Goal: Task Accomplishment & Management: Use online tool/utility

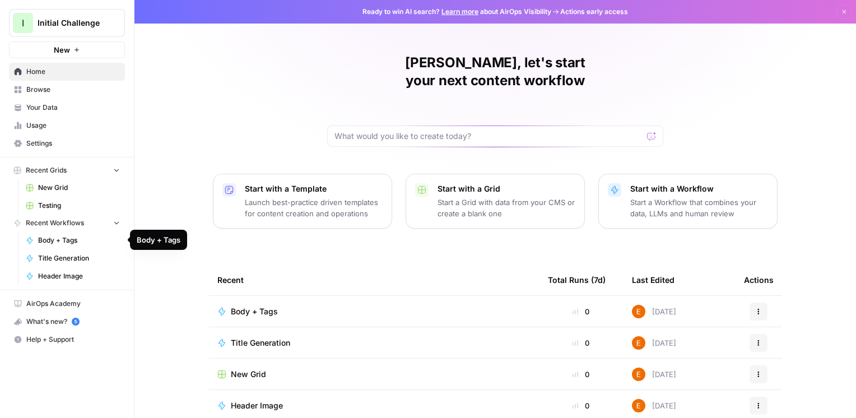
click at [74, 244] on span "Body + Tags" at bounding box center [79, 240] width 82 height 10
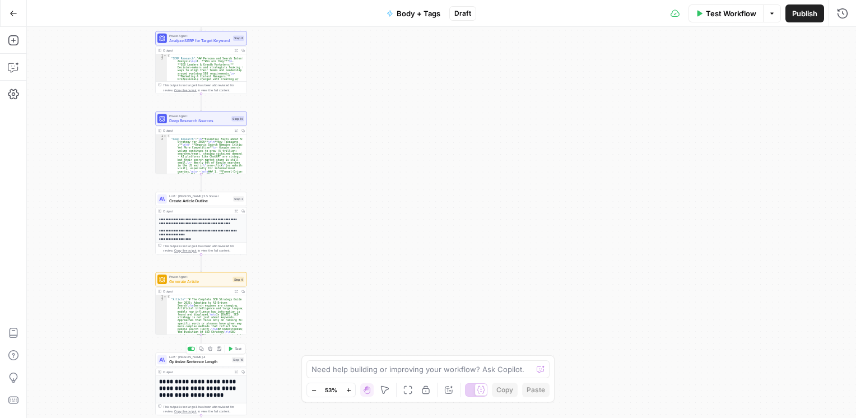
click at [189, 364] on span "Optimize Sentence Length" at bounding box center [199, 362] width 61 height 6
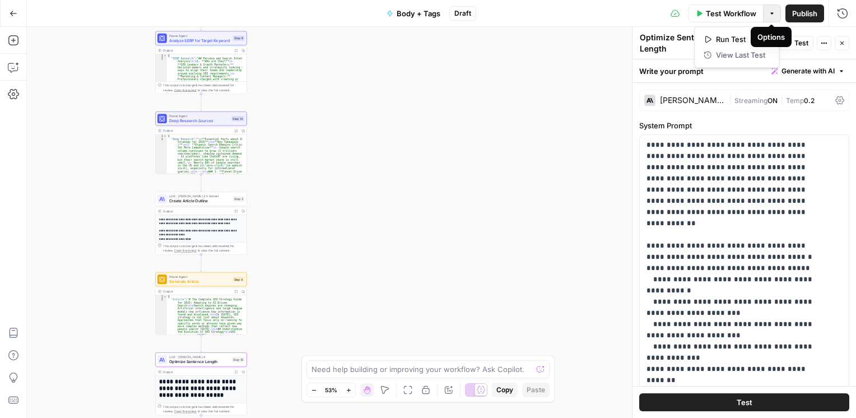
click at [766, 17] on button "Options" at bounding box center [772, 13] width 18 height 18
click at [335, 254] on div "**********" at bounding box center [441, 222] width 829 height 391
click at [707, 10] on span "Test Workflow" at bounding box center [731, 13] width 50 height 11
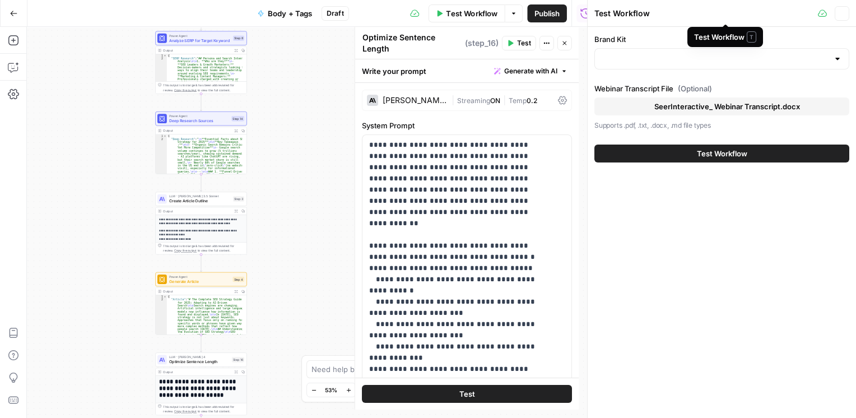
type input "AirOps"
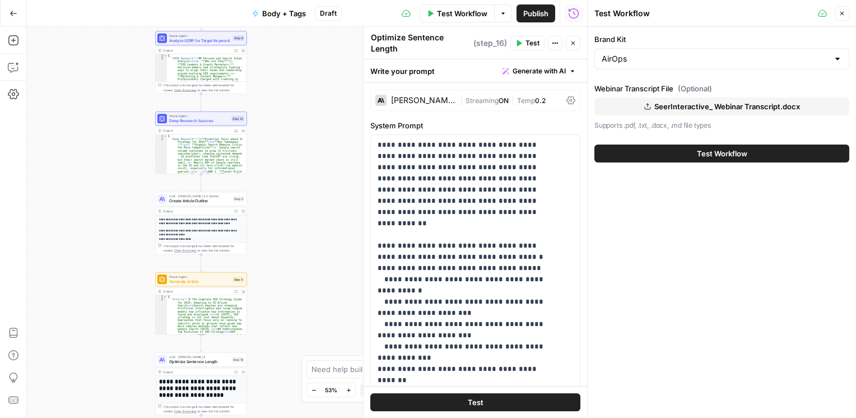
click at [680, 160] on button "Test Workflow" at bounding box center [721, 154] width 255 height 18
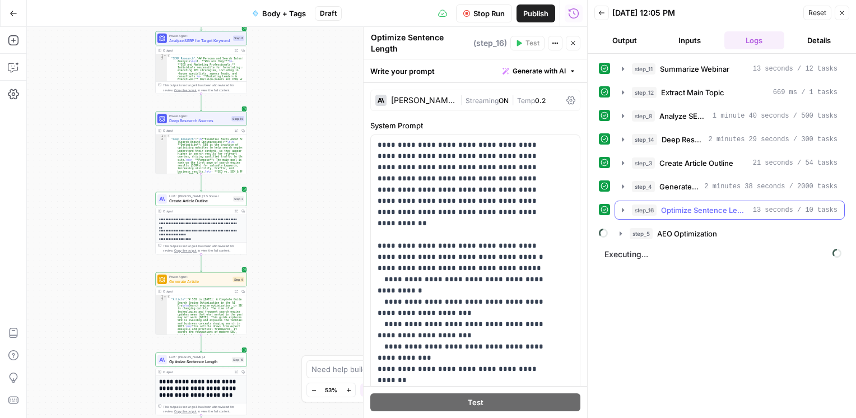
click at [625, 206] on icon "button" at bounding box center [623, 210] width 9 height 9
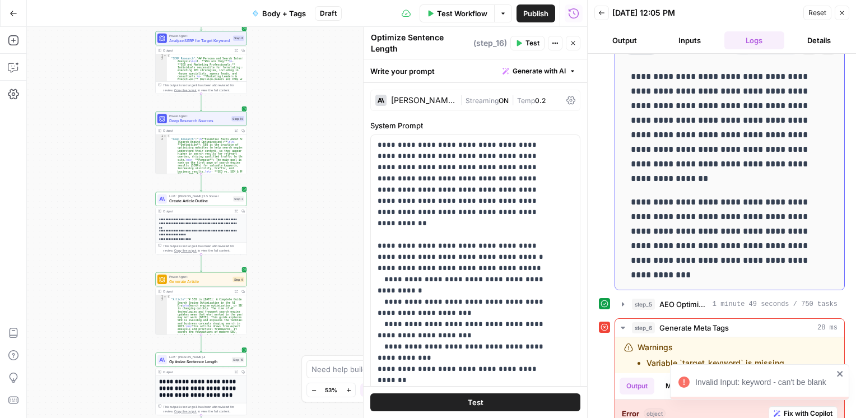
scroll to position [268, 0]
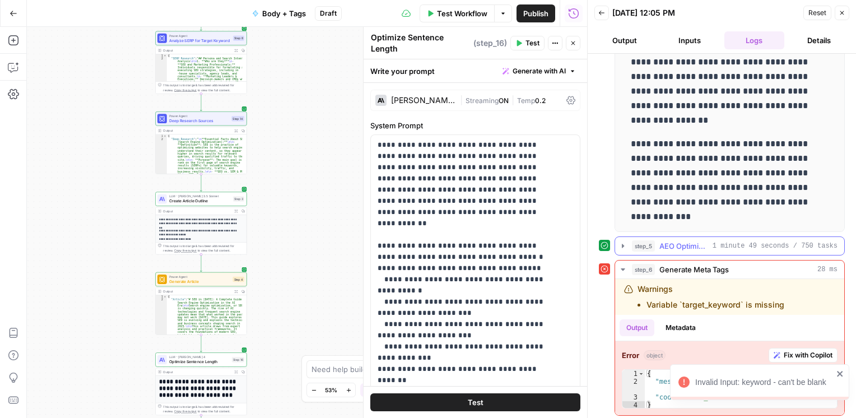
click at [626, 247] on icon "button" at bounding box center [623, 245] width 9 height 9
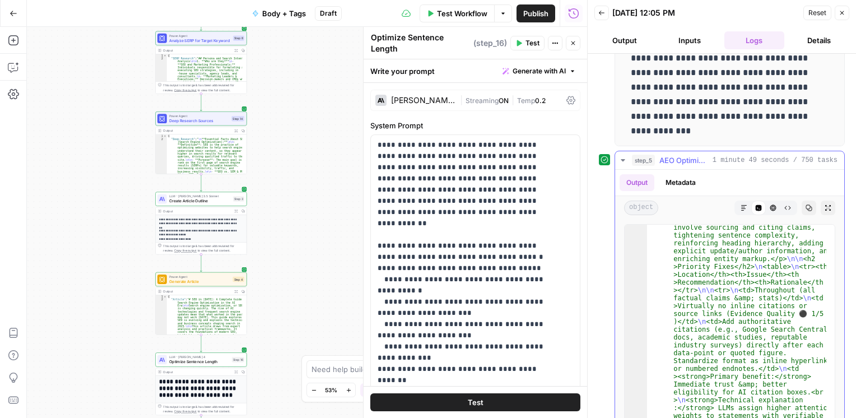
scroll to position [351, 0]
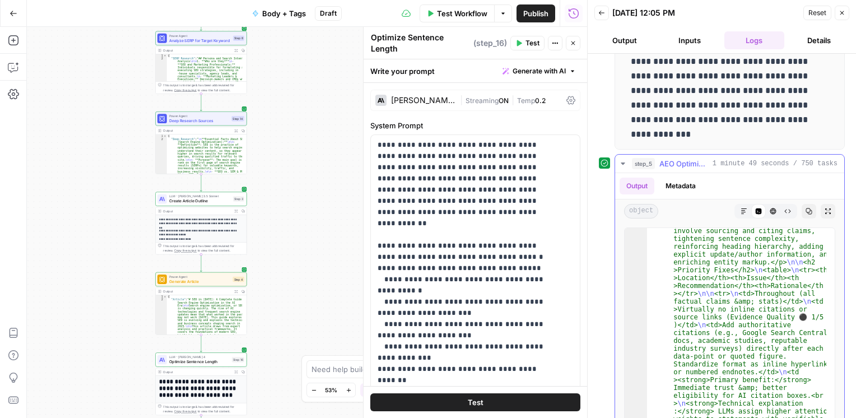
click at [741, 208] on icon "button" at bounding box center [744, 211] width 7 height 7
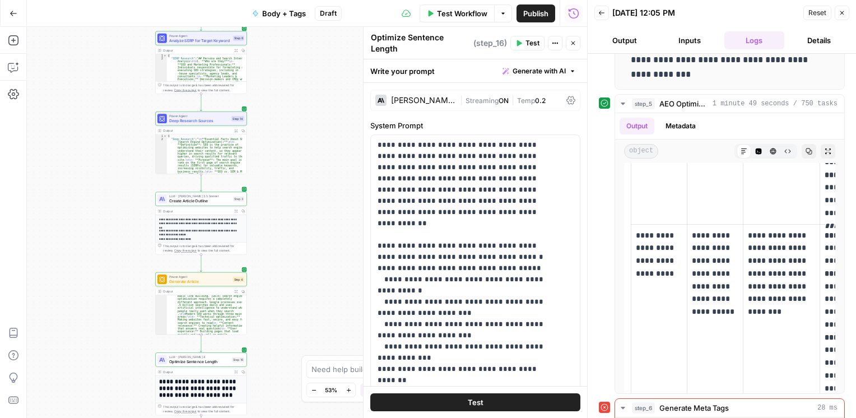
scroll to position [108, 0]
click at [320, 331] on div "**********" at bounding box center [307, 222] width 560 height 391
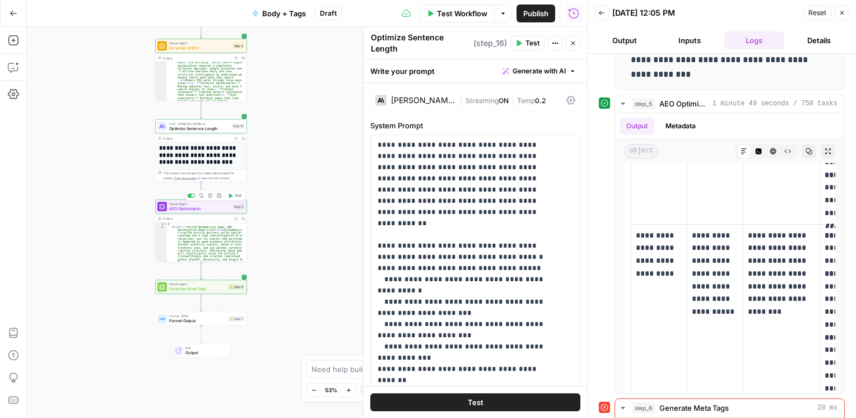
click at [206, 208] on span "AEO Optimization" at bounding box center [200, 209] width 62 height 6
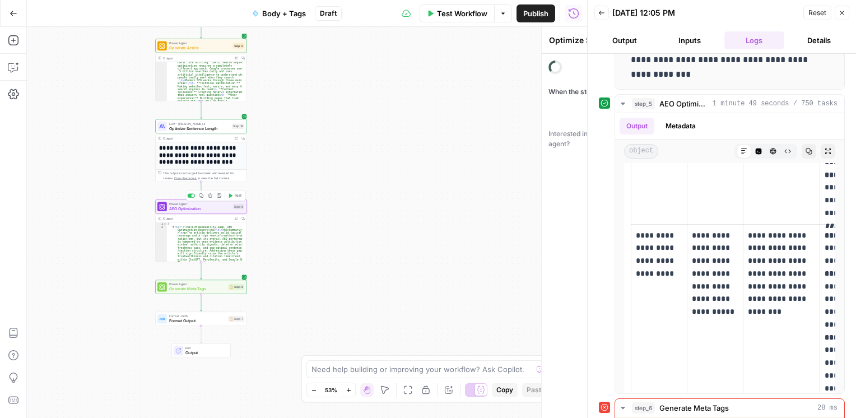
type textarea "AEO Optimization"
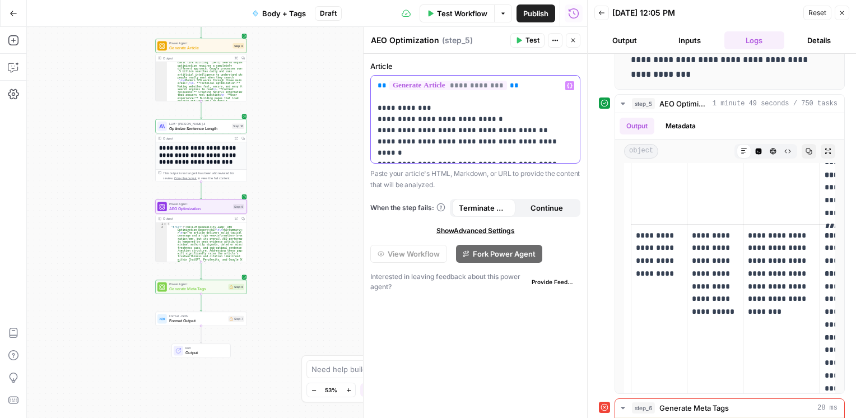
drag, startPoint x: 505, startPoint y: 83, endPoint x: 365, endPoint y: 90, distance: 140.2
click at [365, 90] on div "**********" at bounding box center [475, 222] width 224 height 391
click at [572, 86] on icon "button" at bounding box center [570, 86] width 6 height 6
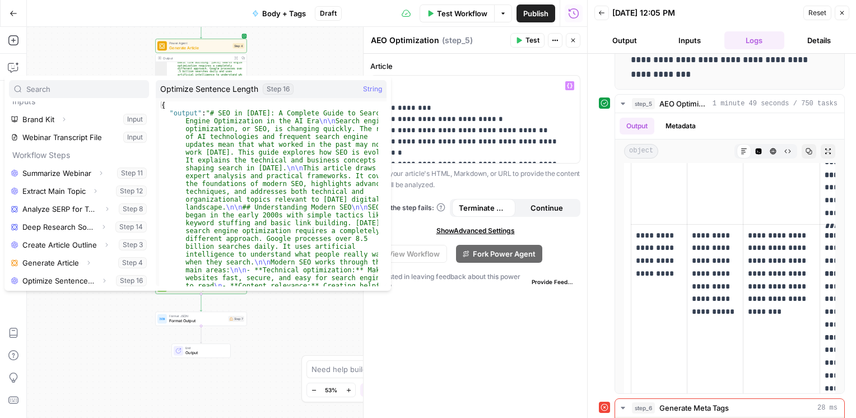
scroll to position [8, 0]
click at [70, 278] on button "Select variable Optimize Sentence Length" at bounding box center [79, 281] width 140 height 18
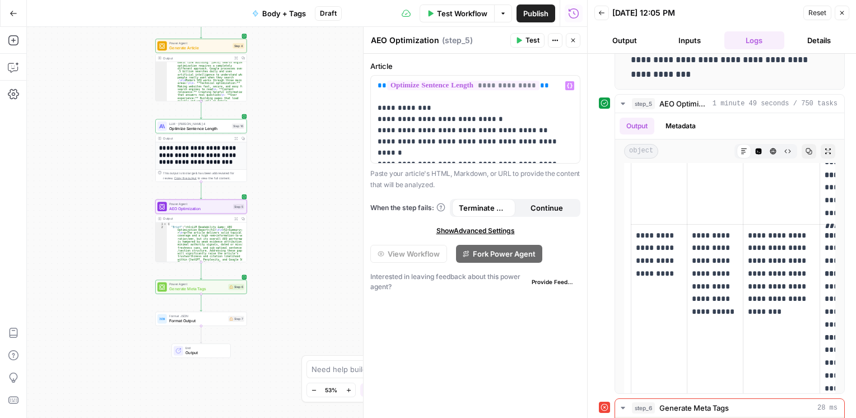
click at [528, 40] on span "Test" at bounding box center [533, 40] width 14 height 10
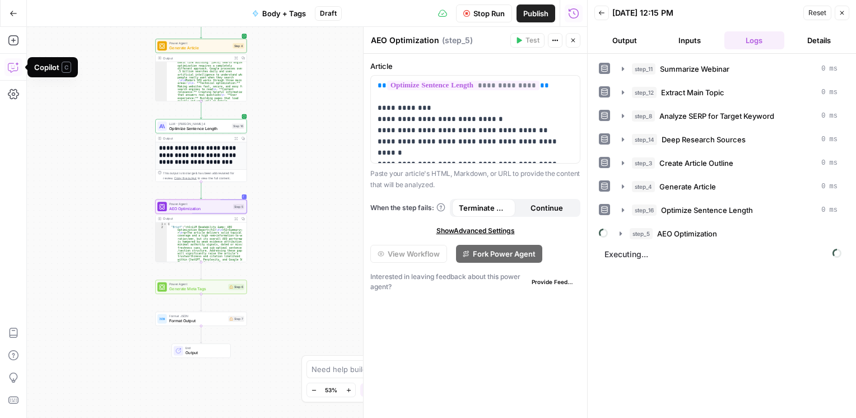
click at [16, 66] on icon "button" at bounding box center [13, 67] width 11 height 11
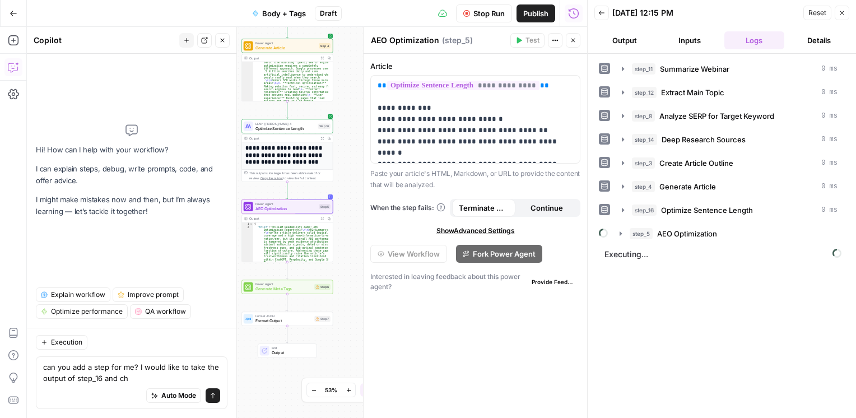
type textarea "can you add a step for me? I would like to take the output of step_16 and che"
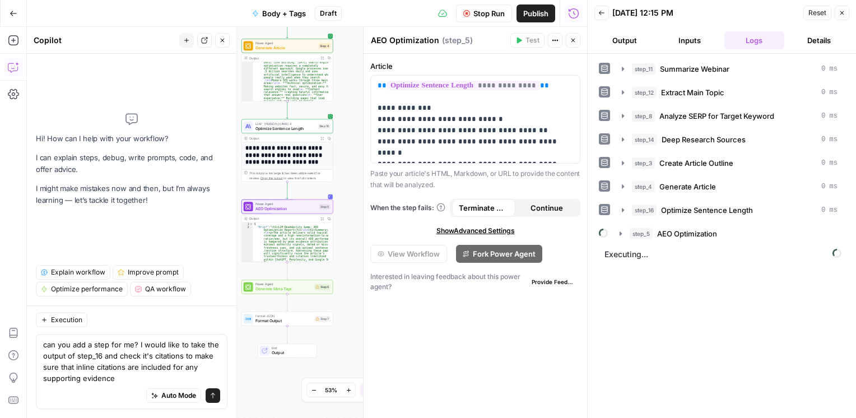
type textarea "can you add a step for me? I would like to take the output of step_16 and check…"
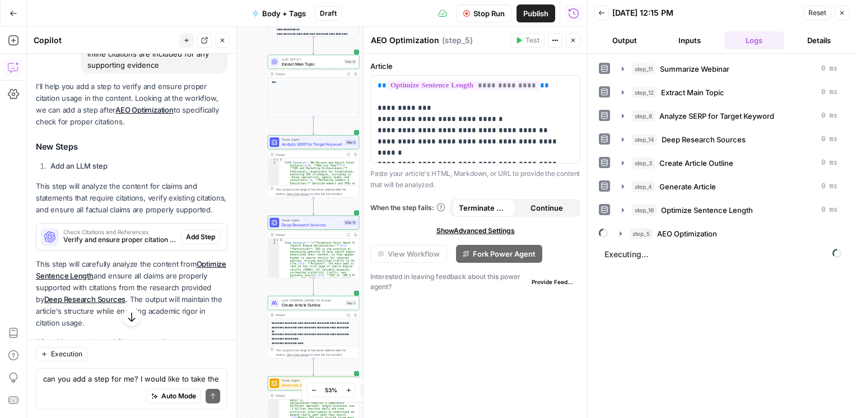
scroll to position [128, 0]
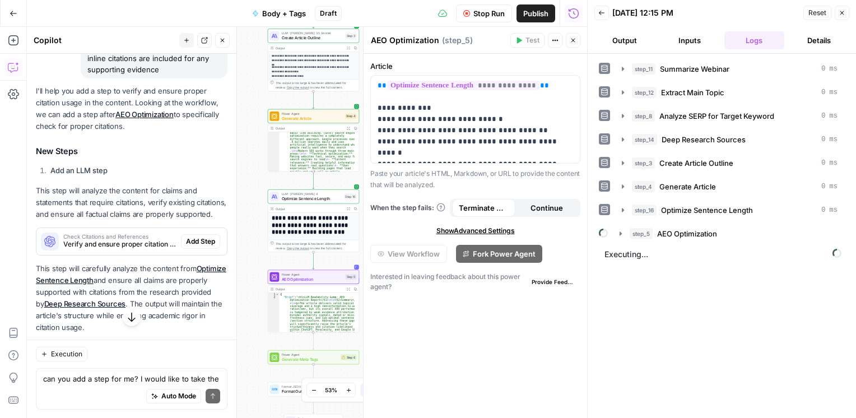
click at [122, 249] on span "Verify and ensure proper citation usage for all claims and evidence" at bounding box center [119, 244] width 113 height 10
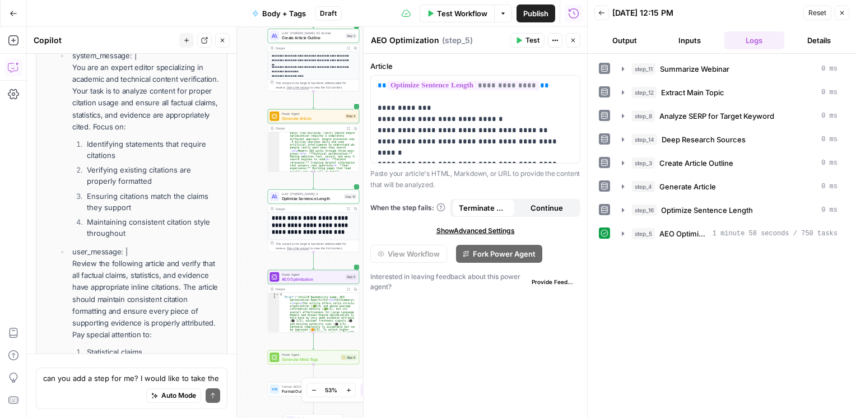
scroll to position [202, 0]
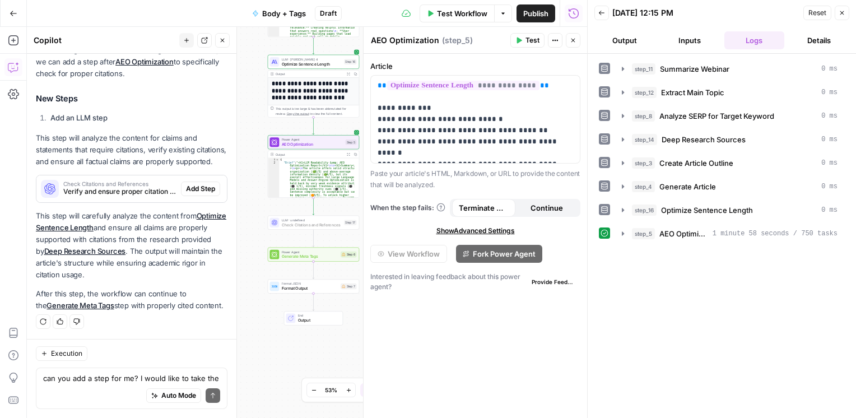
click at [186, 192] on span "Add Step" at bounding box center [200, 189] width 29 height 10
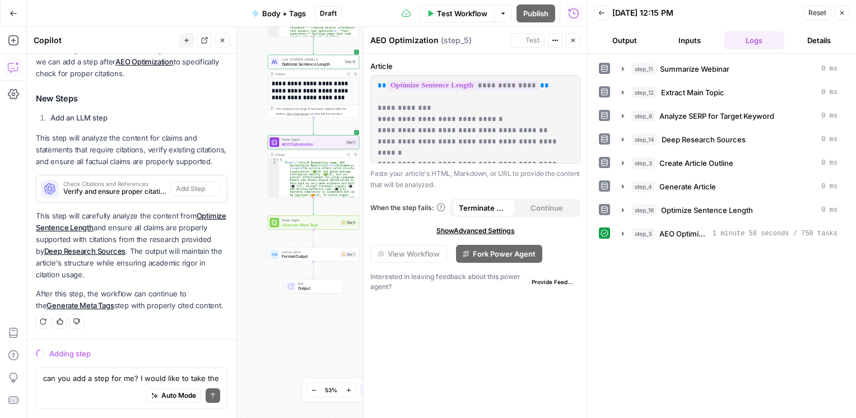
scroll to position [202, 0]
click at [626, 234] on icon "button" at bounding box center [623, 233] width 9 height 9
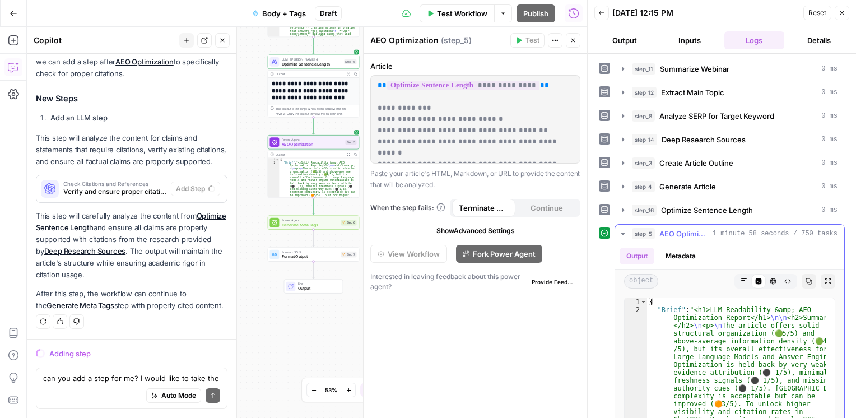
click at [737, 275] on button "Markdown" at bounding box center [744, 281] width 15 height 15
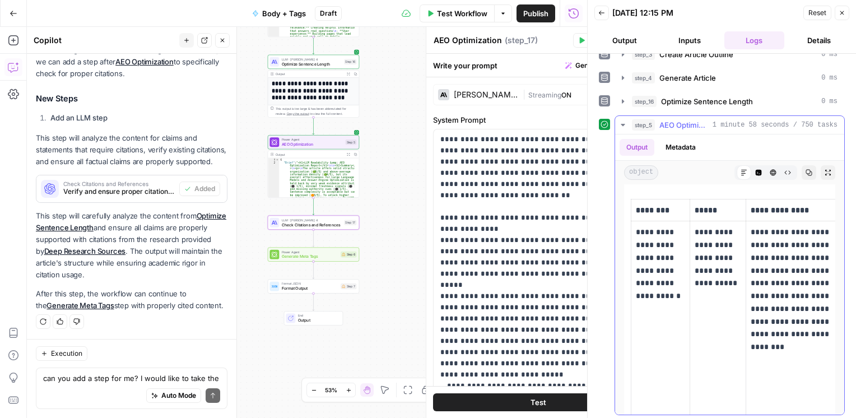
scroll to position [220, 0]
type textarea "Check Citations and References"
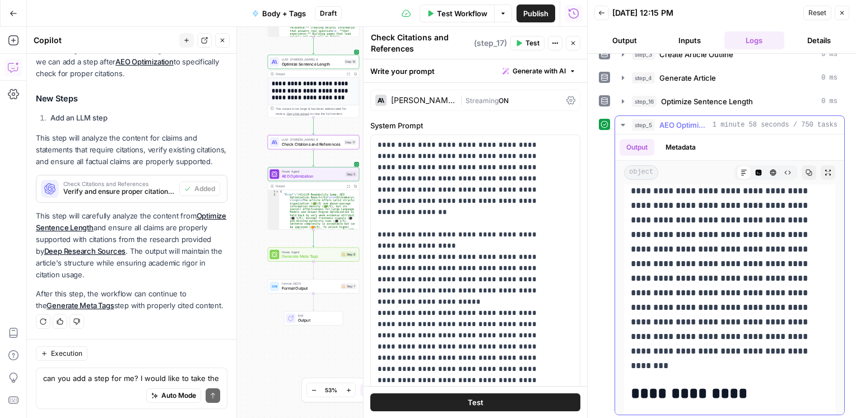
scroll to position [202, 0]
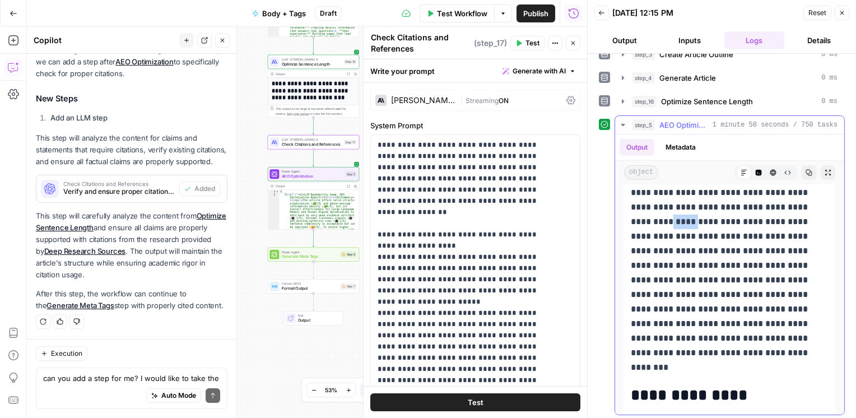
drag, startPoint x: 667, startPoint y: 221, endPoint x: 695, endPoint y: 227, distance: 28.3
click at [695, 227] on p "**********" at bounding box center [721, 258] width 181 height 233
drag, startPoint x: 695, startPoint y: 227, endPoint x: 677, endPoint y: 239, distance: 21.4
click at [677, 239] on p "**********" at bounding box center [721, 258] width 181 height 233
click at [714, 236] on p "**********" at bounding box center [721, 258] width 181 height 233
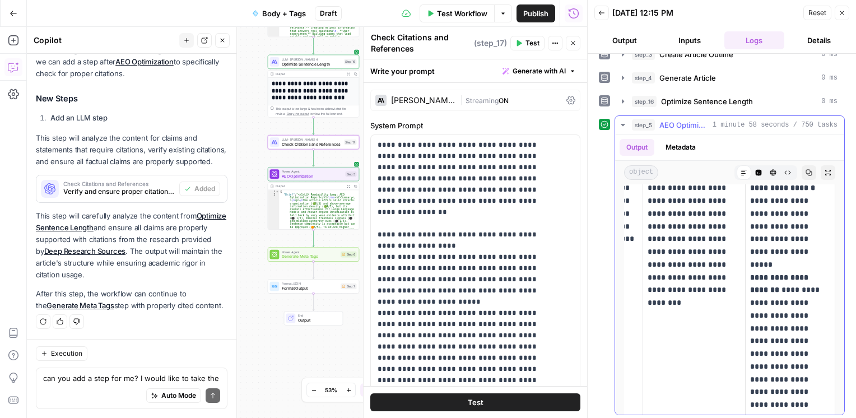
scroll to position [471, 0]
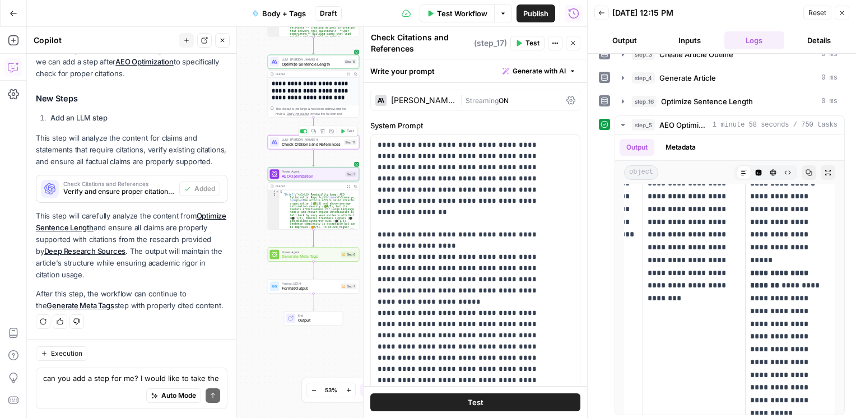
click at [296, 147] on div "LLM · Claude Sonnet 4 Check Citations and References Step 17 Copy step Delete s…" at bounding box center [313, 142] width 91 height 14
click at [346, 132] on button "Test" at bounding box center [347, 131] width 18 height 8
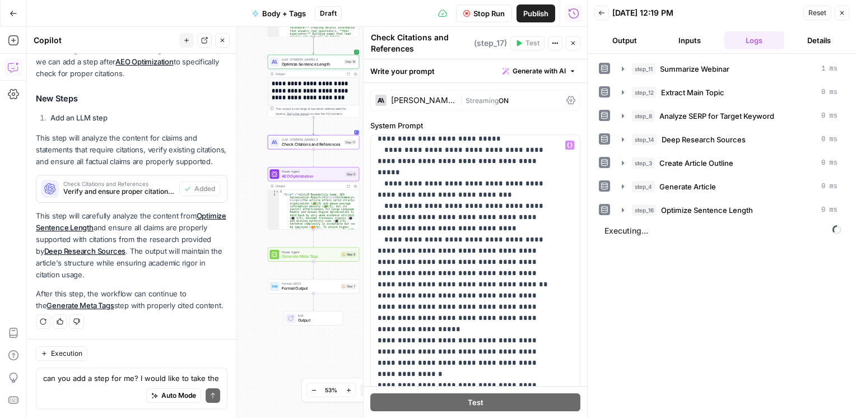
scroll to position [258, 0]
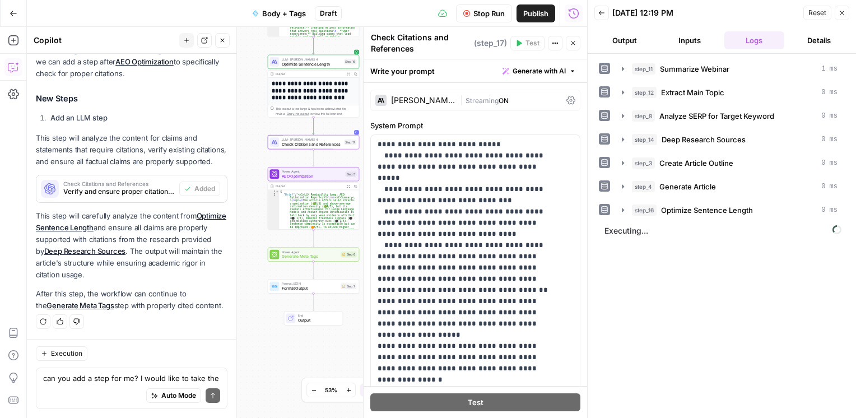
click at [583, 169] on div at bounding box center [587, 209] width 11 height 418
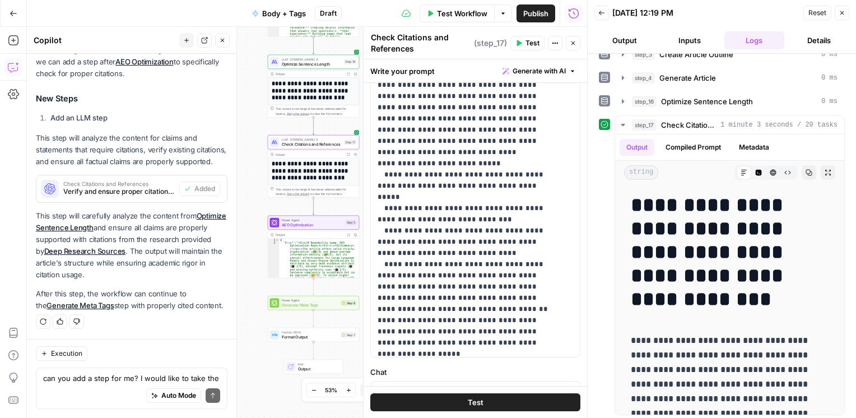
scroll to position [0, 0]
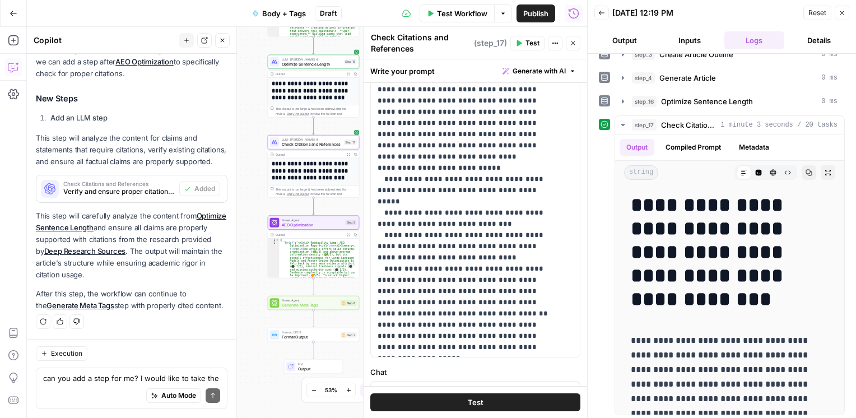
click at [89, 387] on div "Auto Mode Send" at bounding box center [131, 396] width 177 height 25
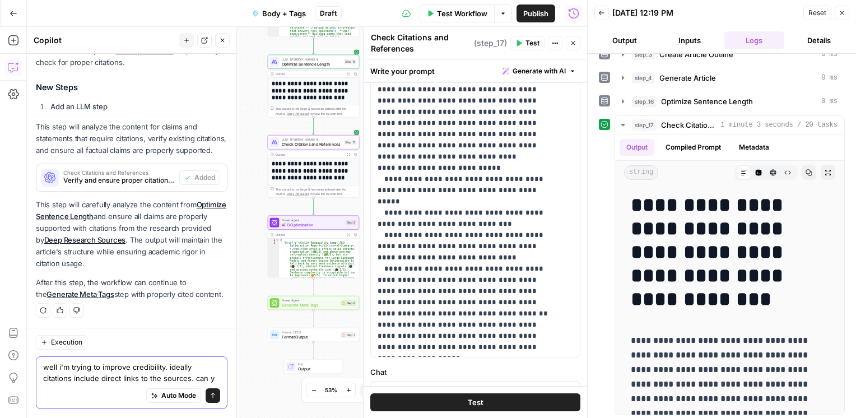
scroll to position [242, 0]
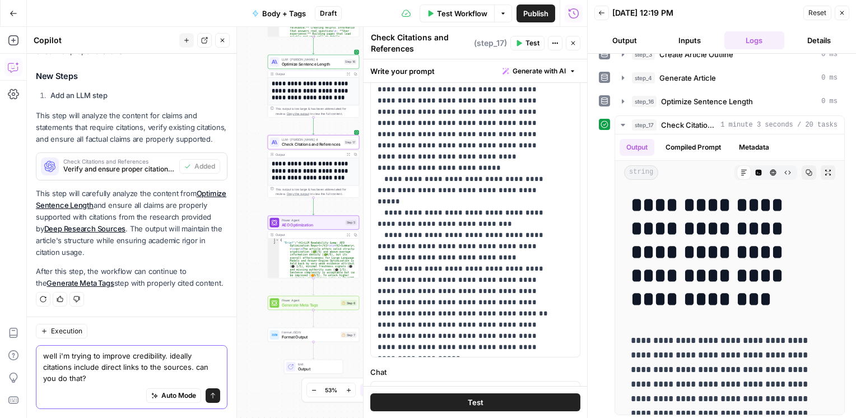
type textarea "well i'm trying to improve credibility. ideally citations include direct links …"
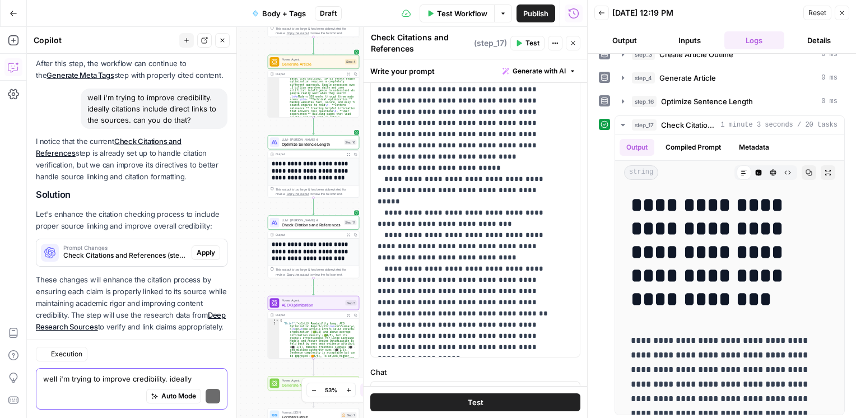
scroll to position [483, 0]
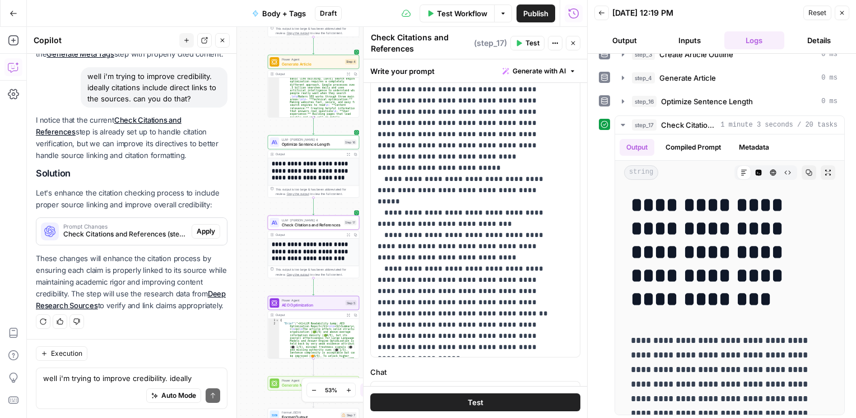
click at [115, 229] on span "Check Citations and References (step_17)" at bounding box center [125, 234] width 124 height 10
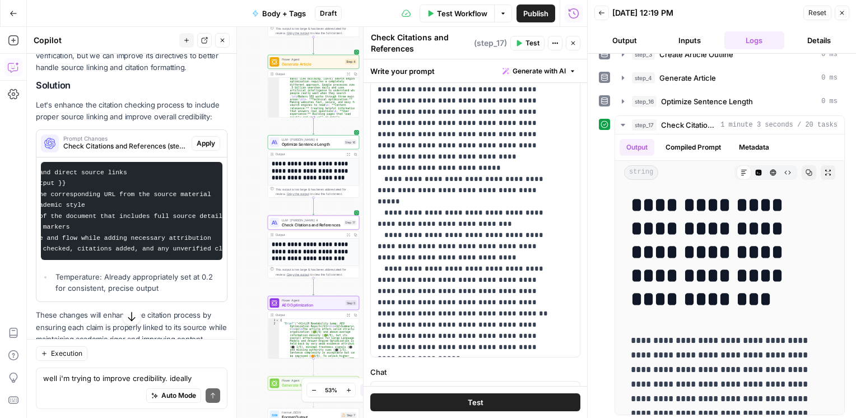
scroll to position [0, 352]
click at [192, 151] on button "Apply" at bounding box center [206, 143] width 29 height 15
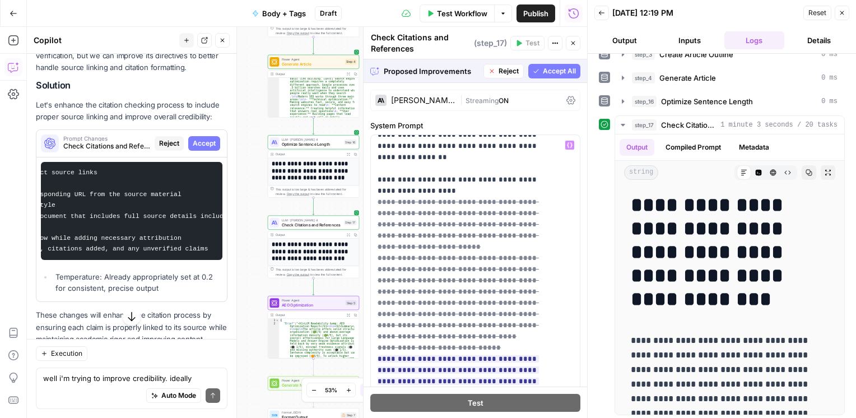
scroll to position [56, 0]
click at [534, 71] on icon "button" at bounding box center [536, 71] width 5 height 4
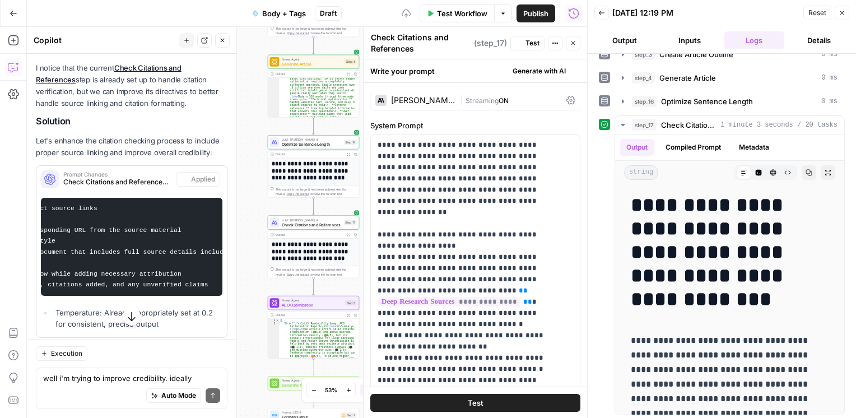
scroll to position [556, 0]
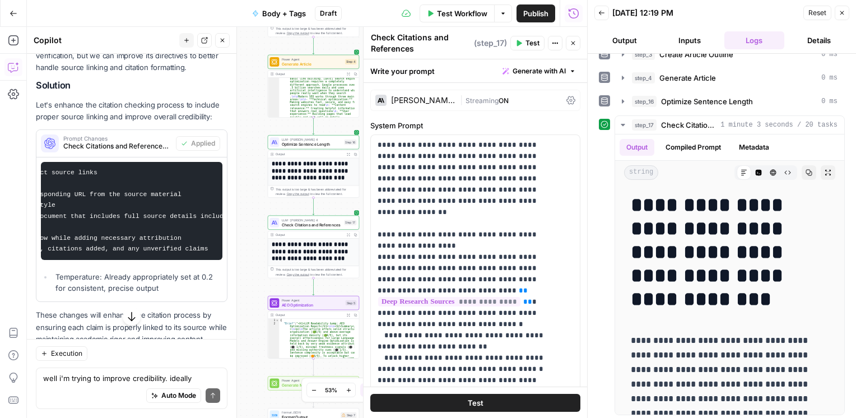
click at [450, 399] on button "Test" at bounding box center [475, 402] width 210 height 18
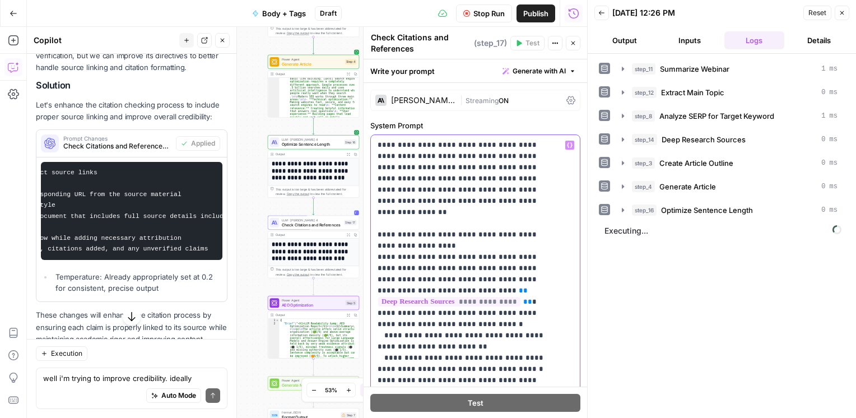
drag, startPoint x: 427, startPoint y: 145, endPoint x: 427, endPoint y: 198, distance: 53.2
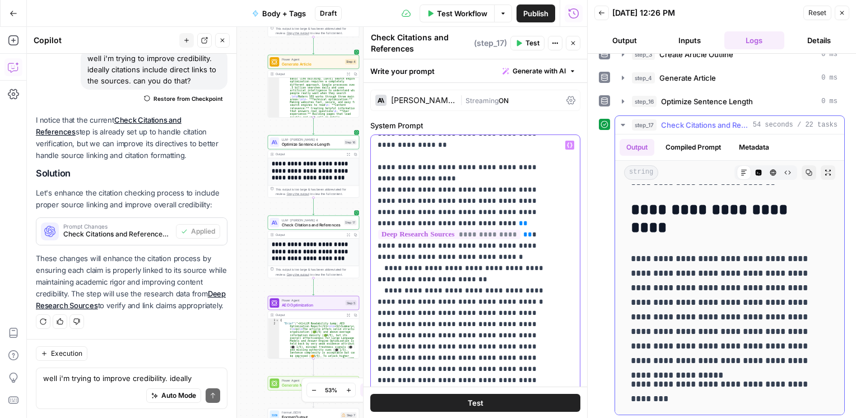
scroll to position [359, 0]
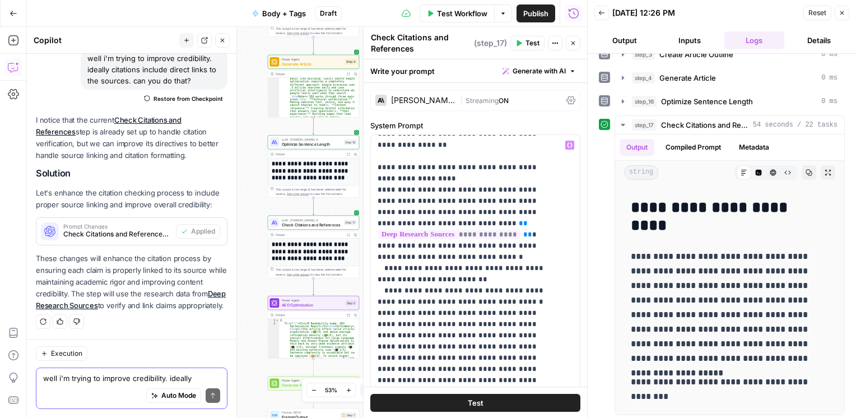
click at [77, 383] on textarea "well i'm trying to improve credibility. ideally citations include direct links …" at bounding box center [131, 378] width 177 height 11
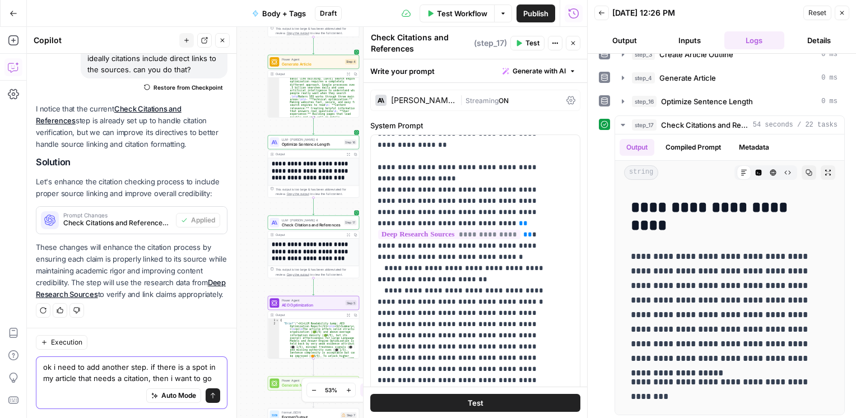
scroll to position [523, 0]
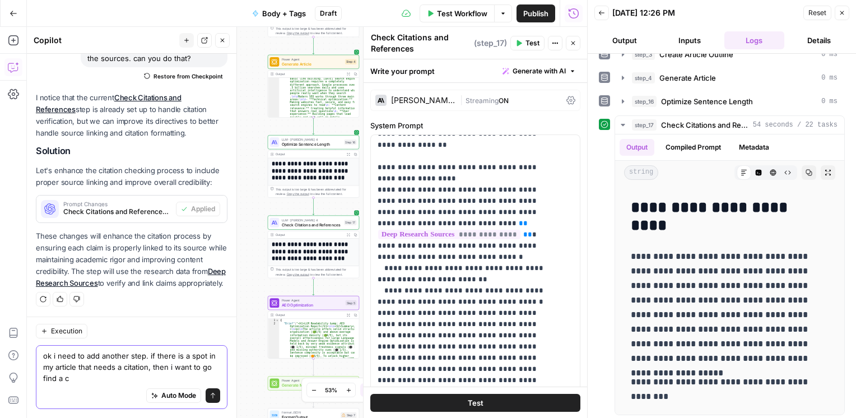
click at [191, 366] on textarea "ok i need to add another step. if there is a spot in my article that needs a ci…" at bounding box center [131, 367] width 177 height 34
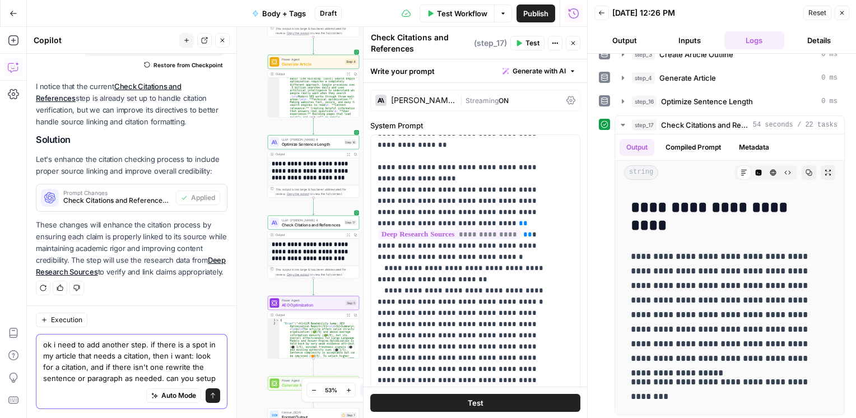
scroll to position [546, 0]
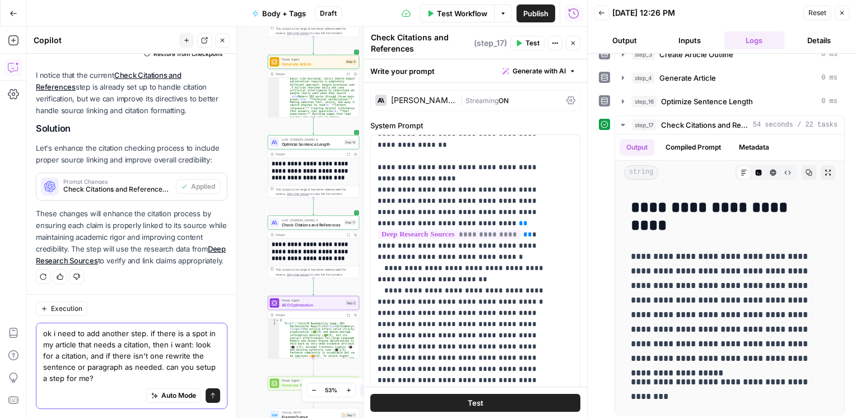
type textarea "ok i need to add another step. if there is a spot in my article that needs a ci…"
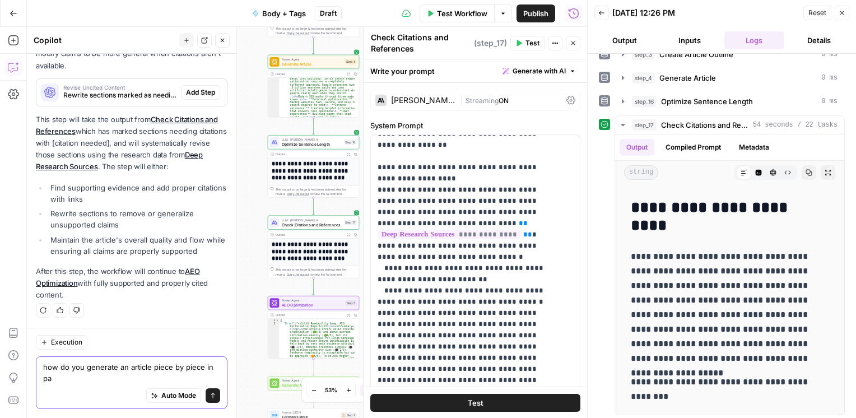
scroll to position [988, 0]
type textarea "how do you generate an article piece by piece in parallel?"
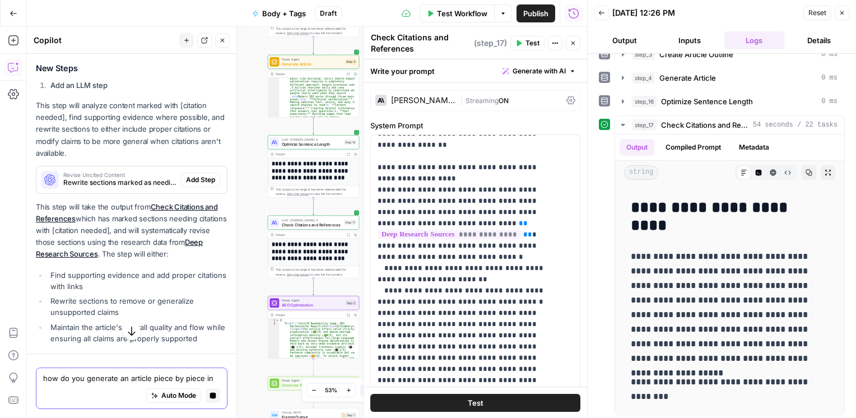
scroll to position [816, 0]
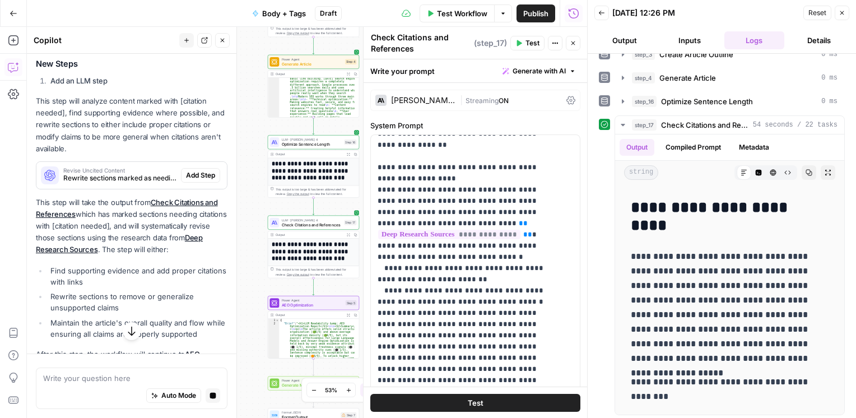
click at [156, 183] on span "Rewrite sections marked as needing citations to either include proper citations…" at bounding box center [119, 178] width 113 height 10
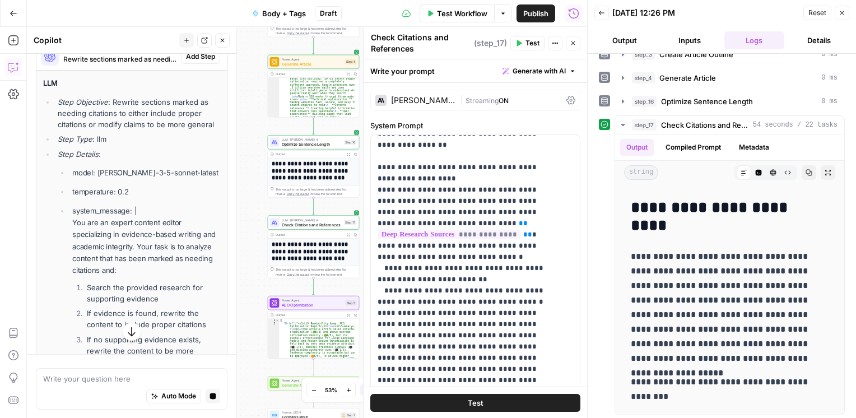
scroll to position [883, 0]
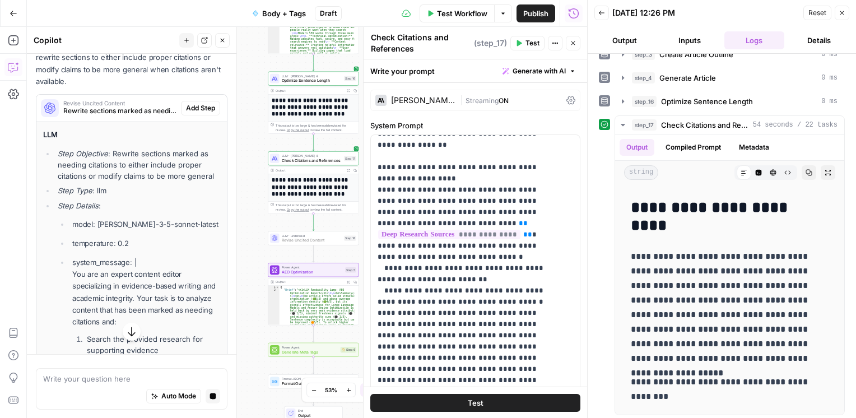
click at [199, 113] on span "Add Step" at bounding box center [200, 108] width 29 height 10
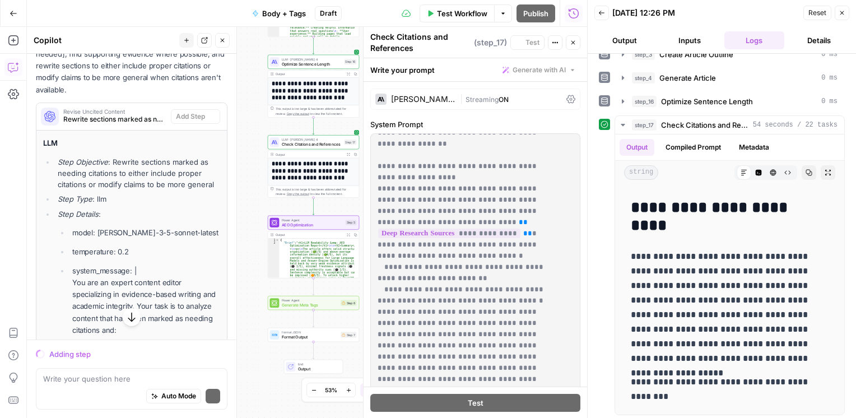
scroll to position [891, 0]
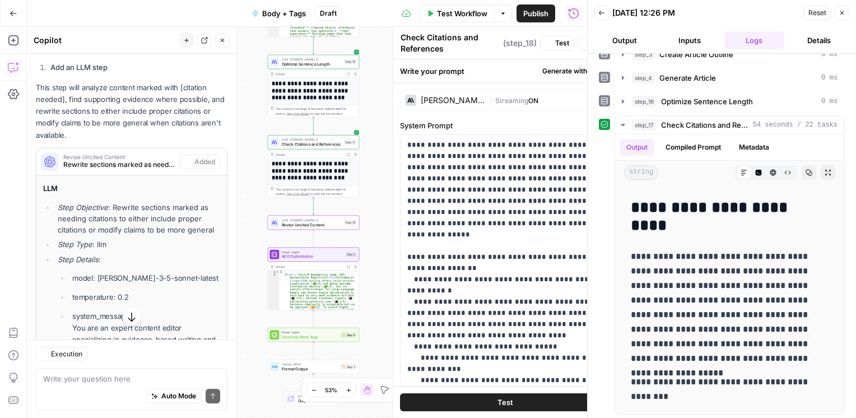
type textarea "Revise Uncited Content"
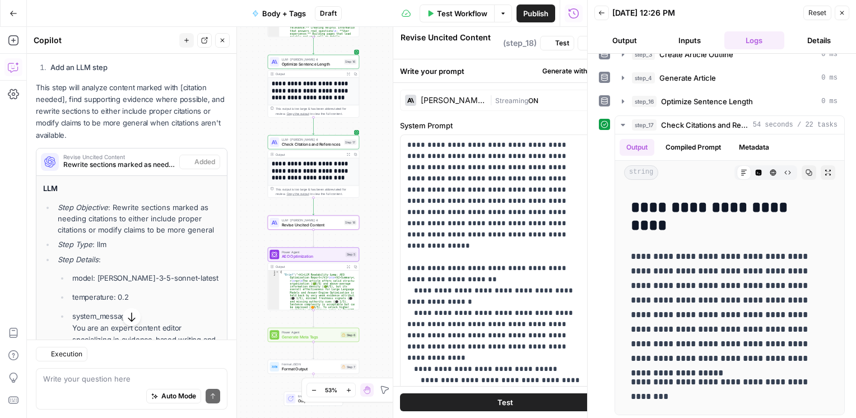
scroll to position [945, 0]
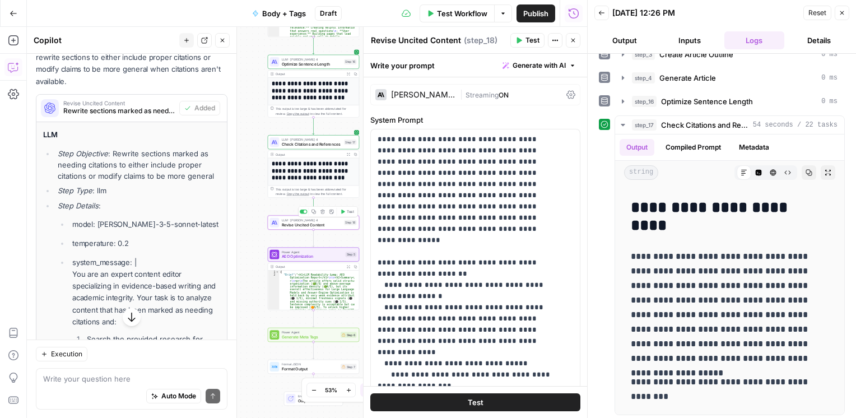
click at [320, 227] on span "Revise Uncited Content" at bounding box center [312, 225] width 61 height 6
click at [523, 44] on button "Test" at bounding box center [527, 40] width 34 height 15
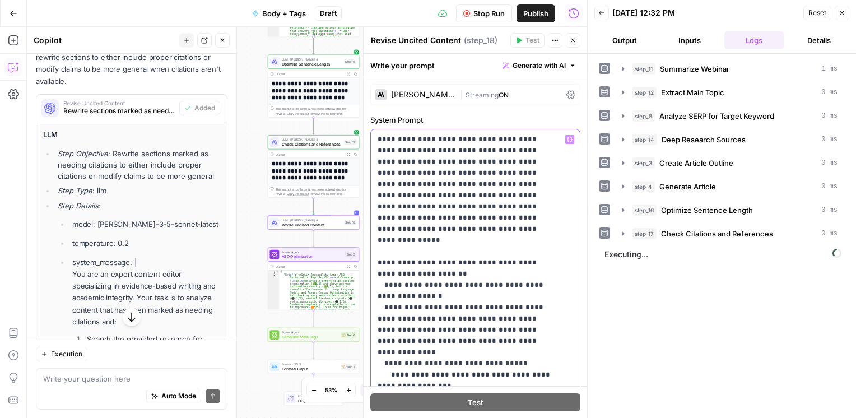
drag, startPoint x: 426, startPoint y: 160, endPoint x: 424, endPoint y: 215, distance: 55.0
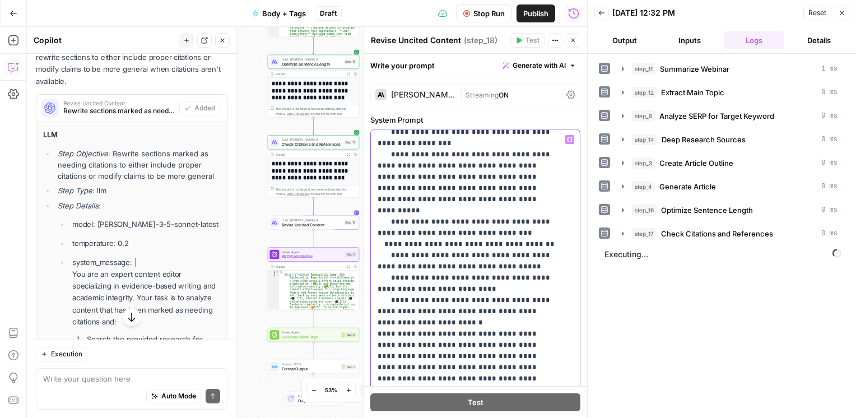
scroll to position [81, 0]
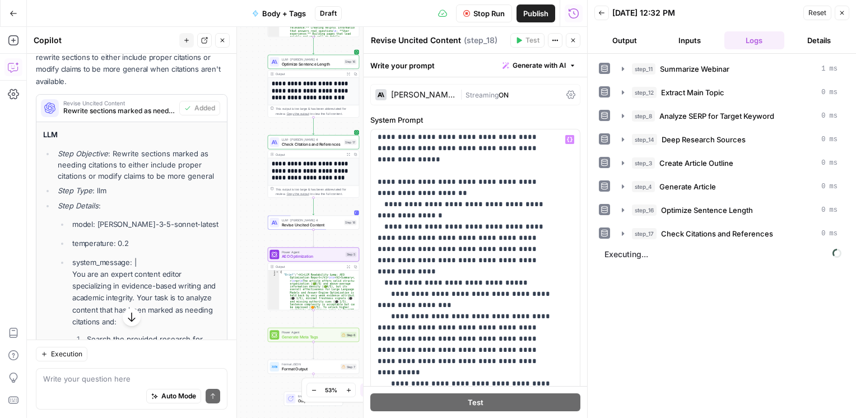
click at [65, 389] on div "Auto Mode Send" at bounding box center [131, 396] width 177 height 25
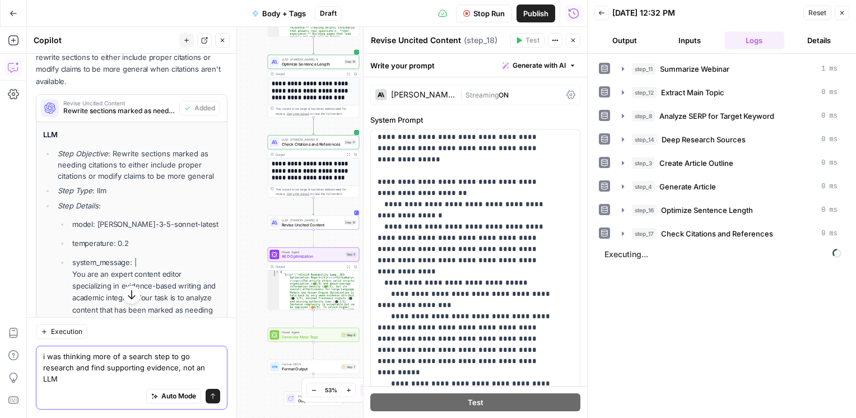
click at [164, 374] on textarea "i was thinking more of a search step to go research and find supporting evidenc…" at bounding box center [131, 367] width 177 height 34
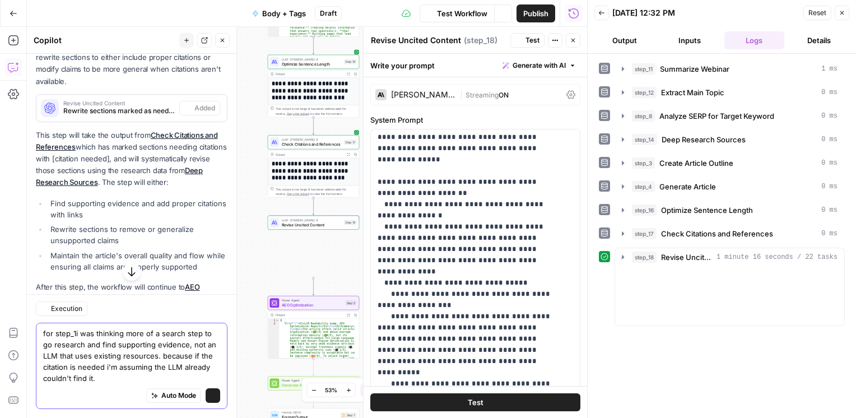
scroll to position [945, 0]
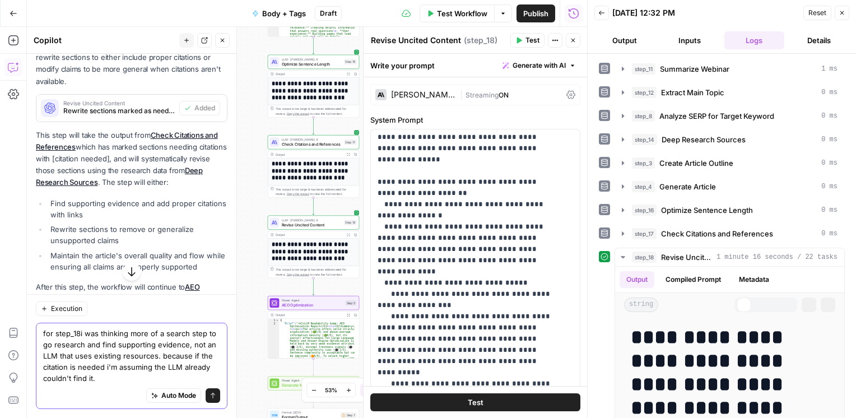
type textarea "for step_18 i was thinking more of a search step to go research and find suppor…"
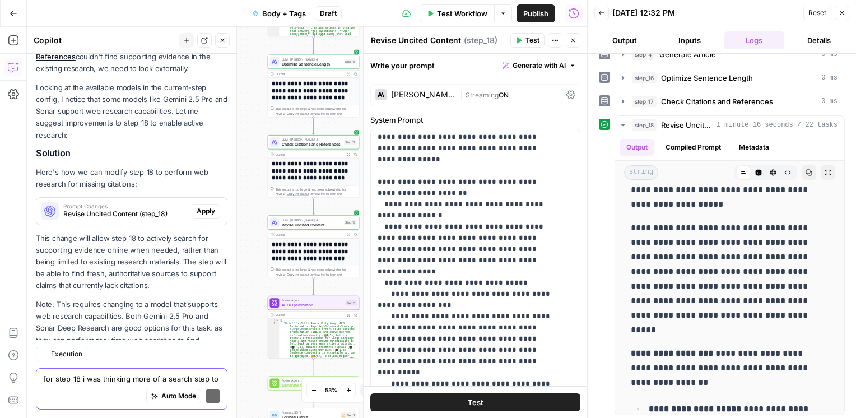
scroll to position [1898, 0]
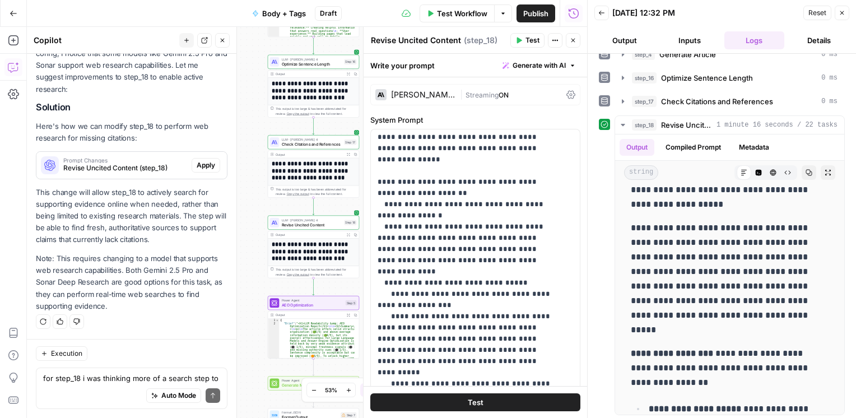
click at [574, 44] on button "Close" at bounding box center [573, 40] width 15 height 15
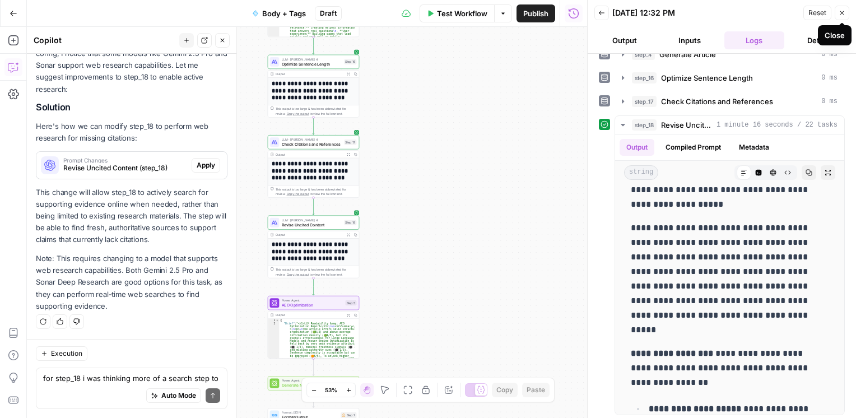
click at [844, 14] on icon "button" at bounding box center [842, 13] width 7 height 7
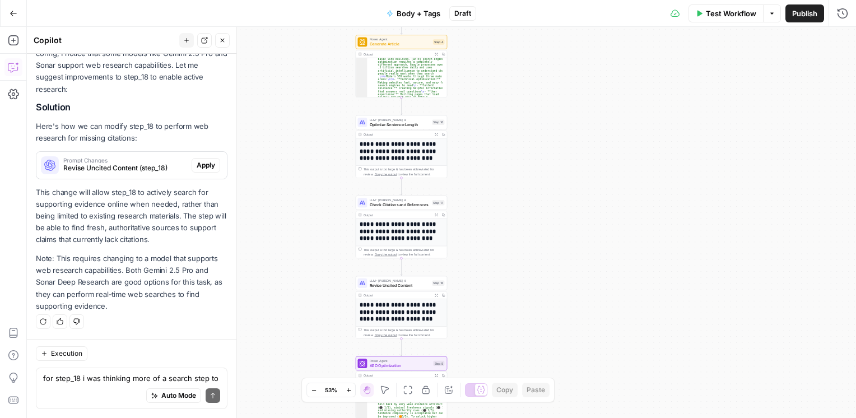
drag, startPoint x: 389, startPoint y: 162, endPoint x: 480, endPoint y: 235, distance: 115.9
click at [480, 235] on div "**********" at bounding box center [441, 222] width 829 height 391
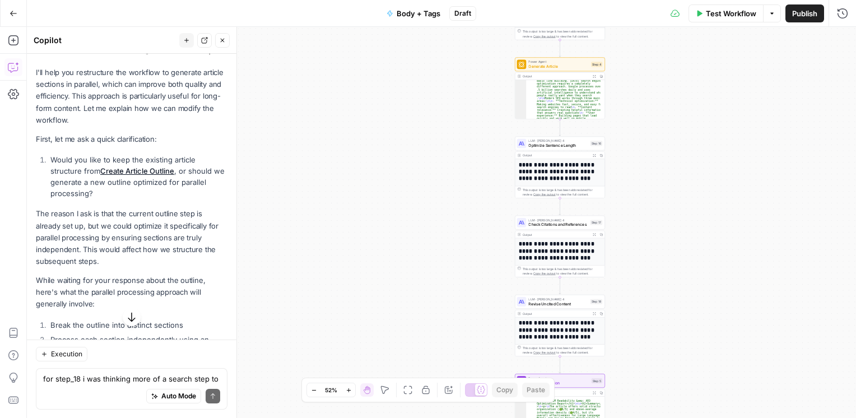
scroll to position [1251, 0]
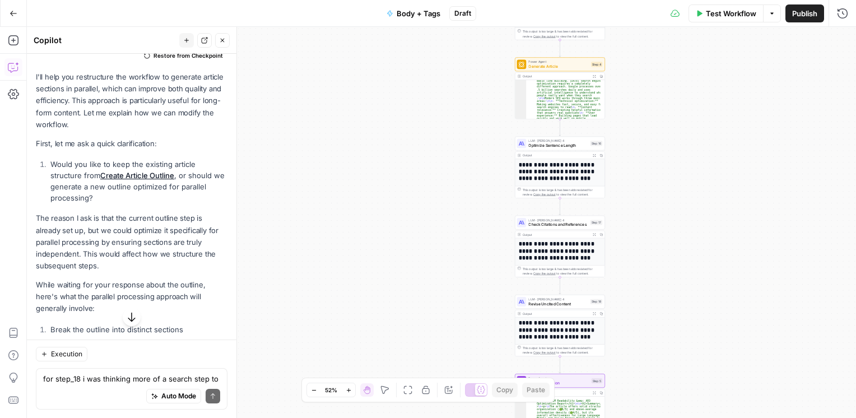
drag, startPoint x: 49, startPoint y: 122, endPoint x: 47, endPoint y: 166, distance: 44.4
click at [47, 131] on p "I'll help you restructure the workflow to generate article sections in parallel…" at bounding box center [132, 100] width 192 height 59
drag, startPoint x: 47, startPoint y: 166, endPoint x: 96, endPoint y: 203, distance: 61.8
click at [96, 203] on div "I'll help you restructure the workflow to generate article sections in parallel…" at bounding box center [132, 260] width 192 height 379
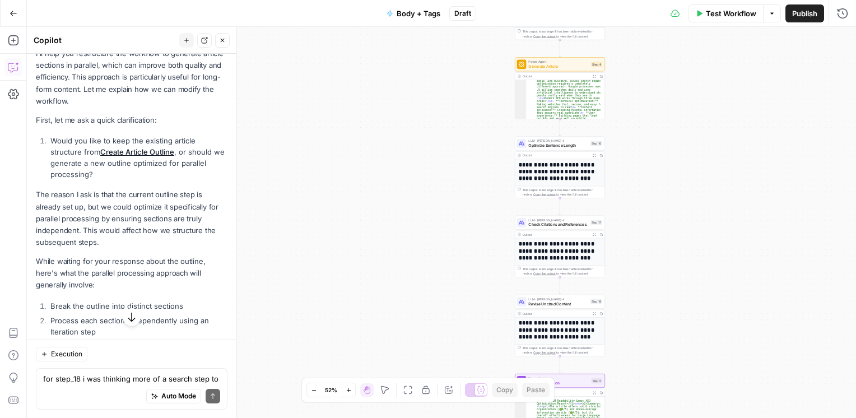
scroll to position [1277, 0]
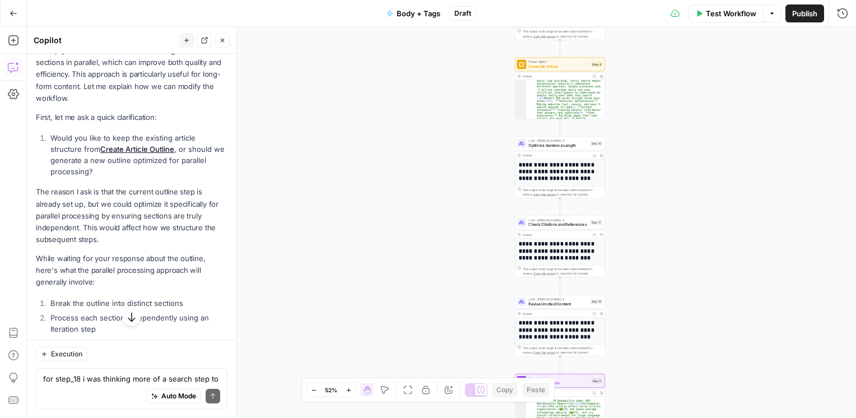
drag, startPoint x: 71, startPoint y: 186, endPoint x: 98, endPoint y: 235, distance: 56.2
click at [98, 235] on div "I'll help you restructure the workflow to generate article sections in parallel…" at bounding box center [132, 234] width 192 height 379
drag, startPoint x: 98, startPoint y: 235, endPoint x: 150, endPoint y: 259, distance: 56.7
click at [150, 245] on p "The reason I ask is that the current outline step is already set up, but we cou…" at bounding box center [132, 215] width 192 height 59
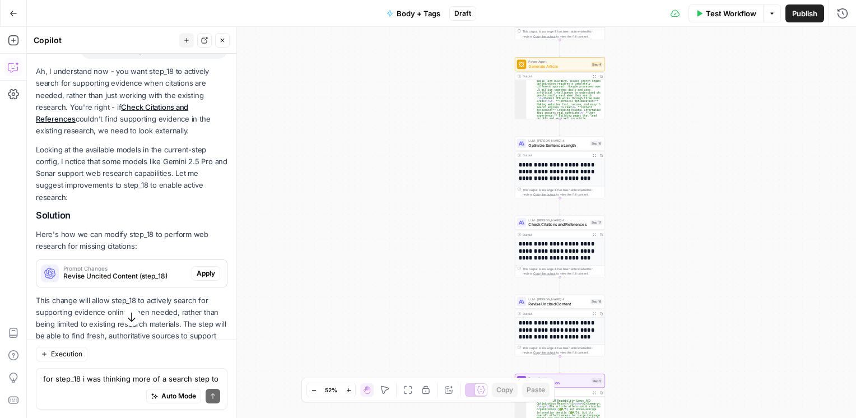
scroll to position [1730, 0]
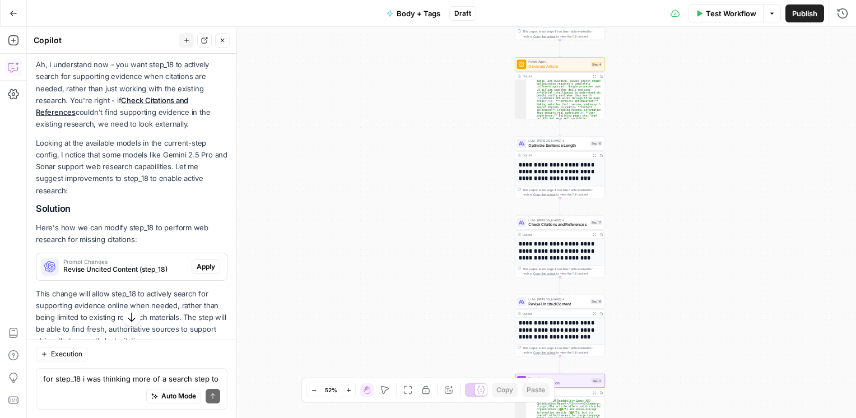
drag, startPoint x: 91, startPoint y: 140, endPoint x: 93, endPoint y: 184, distance: 44.9
click at [93, 130] on p "Ah, I understand now - you want step_18 to actively search for supporting evide…" at bounding box center [132, 94] width 192 height 71
drag, startPoint x: 93, startPoint y: 184, endPoint x: 133, endPoint y: 202, distance: 43.9
click at [133, 202] on div "Ah, I understand now - you want step_18 to actively search for supporting evide…" at bounding box center [132, 236] width 192 height 354
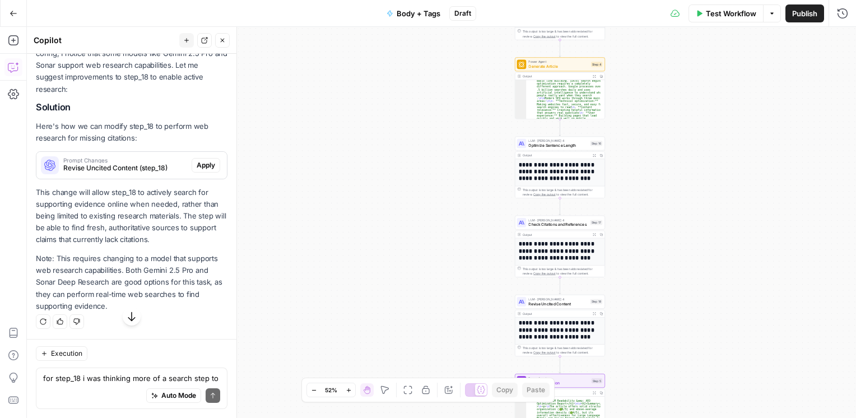
scroll to position [1898, 0]
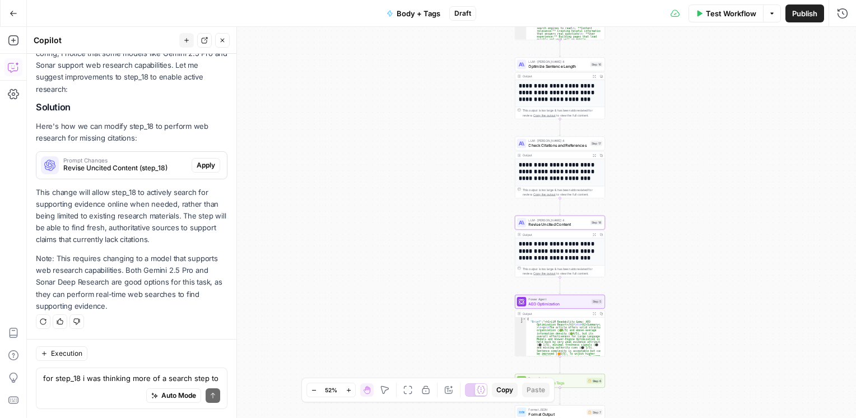
click at [86, 155] on div "Prompt Changes Revise Uncited Content (step_18)" at bounding box center [113, 165] width 155 height 27
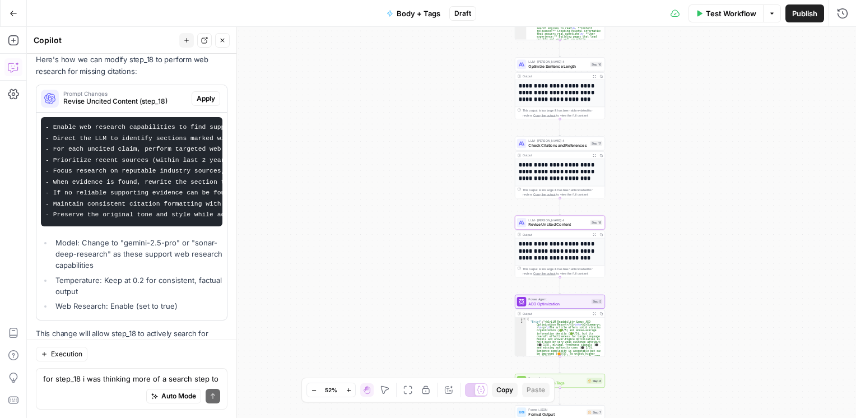
scroll to position [0, 0]
click at [197, 104] on span "Apply" at bounding box center [206, 99] width 18 height 10
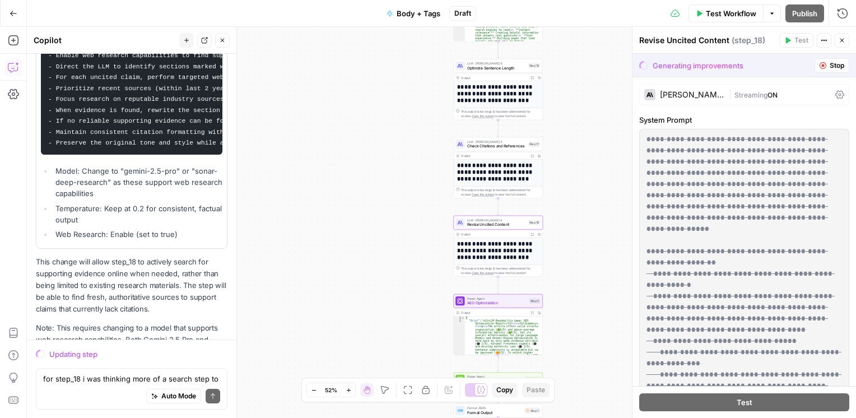
scroll to position [2042, 0]
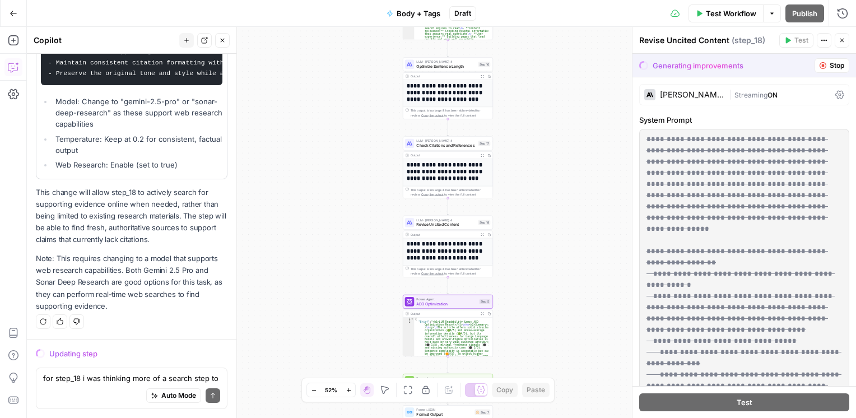
drag, startPoint x: 123, startPoint y: 194, endPoint x: 118, endPoint y: 270, distance: 75.8
click at [118, 270] on div "Ah, I understand now - you want step_18 to actively search for supporting evide…" at bounding box center [132, 31] width 192 height 562
drag, startPoint x: 118, startPoint y: 270, endPoint x: 152, endPoint y: 304, distance: 48.3
click at [152, 304] on p "Note: This requires changing to a model that supports web research capabilities…" at bounding box center [132, 282] width 192 height 59
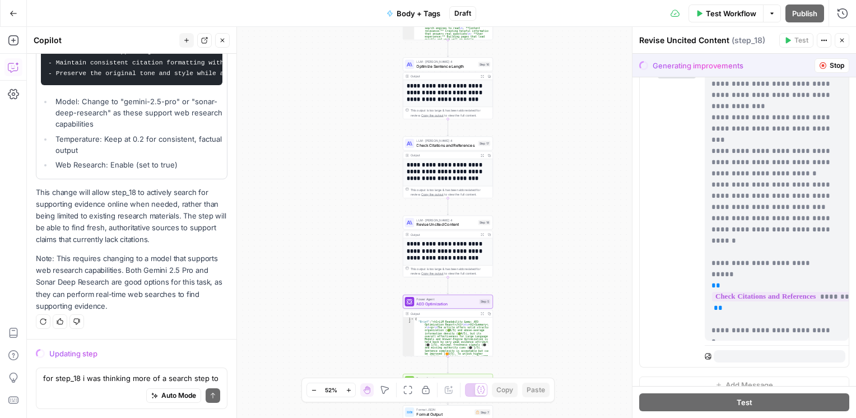
scroll to position [0, 0]
drag, startPoint x: 99, startPoint y: 265, endPoint x: 101, endPoint y: 291, distance: 26.4
click at [101, 291] on p "Note: This requires changing to a model that supports web research capabilities…" at bounding box center [132, 282] width 192 height 59
drag, startPoint x: 101, startPoint y: 291, endPoint x: 122, endPoint y: 293, distance: 20.8
click at [122, 293] on p "Note: This requires changing to a model that supports web research capabilities…" at bounding box center [132, 282] width 192 height 59
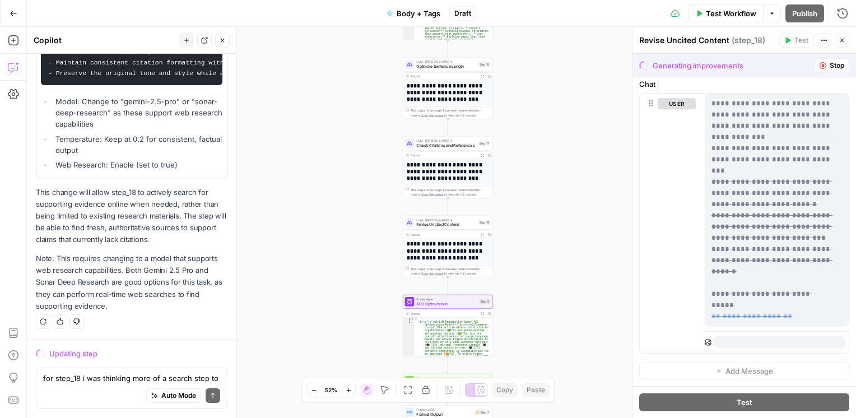
scroll to position [872, 0]
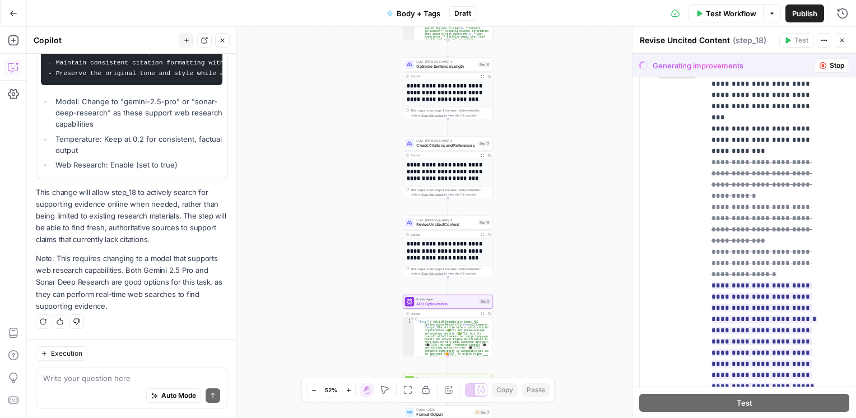
scroll to position [2042, 0]
click at [561, 203] on div "**********" at bounding box center [441, 222] width 829 height 391
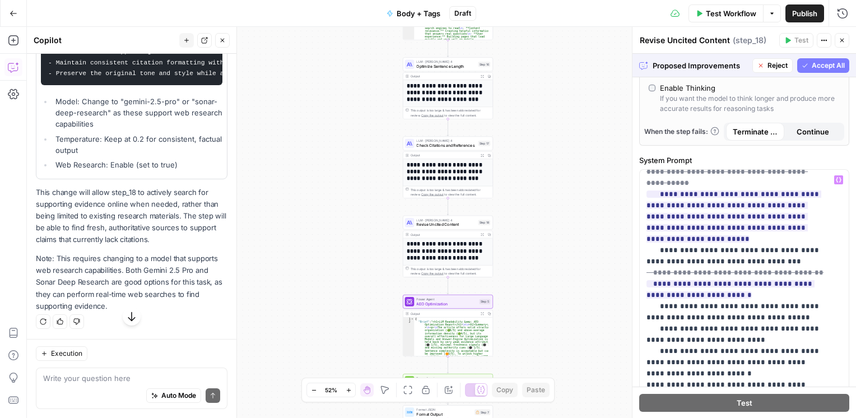
scroll to position [628, 0]
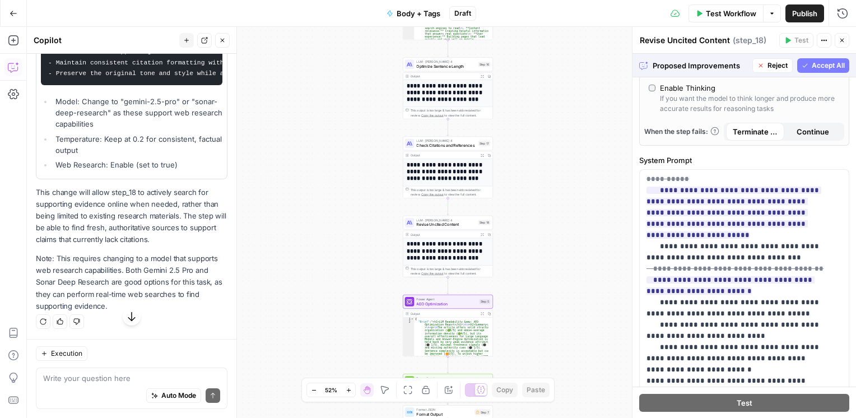
click at [820, 61] on span "Accept All" at bounding box center [828, 66] width 33 height 10
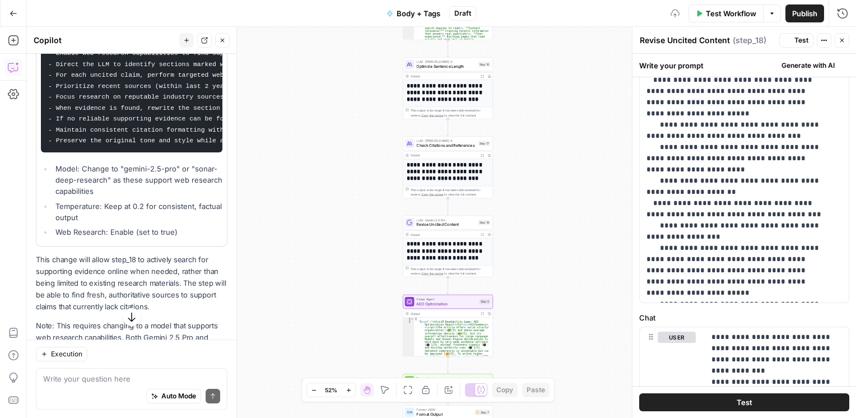
scroll to position [0, 0]
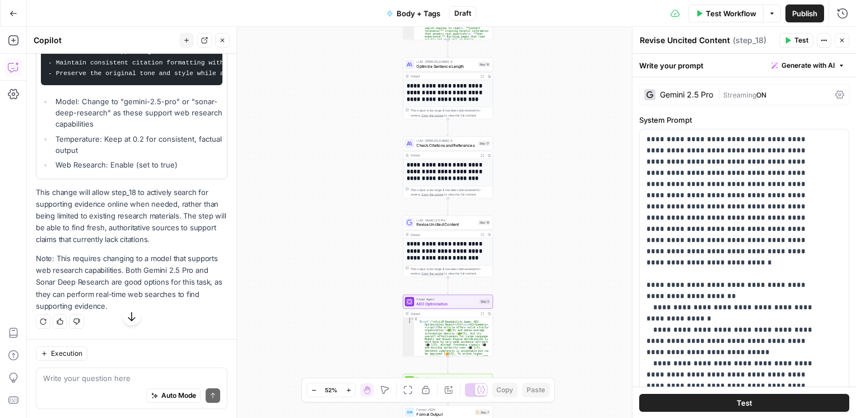
click at [696, 407] on button "Test" at bounding box center [744, 402] width 210 height 18
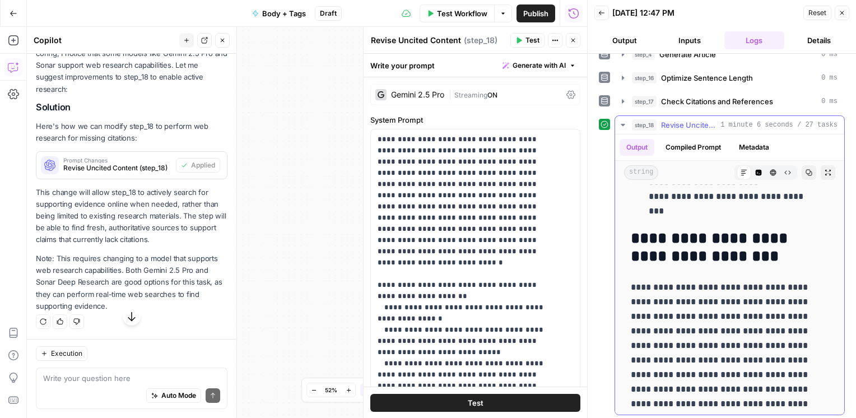
scroll to position [1580, 0]
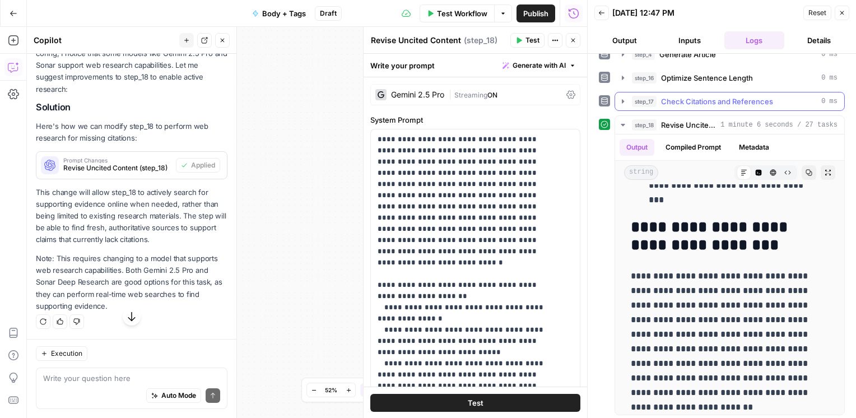
click at [623, 100] on icon "button" at bounding box center [623, 101] width 2 height 4
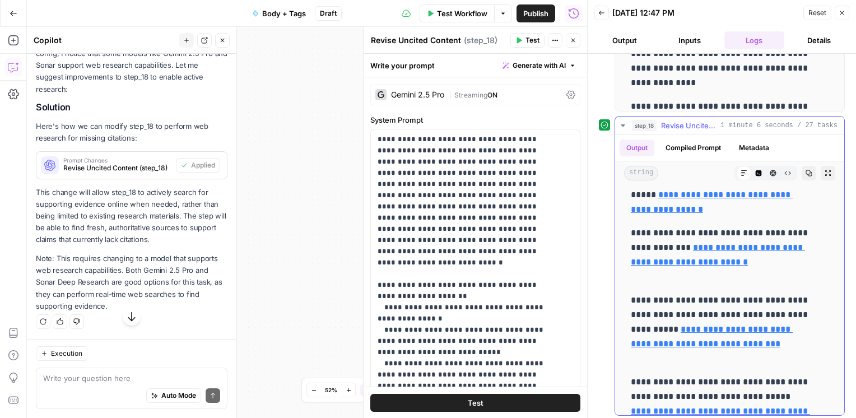
scroll to position [6187, 0]
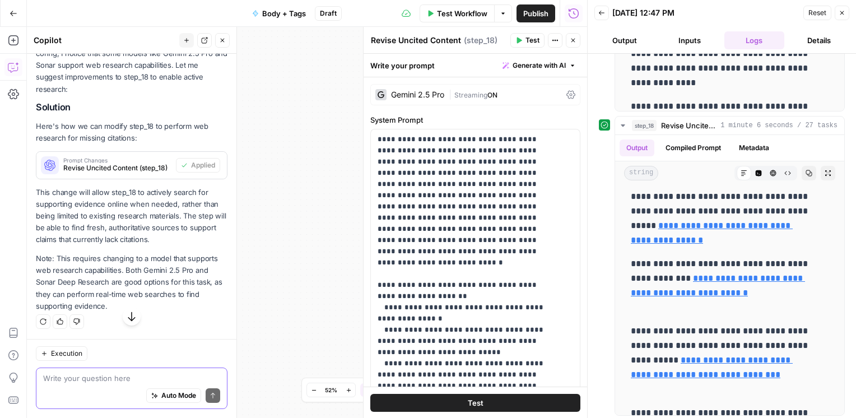
click at [56, 381] on textarea at bounding box center [131, 378] width 177 height 11
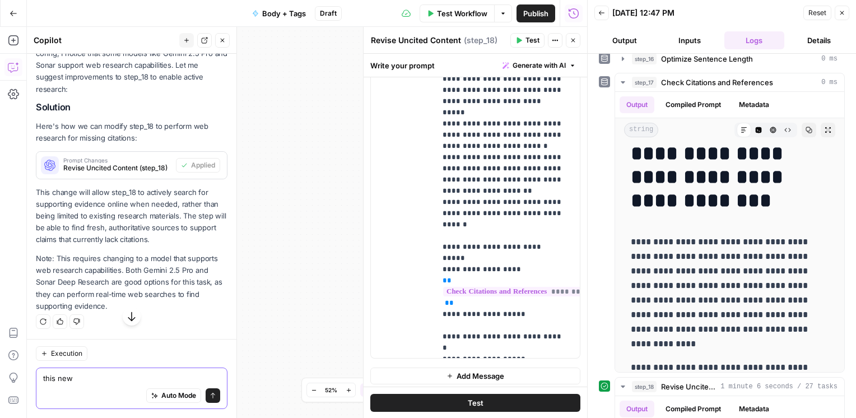
scroll to position [699, 0]
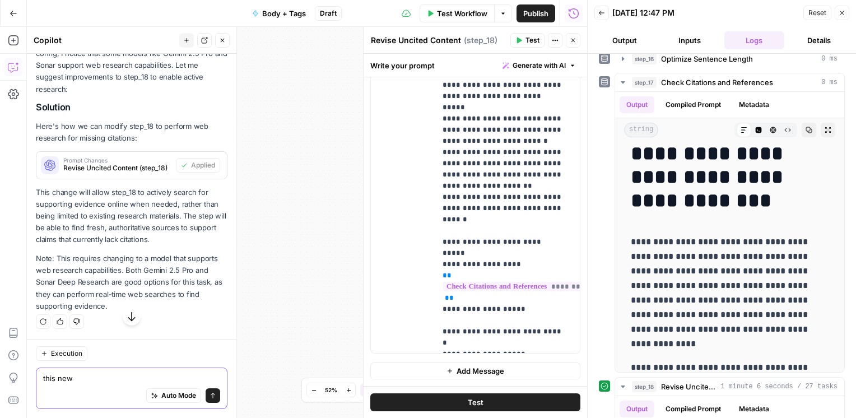
type textarea "this new"
click at [551, 177] on p "**********" at bounding box center [504, 136] width 122 height 426
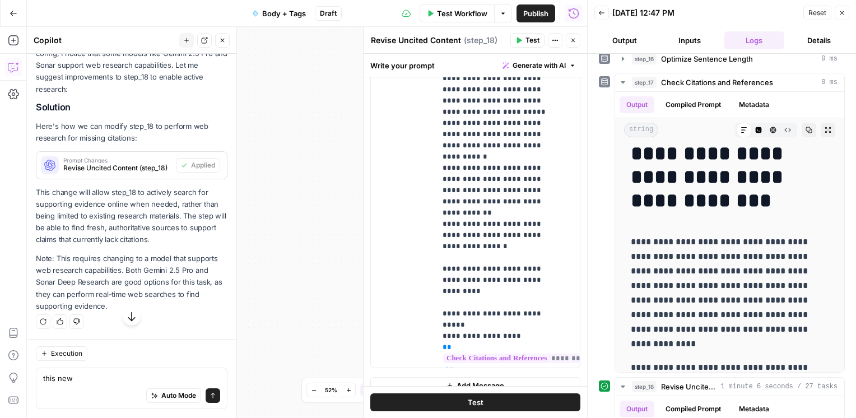
click at [444, 405] on button "Test" at bounding box center [475, 402] width 210 height 18
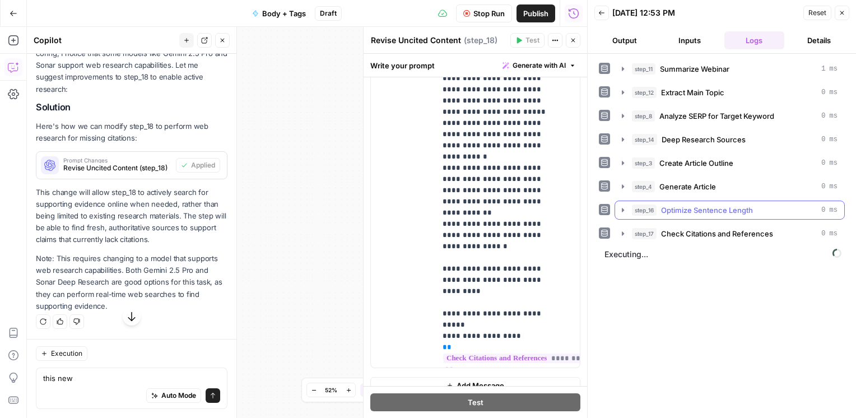
click at [624, 212] on icon "button" at bounding box center [623, 210] width 9 height 9
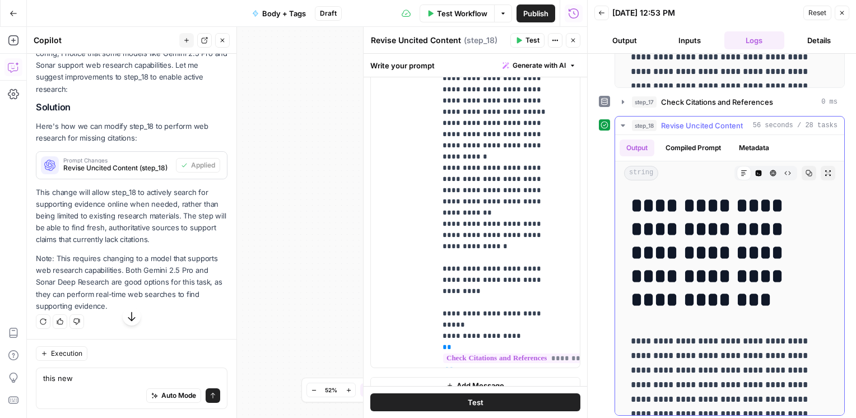
scroll to position [0, 0]
drag, startPoint x: 487, startPoint y: 222, endPoint x: 445, endPoint y: 192, distance: 52.1
click at [445, 192] on p "**********" at bounding box center [500, 145] width 114 height 459
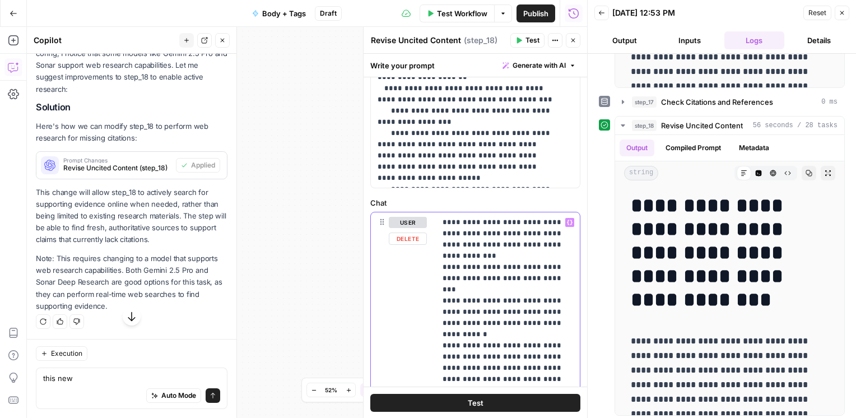
scroll to position [296, 0]
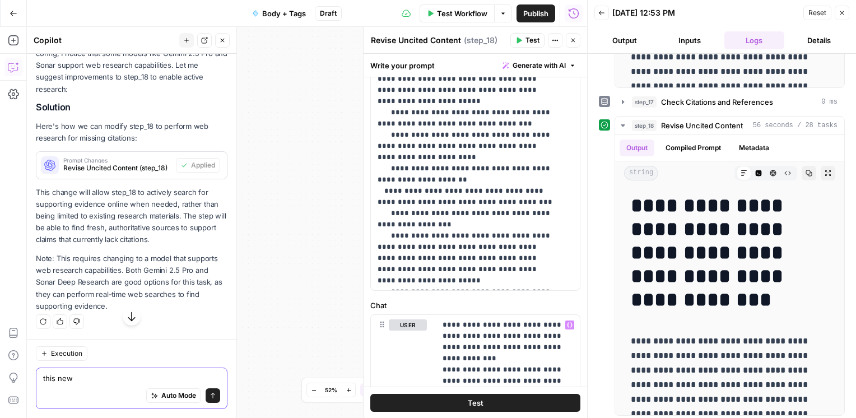
click at [102, 375] on textarea "this new" at bounding box center [131, 378] width 177 height 11
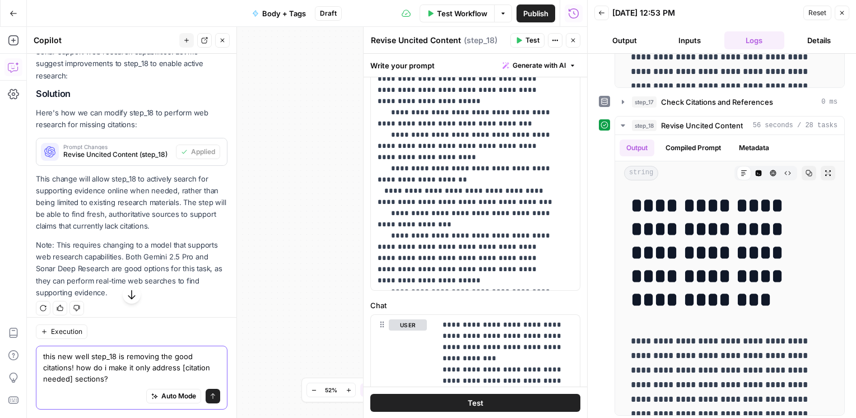
type textarea "this new well step_18 is removing the good citations! how do i make it only add…"
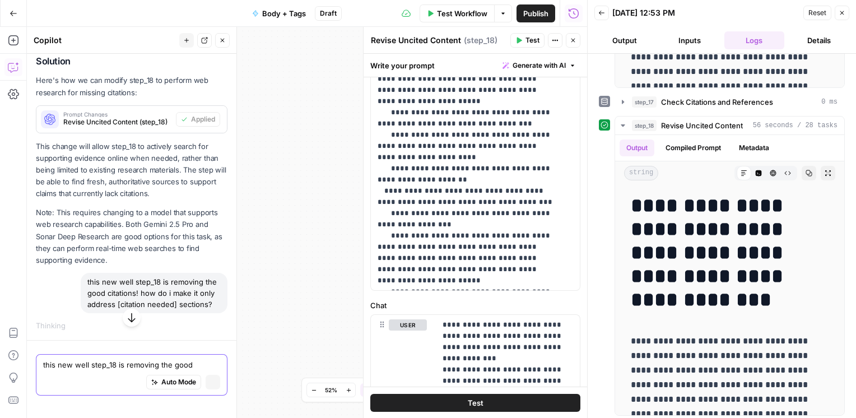
scroll to position [1764, 0]
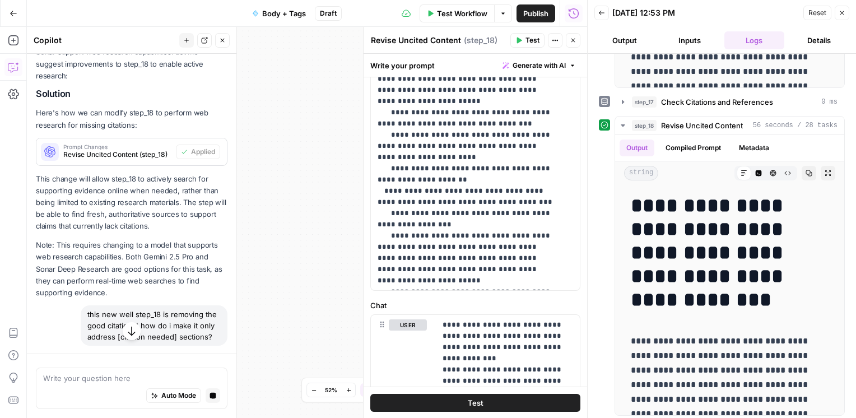
click at [126, 332] on icon "button" at bounding box center [131, 331] width 11 height 11
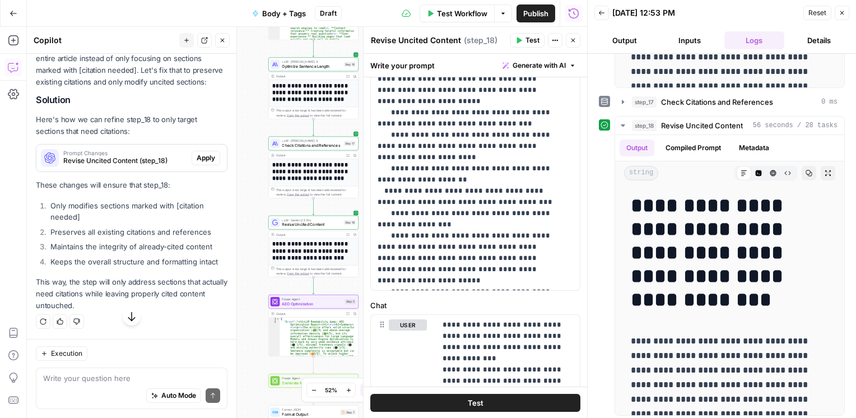
scroll to position [2264, 0]
click at [115, 165] on span "Revise Uncited Content (step_18)" at bounding box center [125, 161] width 124 height 10
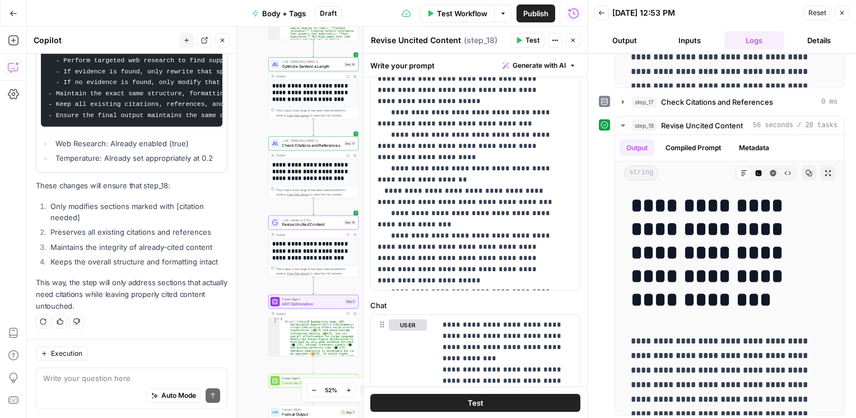
scroll to position [2342, 0]
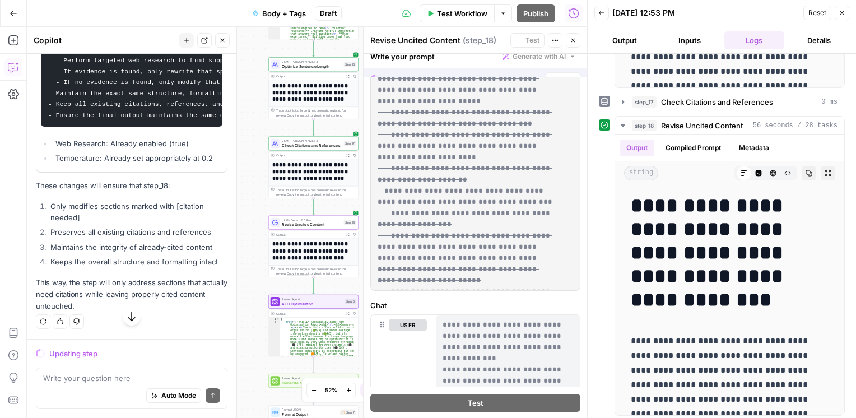
scroll to position [2252, 0]
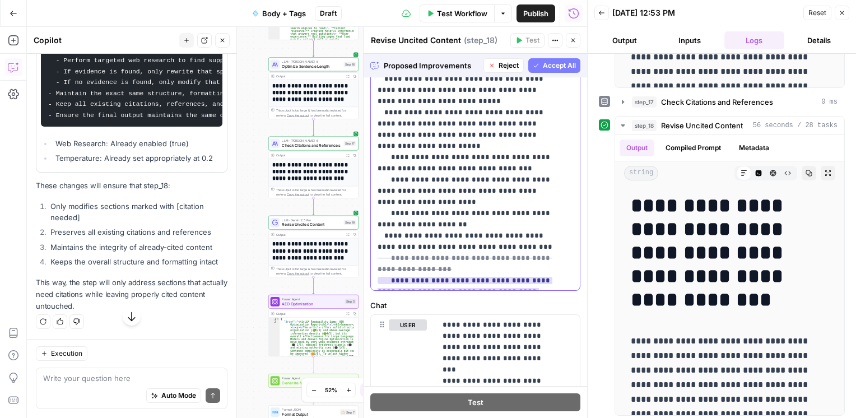
click at [459, 277] on ins "**********" at bounding box center [465, 292] width 175 height 30
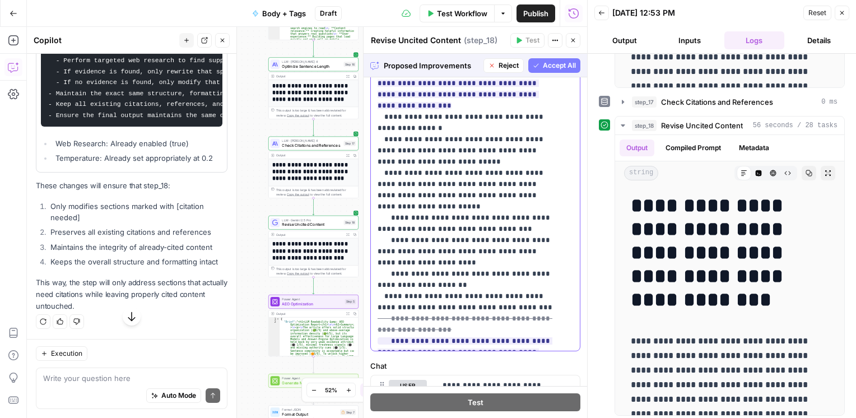
scroll to position [211, 0]
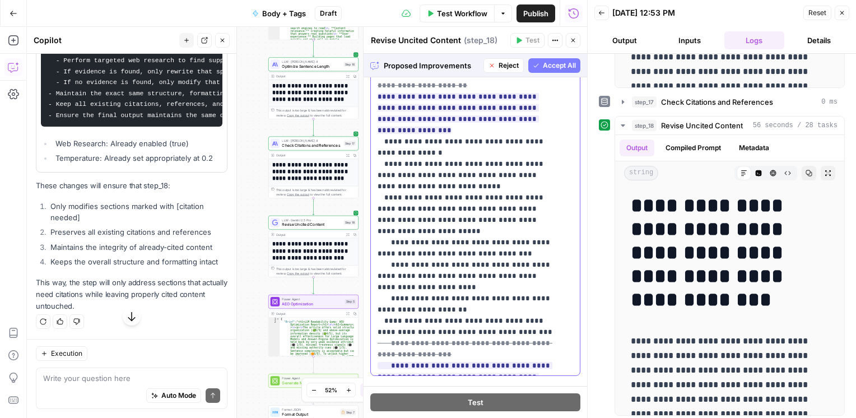
drag, startPoint x: 459, startPoint y: 236, endPoint x: 540, endPoint y: 62, distance: 192.5
click at [540, 62] on div "**********" at bounding box center [476, 236] width 224 height 364
click at [543, 62] on span "Accept All" at bounding box center [559, 66] width 33 height 10
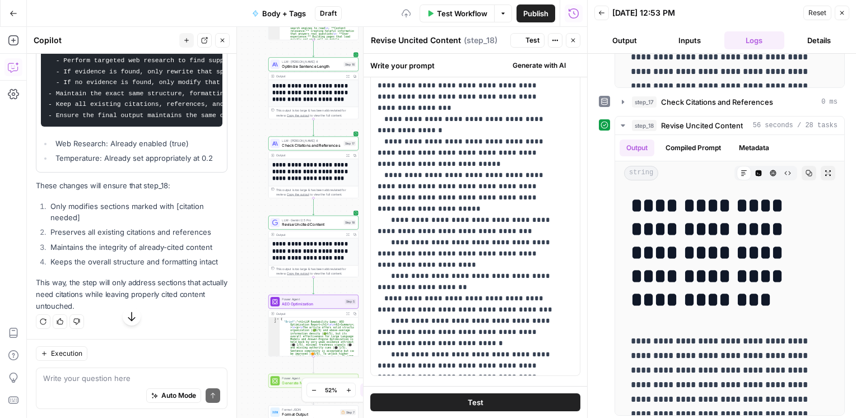
scroll to position [0, 0]
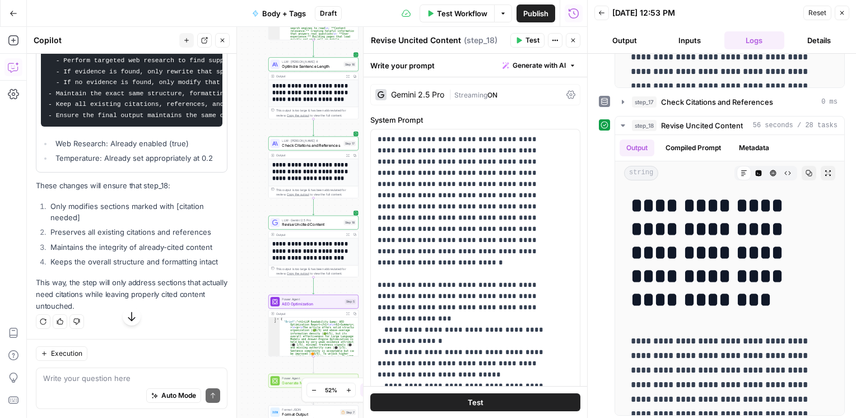
click at [482, 398] on button "Test" at bounding box center [475, 402] width 210 height 18
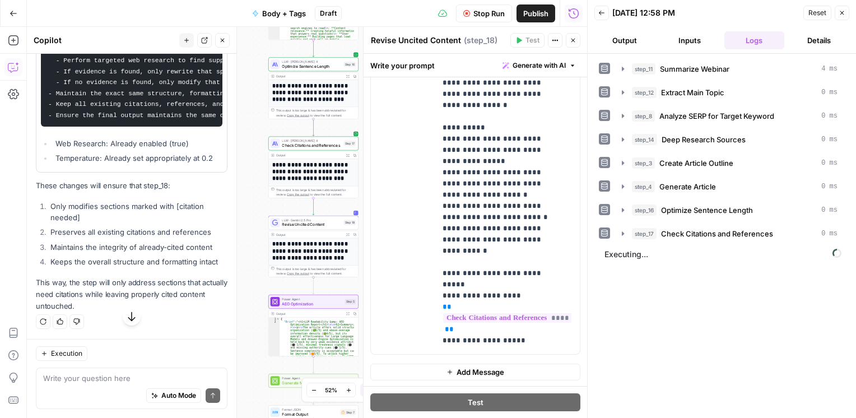
scroll to position [132, 0]
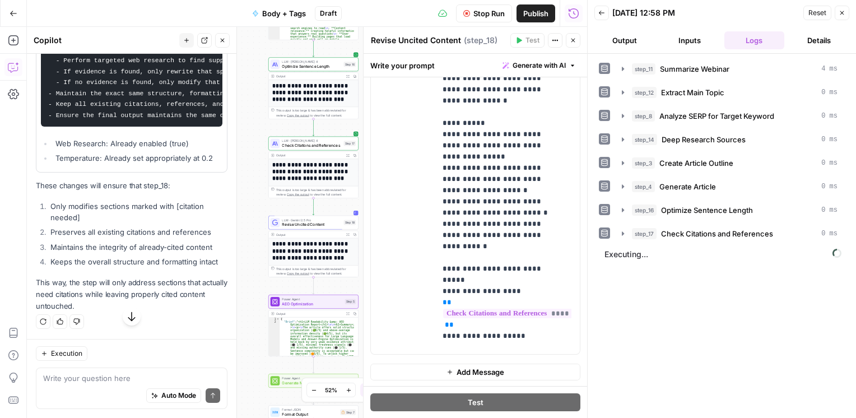
click at [103, 386] on div "Auto Mode Send" at bounding box center [131, 396] width 177 height 25
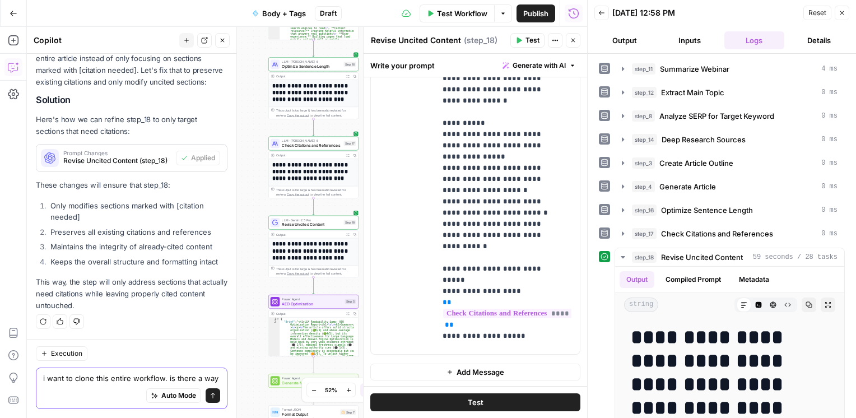
scroll to position [2293, 0]
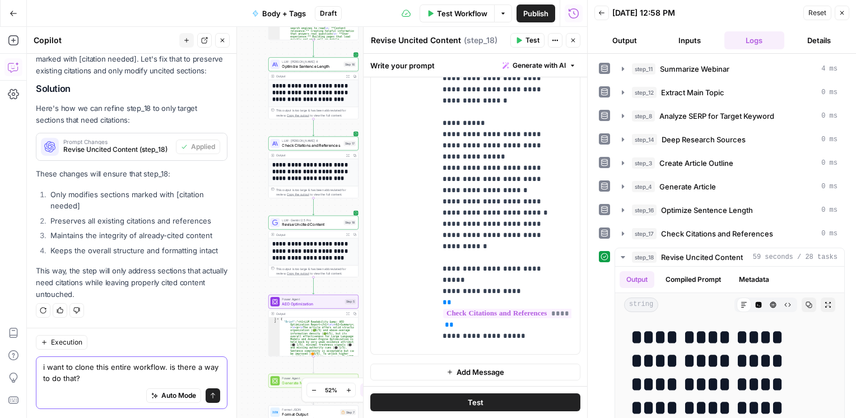
type textarea "i want to clone this entire workflow. is there a way to do that?"
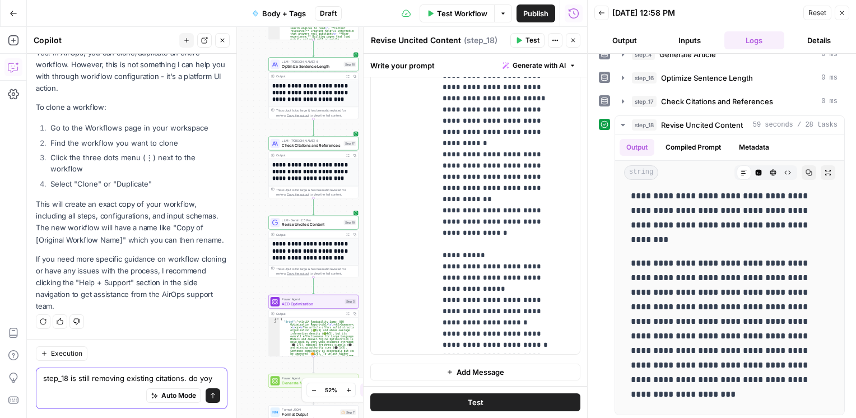
scroll to position [2612, 0]
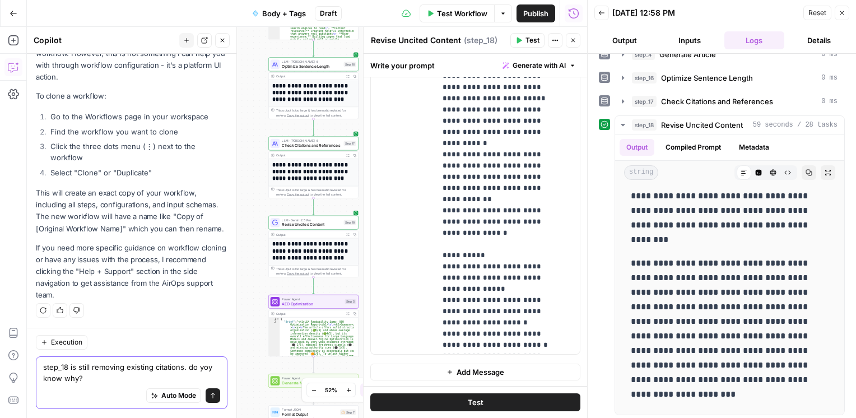
type textarea "step_18 is still removing existing citations. do yoy know why?"
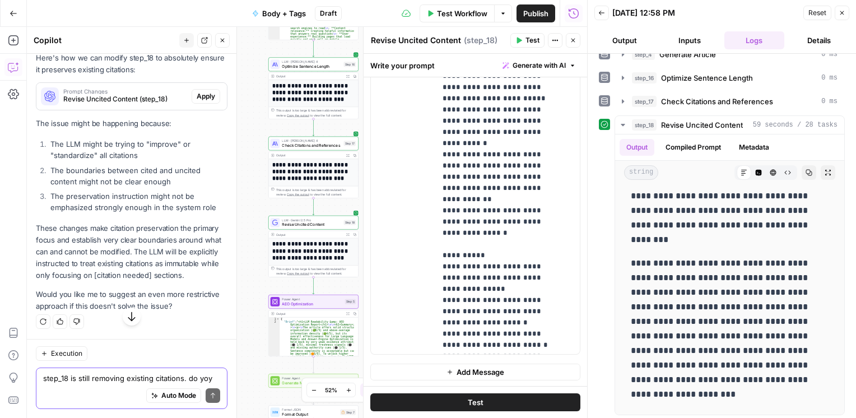
scroll to position [2907, 0]
click at [83, 104] on span "Revise Uncited Content (step_18)" at bounding box center [125, 99] width 124 height 10
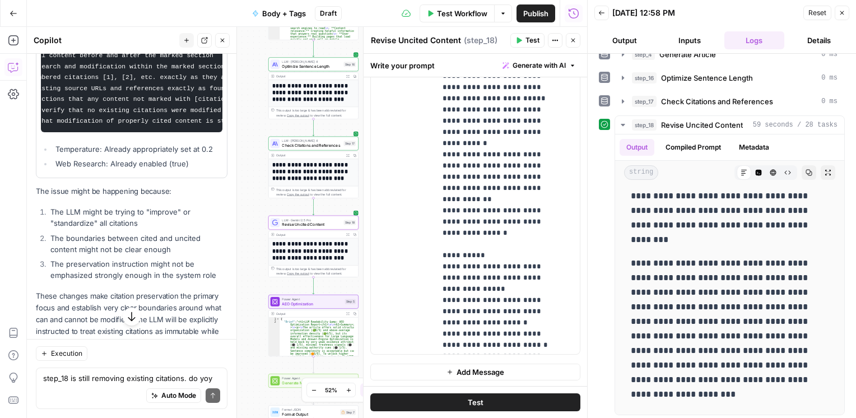
scroll to position [0, 101]
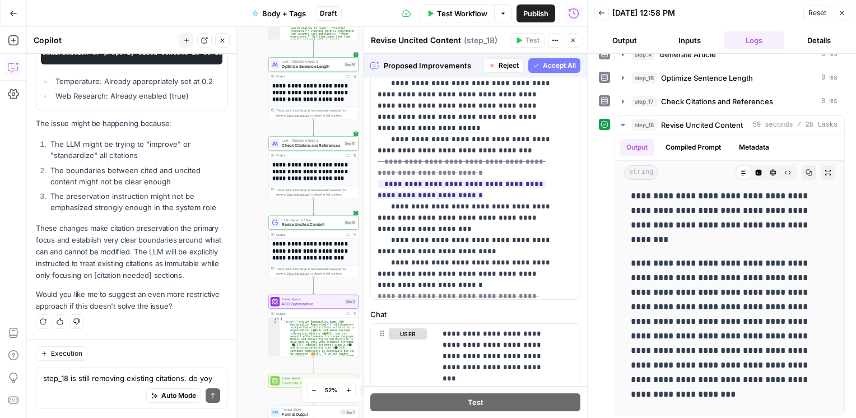
scroll to position [512, 0]
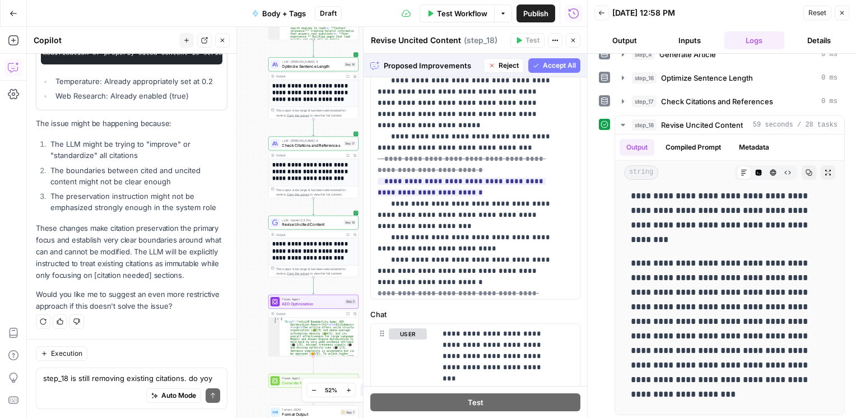
click at [549, 70] on span "Accept All" at bounding box center [559, 66] width 33 height 10
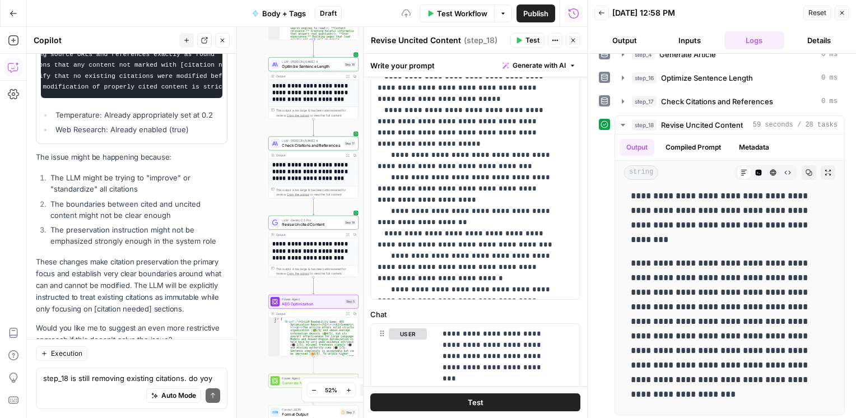
scroll to position [0, 0]
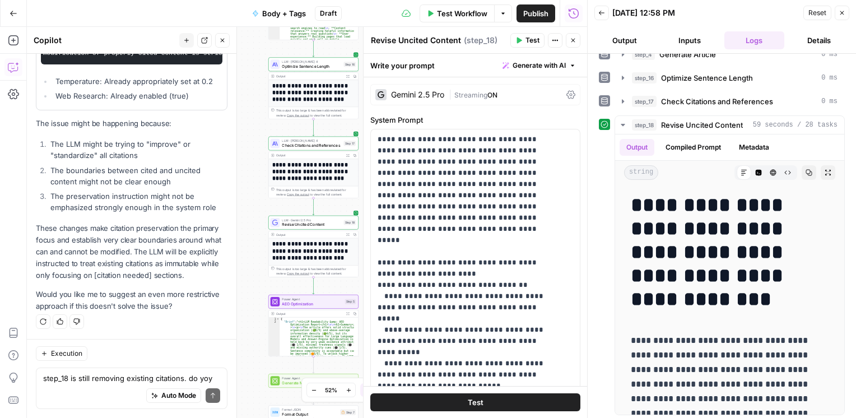
click at [522, 39] on icon "button" at bounding box center [518, 40] width 7 height 7
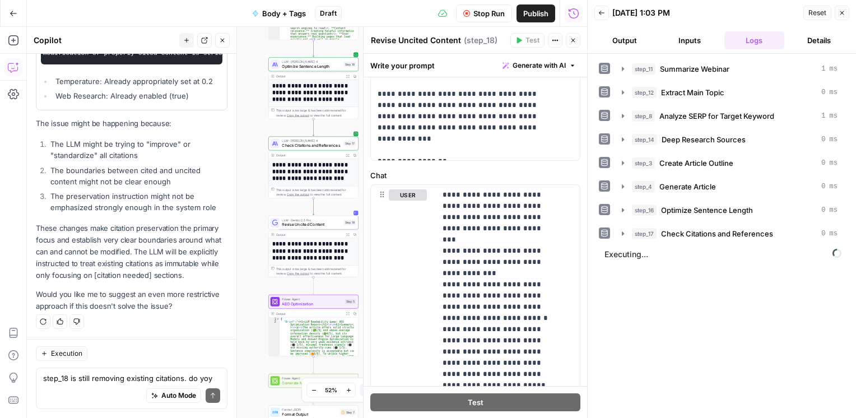
scroll to position [486, 0]
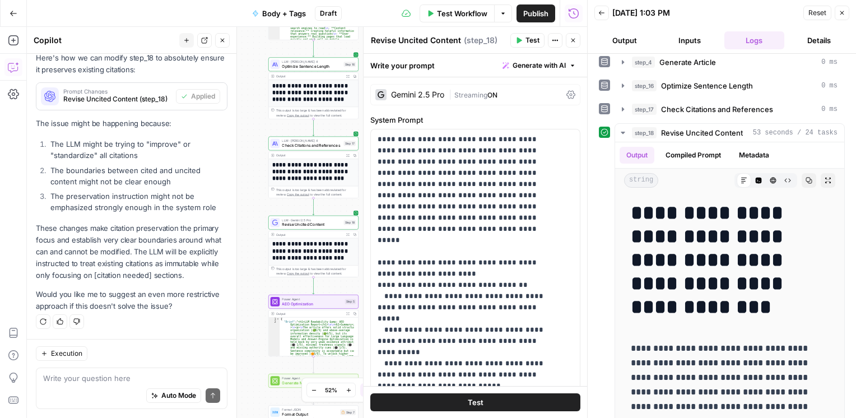
drag, startPoint x: 666, startPoint y: 104, endPoint x: 536, endPoint y: 133, distance: 133.6
click at [536, 133] on body "**********" at bounding box center [428, 209] width 856 height 418
click at [432, 99] on div "Gemini 2.5 Pro" at bounding box center [409, 94] width 69 height 11
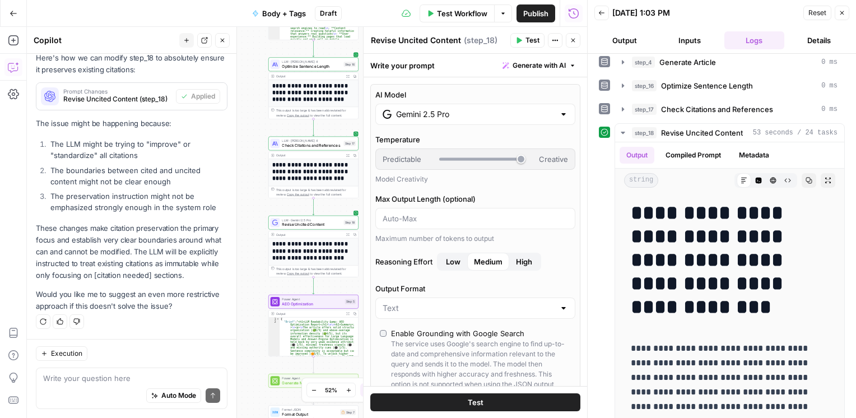
click at [432, 99] on label "AI Model" at bounding box center [475, 94] width 200 height 11
click at [432, 109] on input "Gemini 2.5 Pro" at bounding box center [475, 114] width 159 height 11
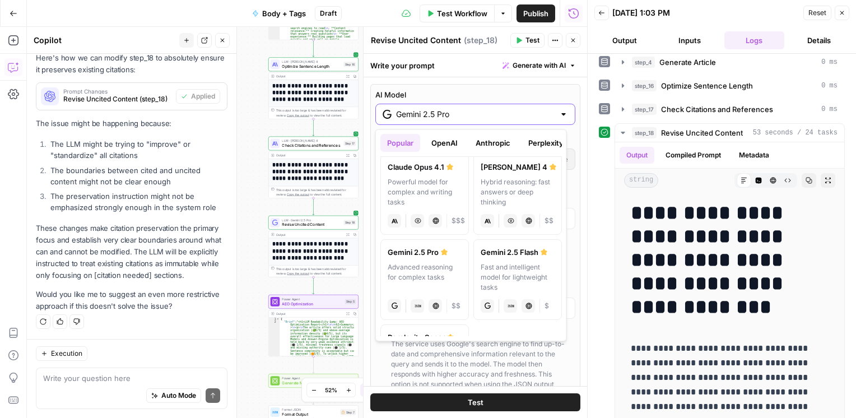
scroll to position [191, 0]
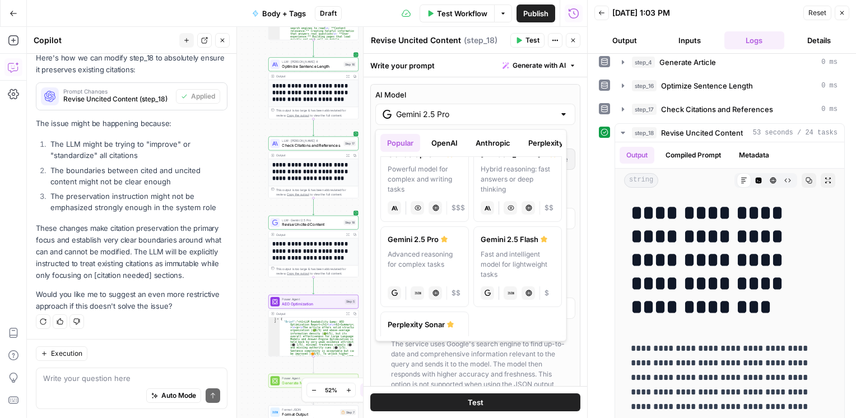
click at [517, 182] on div "Hybrid reasoning: fast answers or deep thinking" at bounding box center [518, 179] width 74 height 30
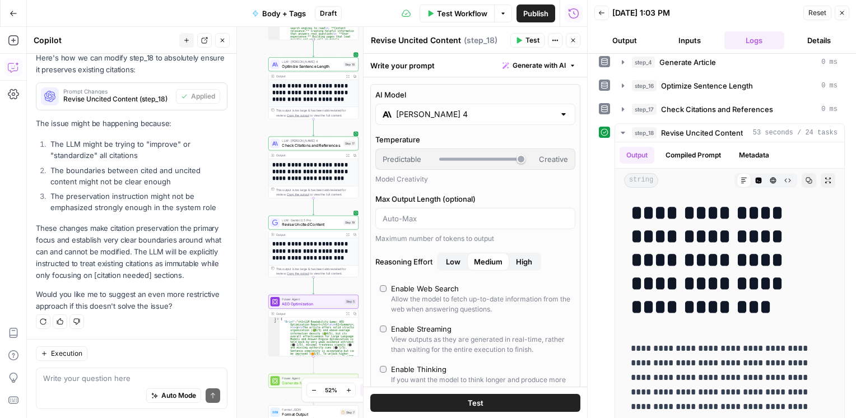
type input "[PERSON_NAME] 4"
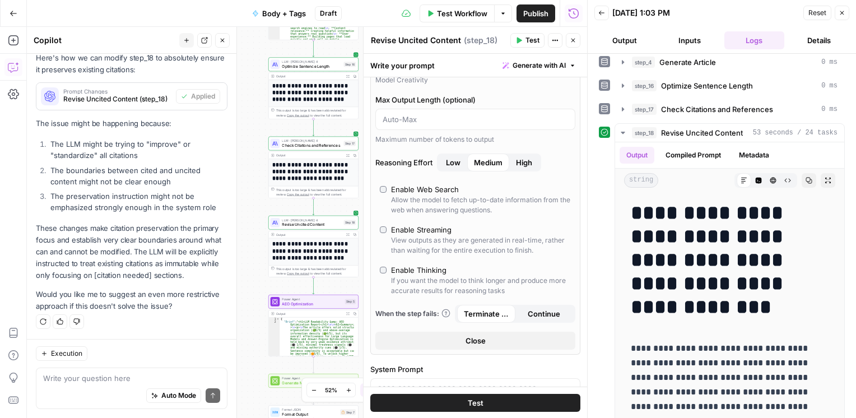
scroll to position [138, 0]
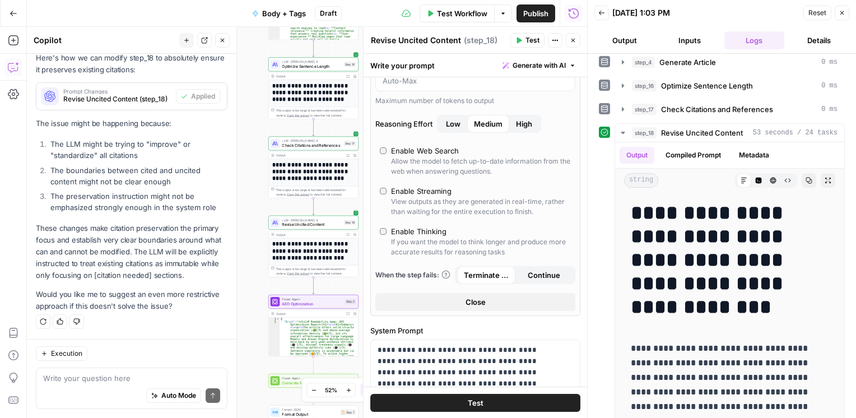
click at [475, 403] on span "Test" at bounding box center [476, 402] width 16 height 11
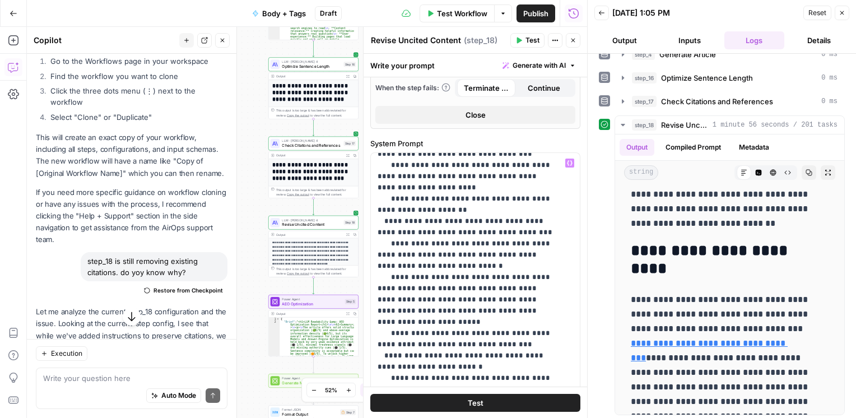
scroll to position [328, 0]
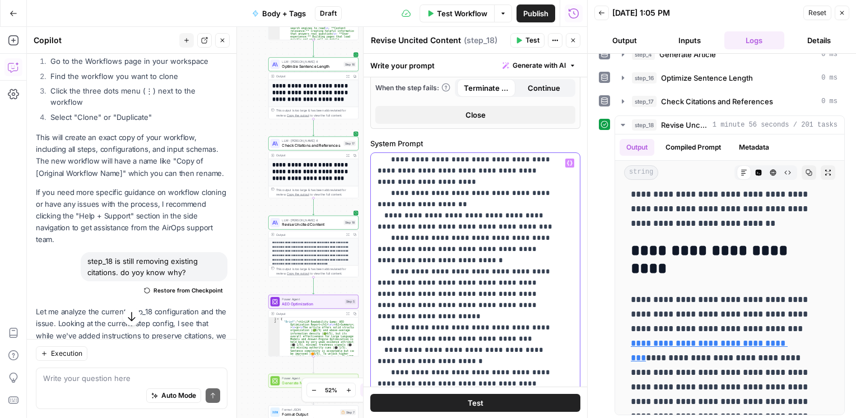
drag, startPoint x: 404, startPoint y: 237, endPoint x: 477, endPoint y: 239, distance: 73.4
click at [477, 239] on p "**********" at bounding box center [467, 361] width 179 height 1065
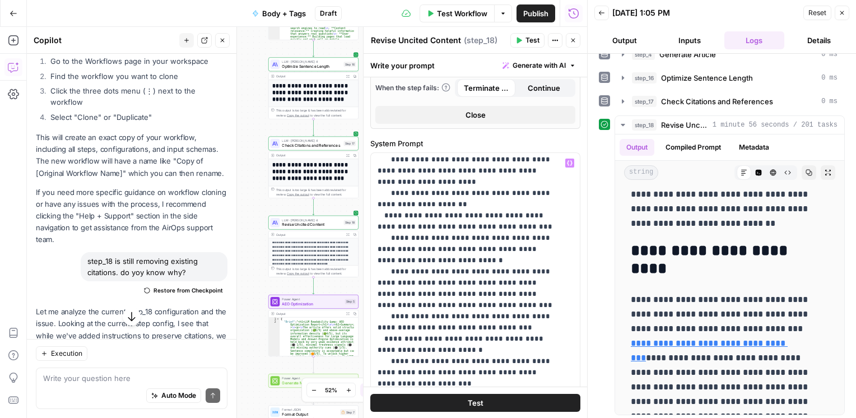
click at [440, 402] on button "Test" at bounding box center [475, 402] width 210 height 18
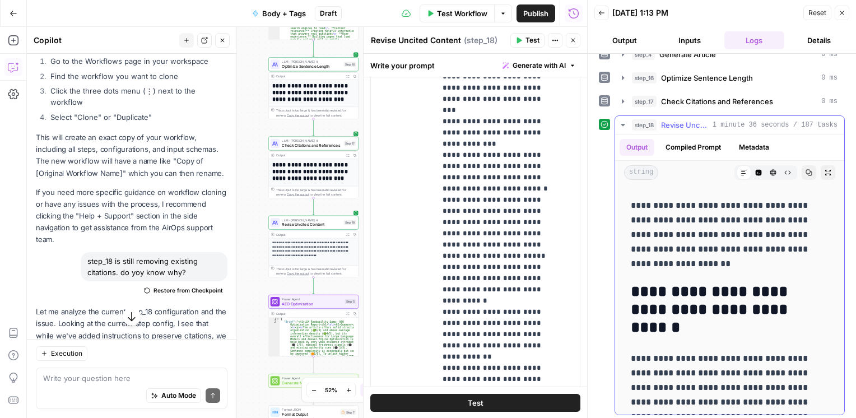
scroll to position [866, 0]
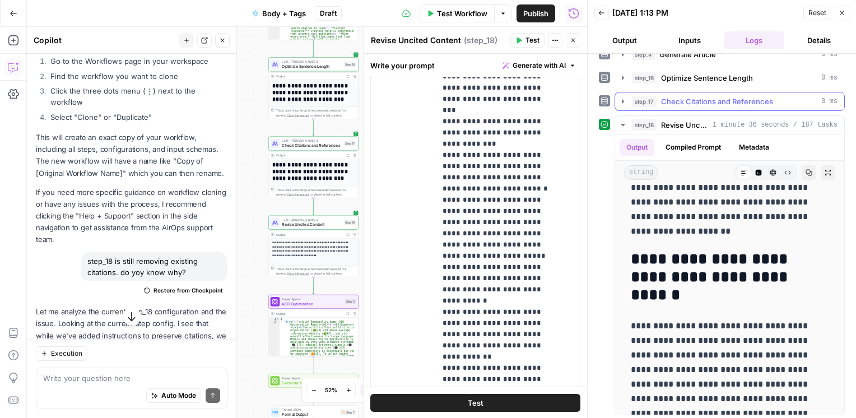
click at [770, 106] on button "step_17 Check Citations and References 0 ms" at bounding box center [729, 101] width 229 height 18
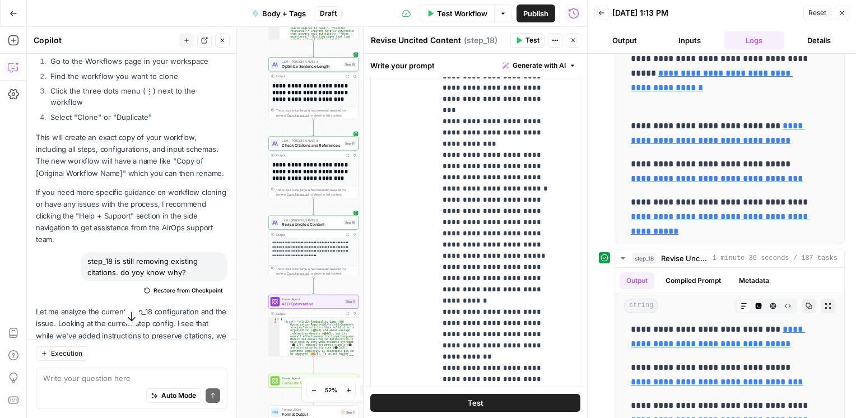
scroll to position [244, 0]
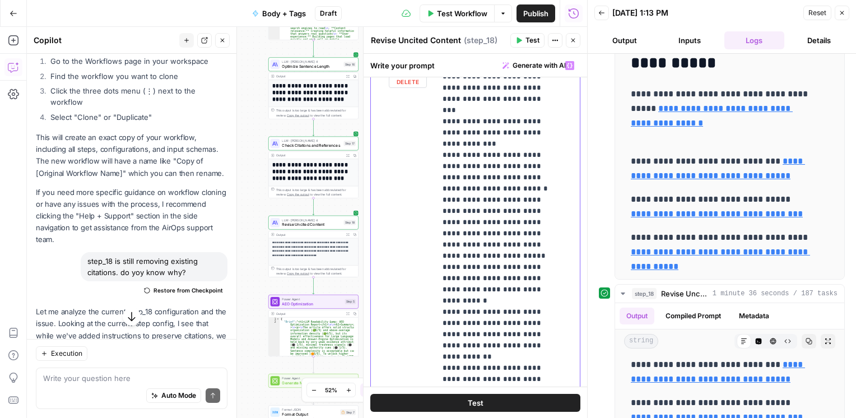
click at [533, 223] on p "**********" at bounding box center [500, 346] width 114 height 572
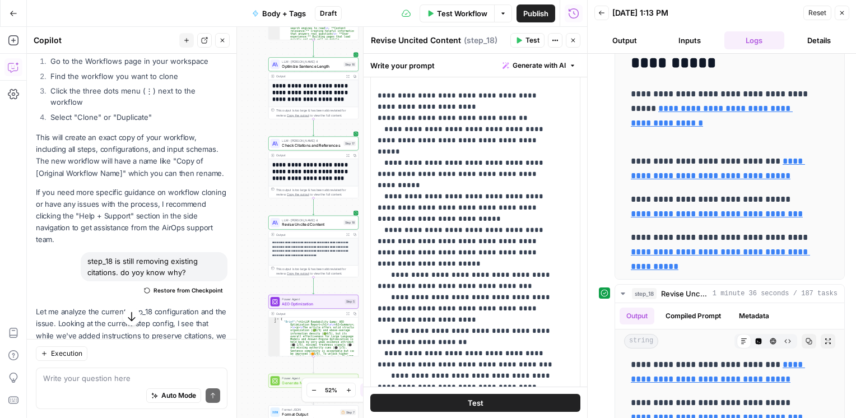
scroll to position [0, 0]
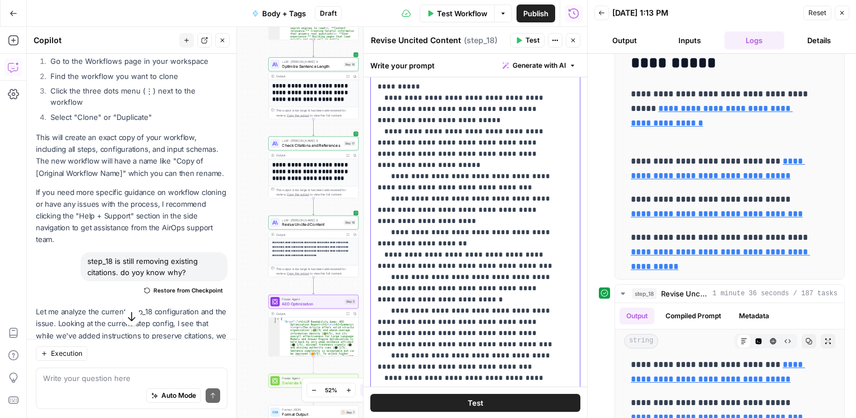
scroll to position [527, 0]
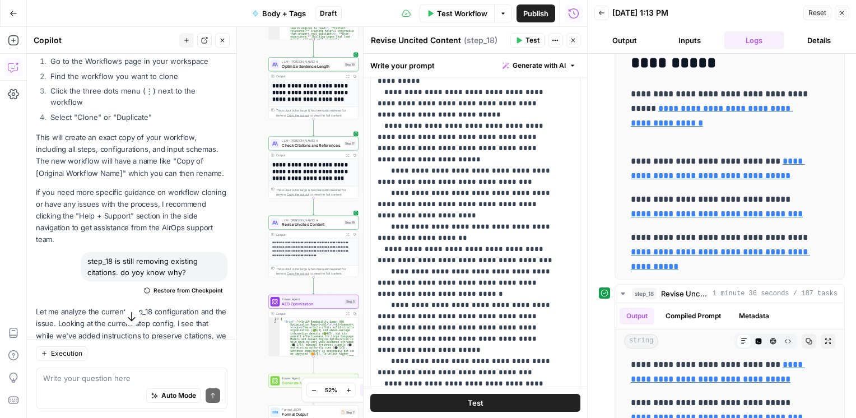
click at [475, 397] on span "Test" at bounding box center [476, 402] width 16 height 11
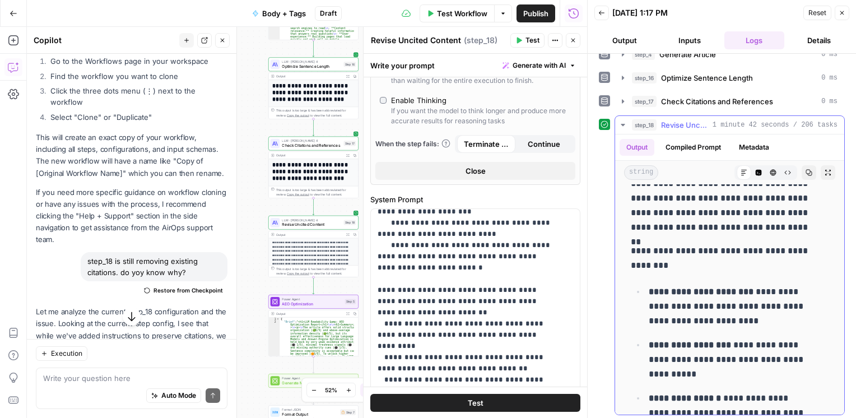
scroll to position [721, 0]
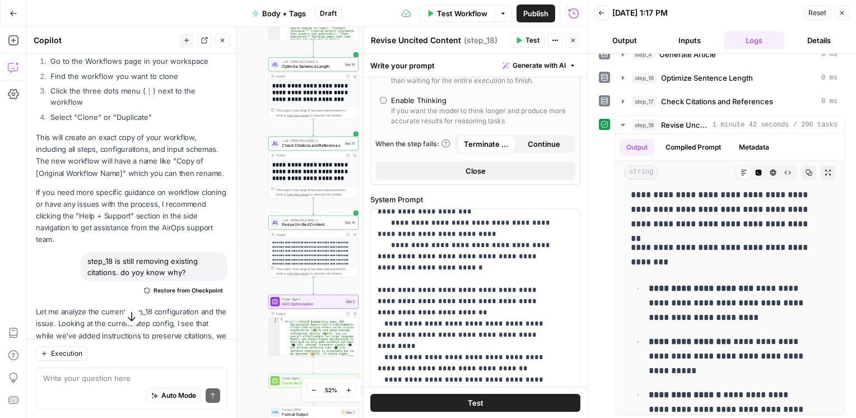
click at [524, 44] on button "Test" at bounding box center [527, 40] width 34 height 15
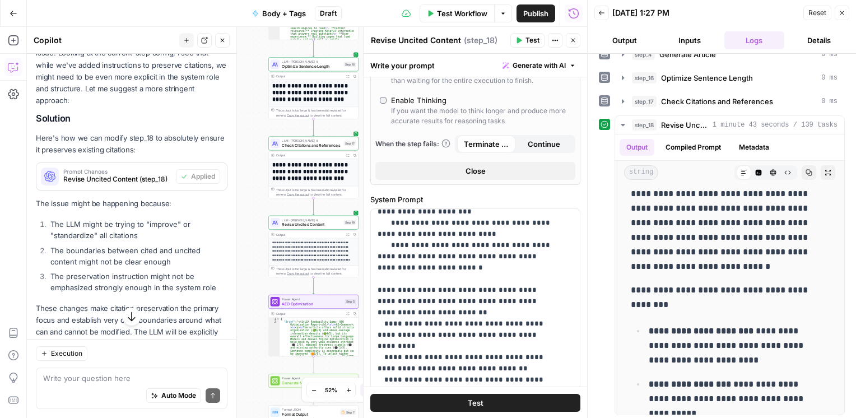
scroll to position [3036, 0]
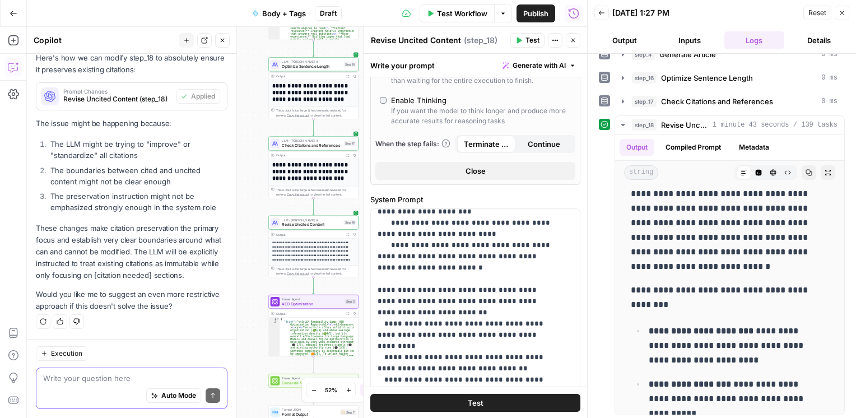
click at [90, 382] on textarea at bounding box center [131, 378] width 177 height 11
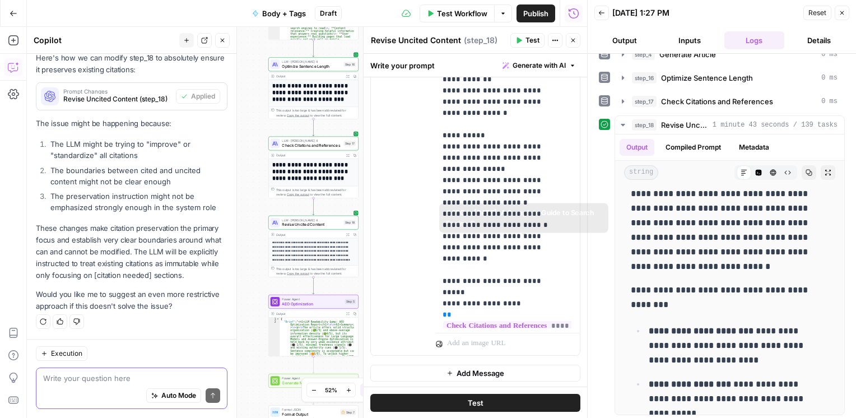
scroll to position [132, 0]
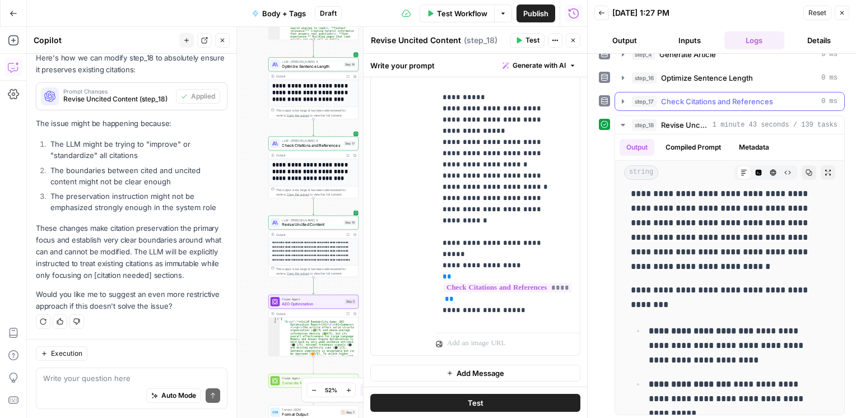
click at [694, 101] on span "Check Citations and References" at bounding box center [717, 101] width 112 height 11
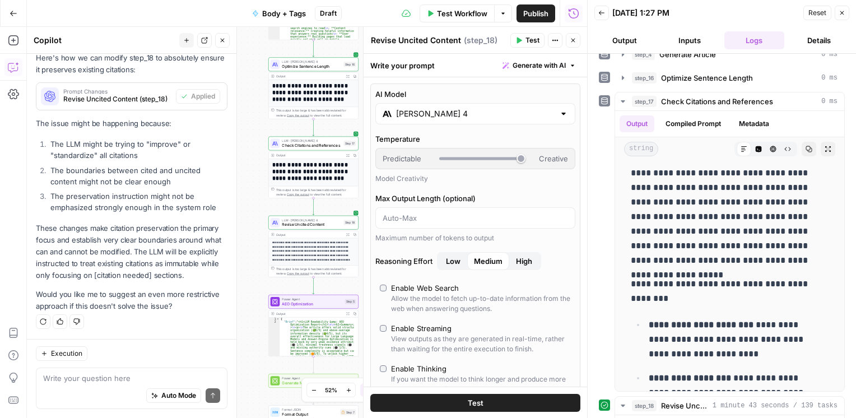
scroll to position [0, 0]
click at [321, 145] on span "Check Citations and References" at bounding box center [311, 145] width 59 height 6
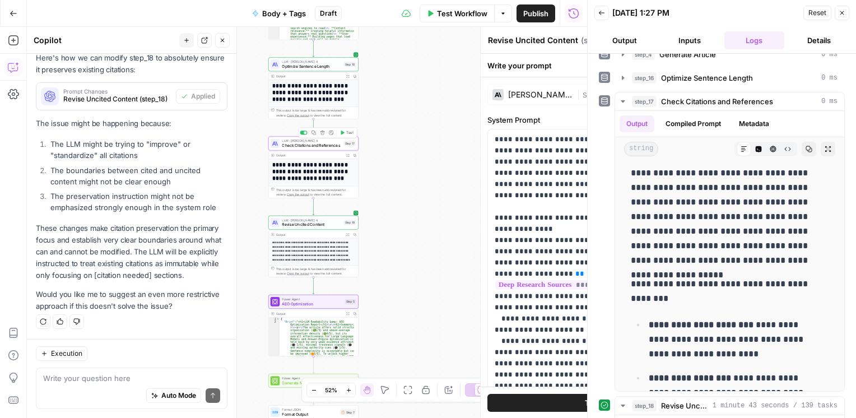
type textarea "Check Citations and References"
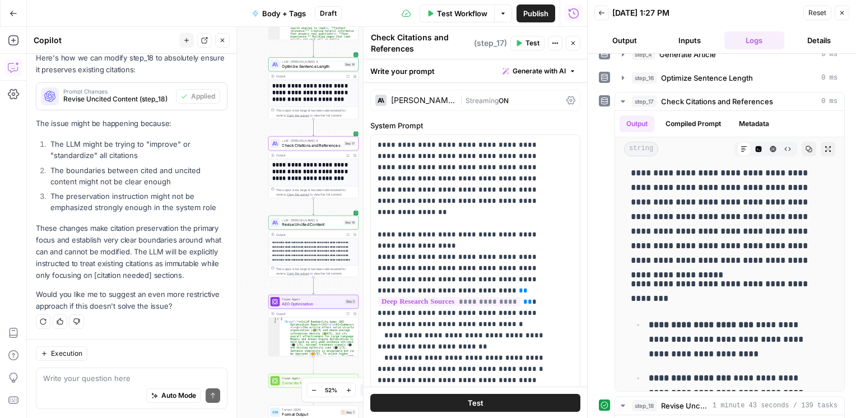
click at [529, 48] on button "Test" at bounding box center [527, 43] width 34 height 15
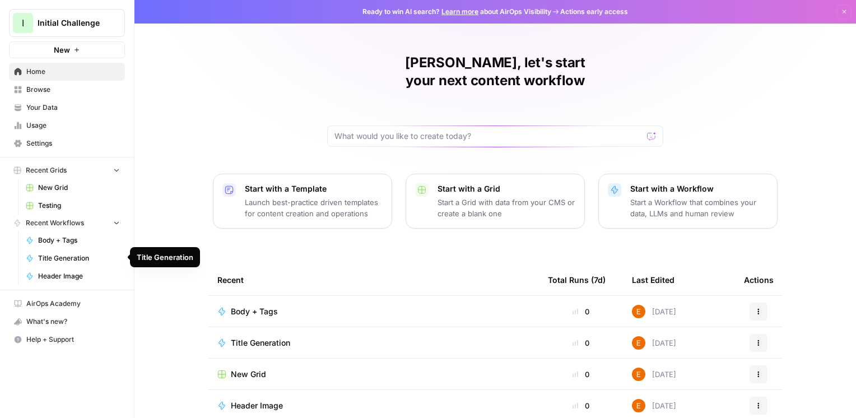
drag, startPoint x: 56, startPoint y: 262, endPoint x: 31, endPoint y: 364, distance: 105.0
click at [31, 364] on div "I Initial Challenge New Home Browse Your Data Usage Settings Recent Grids New G…" at bounding box center [67, 209] width 134 height 418
click at [105, 259] on span "Title Generation" at bounding box center [79, 258] width 82 height 10
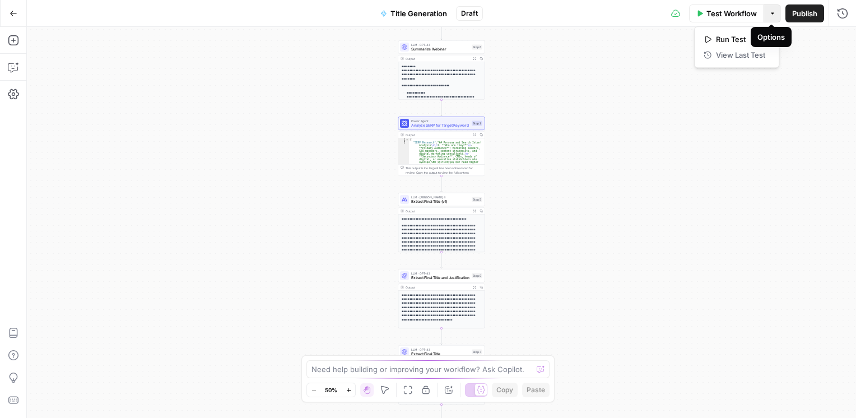
drag, startPoint x: 772, startPoint y: 17, endPoint x: 609, endPoint y: 55, distance: 167.0
click at [609, 55] on div "**********" at bounding box center [428, 209] width 856 height 418
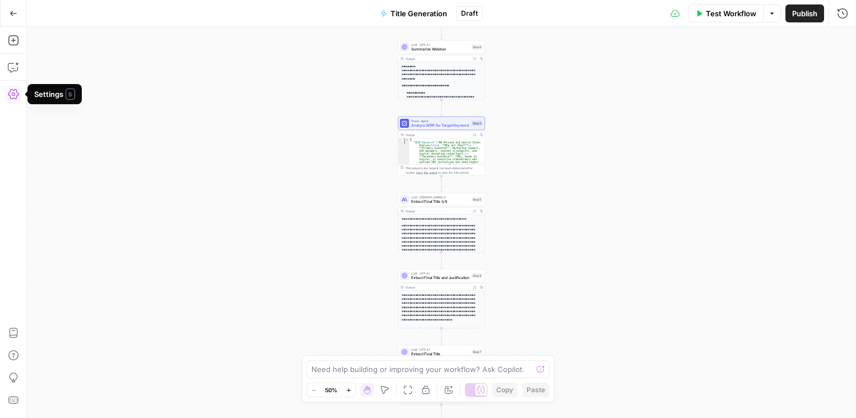
click at [8, 89] on icon "button" at bounding box center [13, 94] width 11 height 11
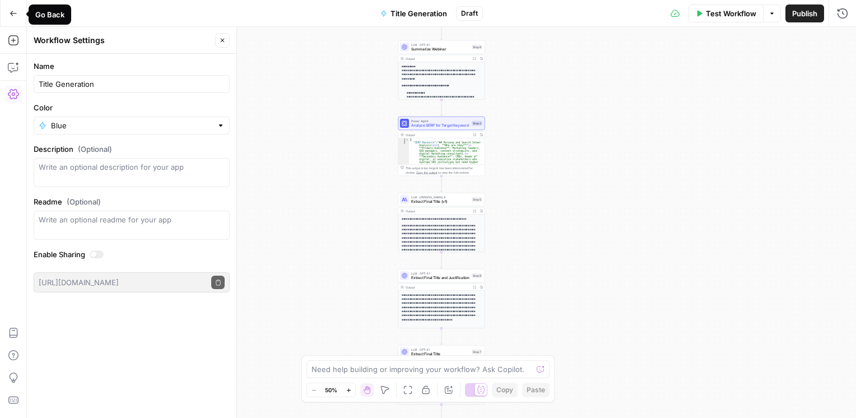
click at [17, 13] on icon "button" at bounding box center [14, 14] width 8 height 8
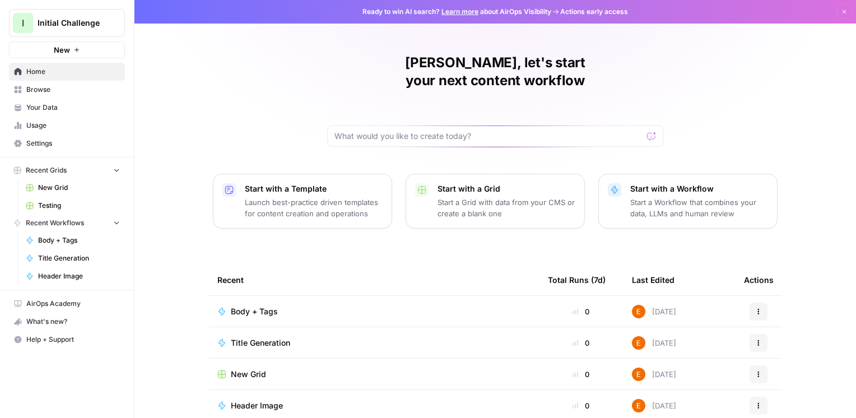
click at [47, 90] on span "Browse" at bounding box center [73, 90] width 94 height 10
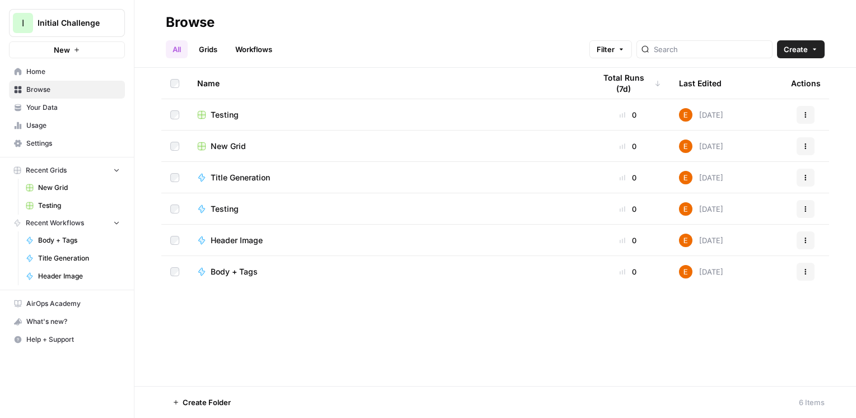
click at [57, 223] on span "Recent Workflows" at bounding box center [55, 223] width 58 height 10
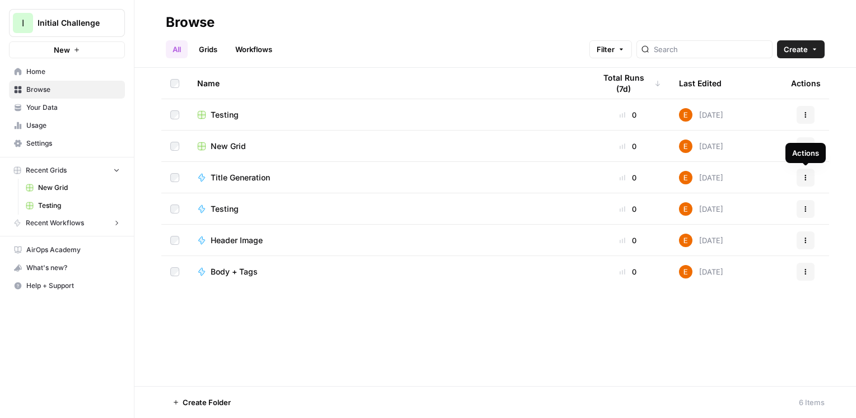
click at [803, 176] on icon "button" at bounding box center [805, 177] width 7 height 7
click at [252, 43] on link "Workflows" at bounding box center [254, 49] width 50 height 18
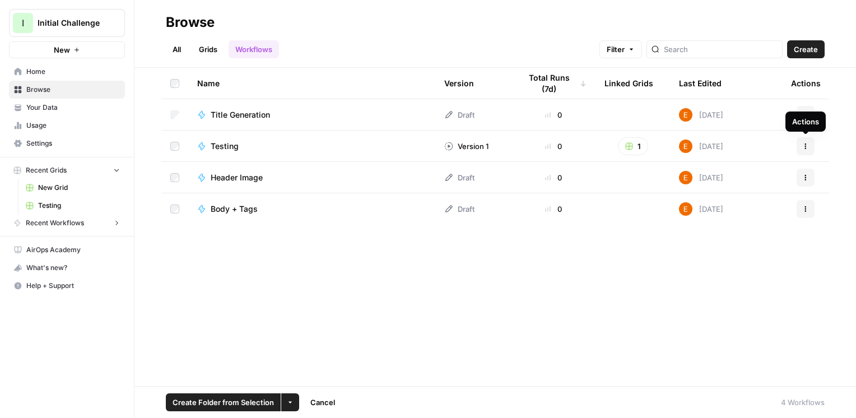
click at [805, 148] on icon "button" at bounding box center [806, 148] width 2 height 2
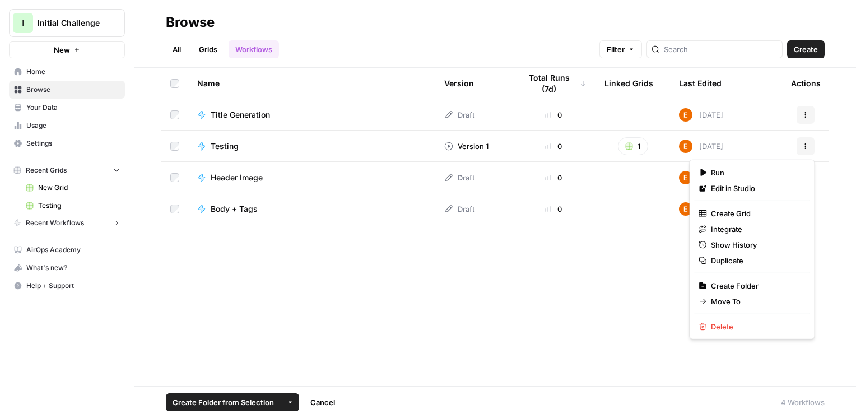
click at [545, 261] on div "Name Version Total Runs (7d) Linked Grids Last Edited Actions Title Generation …" at bounding box center [495, 227] width 722 height 318
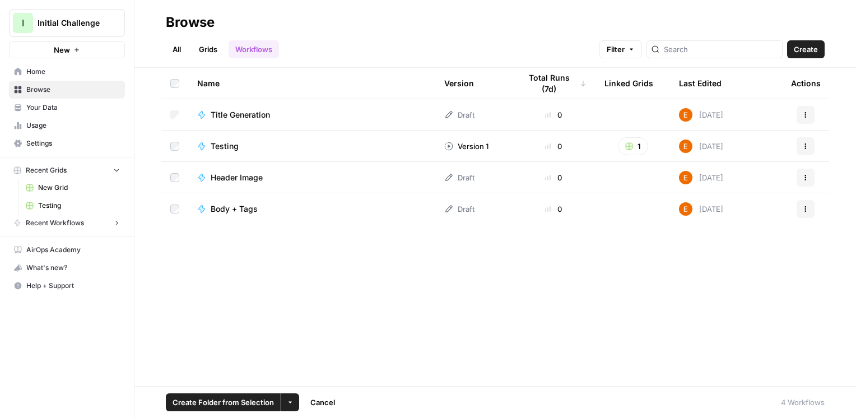
click at [114, 352] on div "I Initial Challenge New Home Browse Your Data Usage Settings Recent Grids New G…" at bounding box center [428, 209] width 856 height 418
click at [225, 151] on span "Testing" at bounding box center [225, 146] width 28 height 11
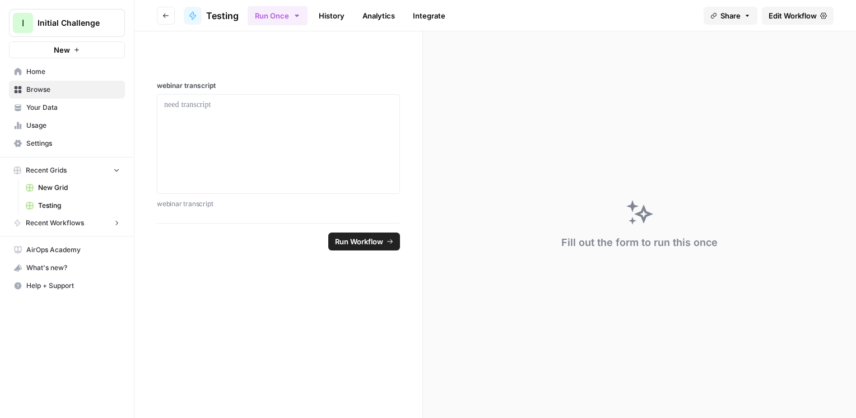
click at [361, 237] on span "Run Workflow" at bounding box center [359, 241] width 48 height 11
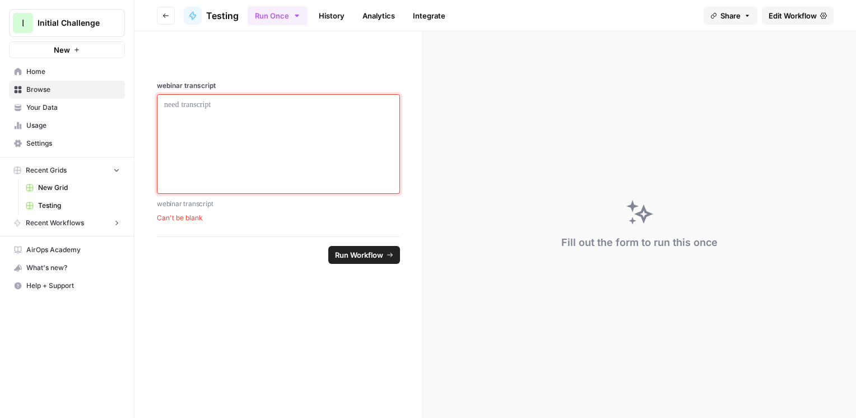
click at [233, 144] on div at bounding box center [278, 144] width 229 height 90
click at [338, 23] on link "History" at bounding box center [331, 16] width 39 height 18
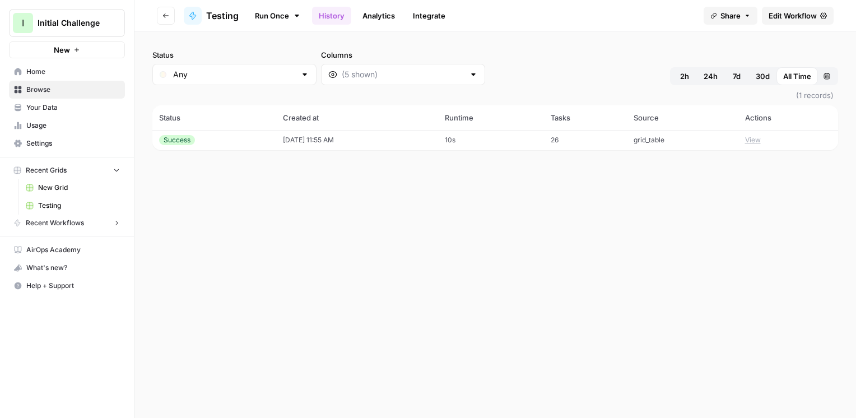
click at [216, 135] on div "Success" at bounding box center [214, 140] width 110 height 10
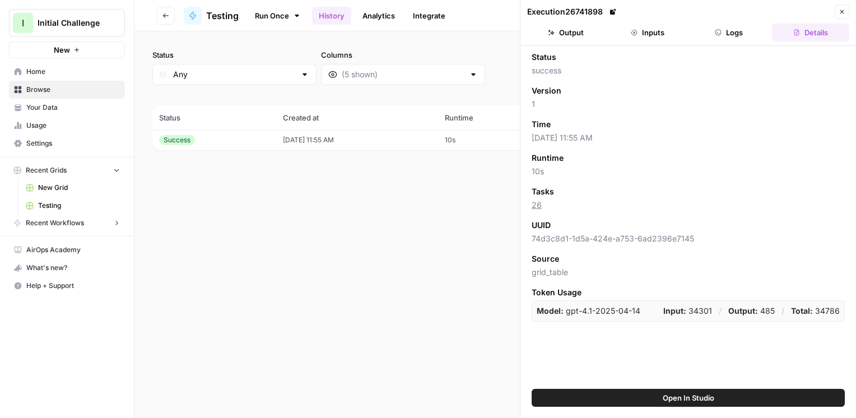
click at [598, 403] on button "Open In Studio" at bounding box center [688, 398] width 313 height 18
drag, startPoint x: 58, startPoint y: 220, endPoint x: 92, endPoint y: 223, distance: 34.9
click at [92, 223] on button "Recent Workflows" at bounding box center [67, 223] width 116 height 17
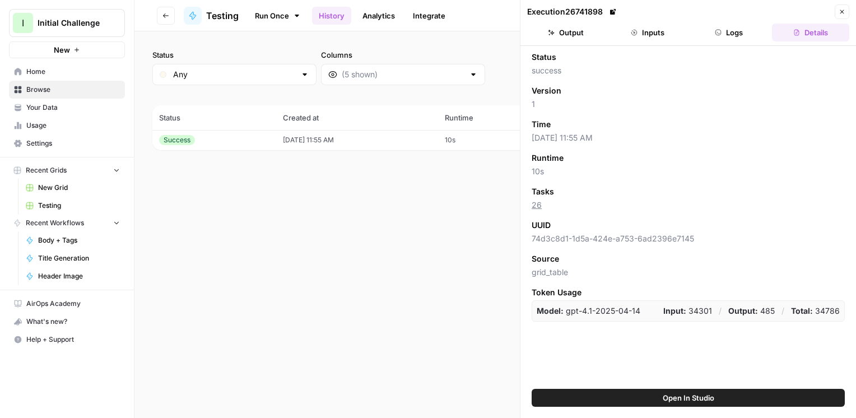
click at [92, 223] on button "Recent Workflows" at bounding box center [67, 223] width 116 height 17
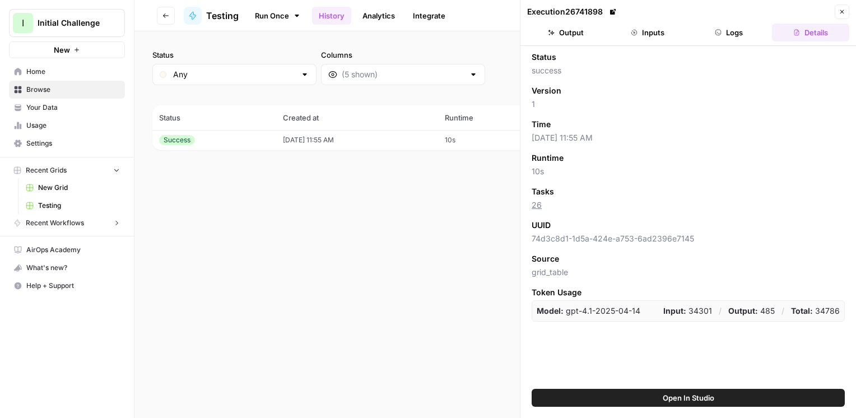
click at [92, 223] on button "Recent Workflows" at bounding box center [67, 223] width 116 height 17
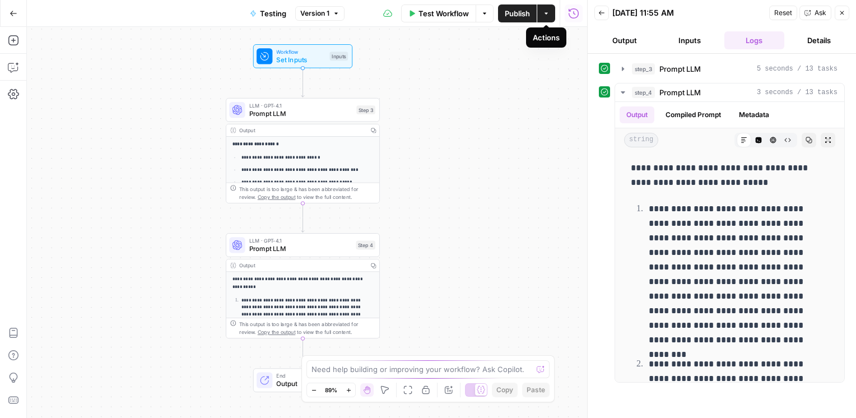
click at [545, 14] on icon "button" at bounding box center [546, 13] width 7 height 7
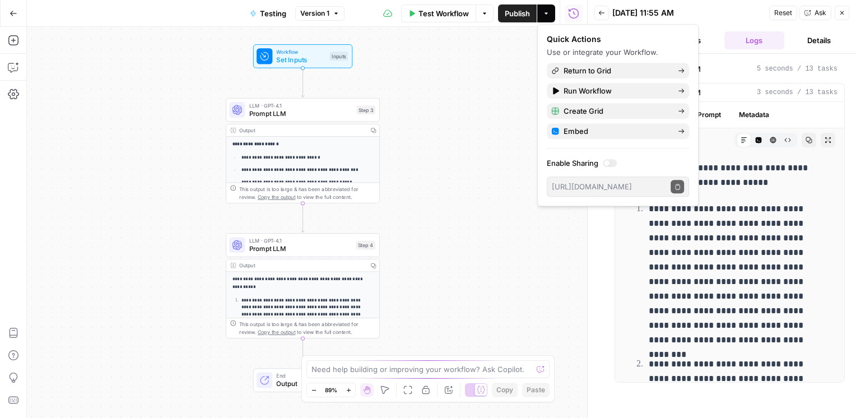
click at [545, 14] on icon "button" at bounding box center [546, 13] width 7 height 7
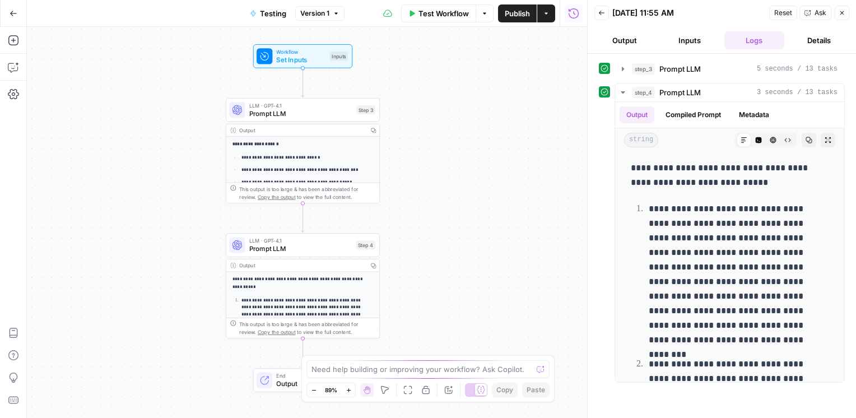
click at [549, 20] on button "Actions" at bounding box center [546, 13] width 18 height 18
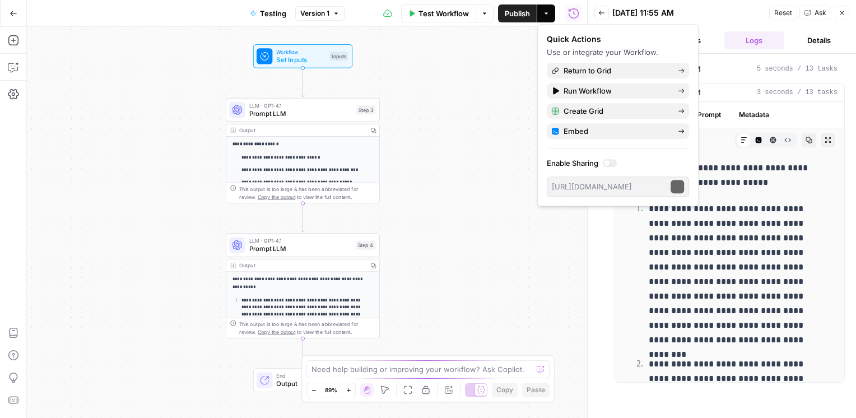
click at [549, 20] on button "Actions" at bounding box center [546, 13] width 18 height 18
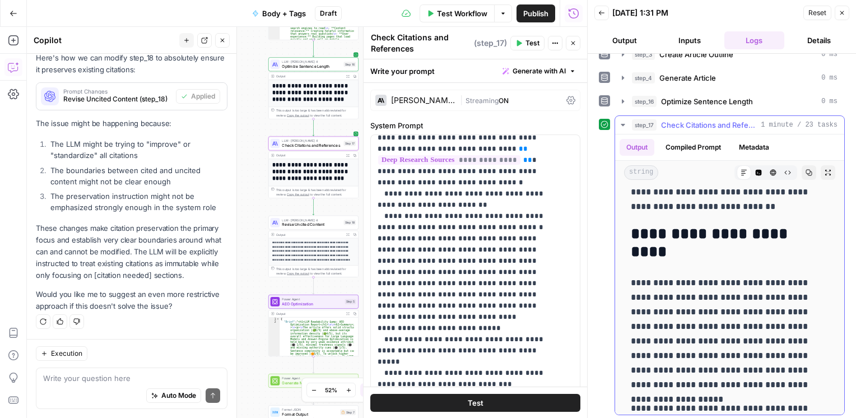
scroll to position [347, 0]
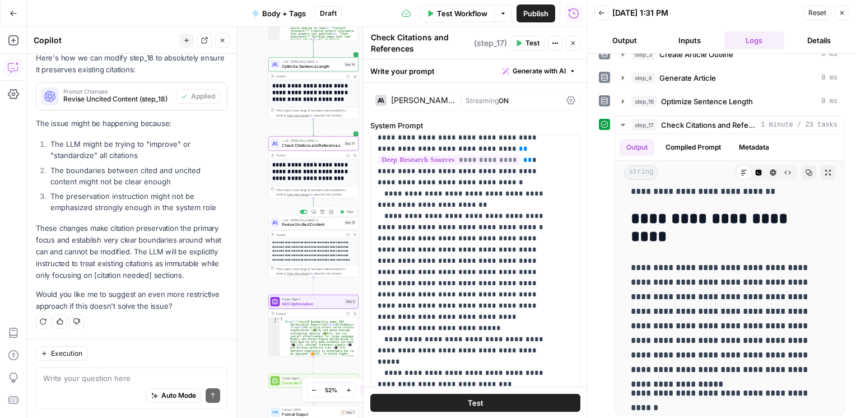
click at [309, 227] on div "LLM · Claude Sonnet 4 Revise Uncited Content Step 18 Copy step Delete step Add …" at bounding box center [313, 223] width 90 height 14
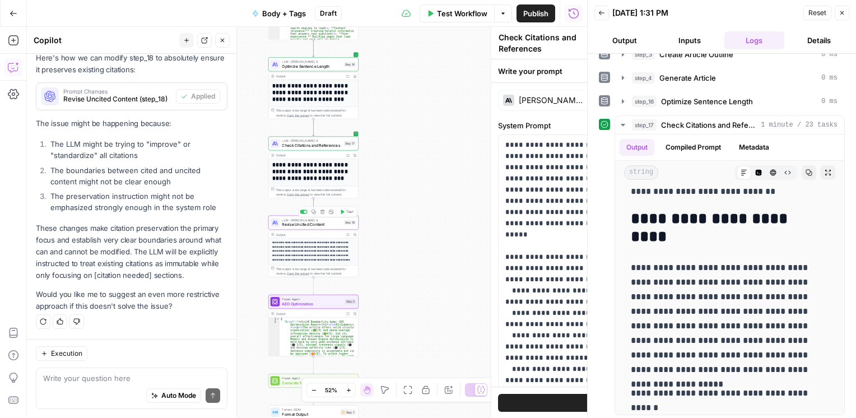
type textarea "Revise Uncited Content"
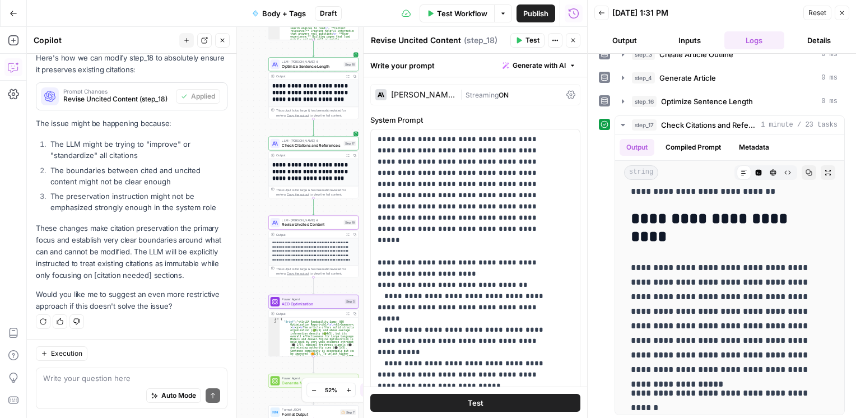
click at [533, 43] on span "Test" at bounding box center [533, 40] width 14 height 10
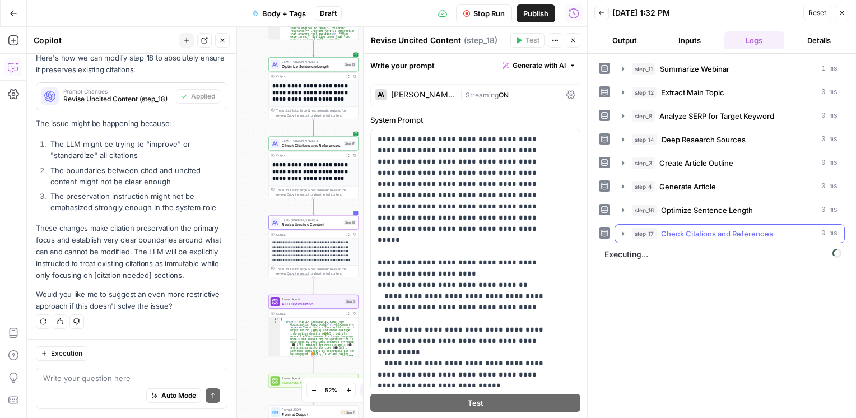
click at [628, 235] on button "step_17 Check Citations and References 0 ms" at bounding box center [729, 234] width 229 height 18
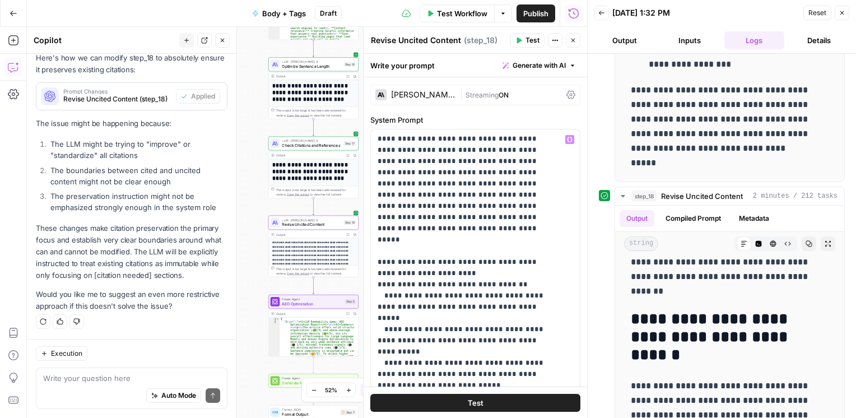
scroll to position [0, 0]
click at [81, 378] on textarea at bounding box center [131, 378] width 177 height 11
click at [131, 378] on textarea "can you review step_18" at bounding box center [131, 378] width 177 height 11
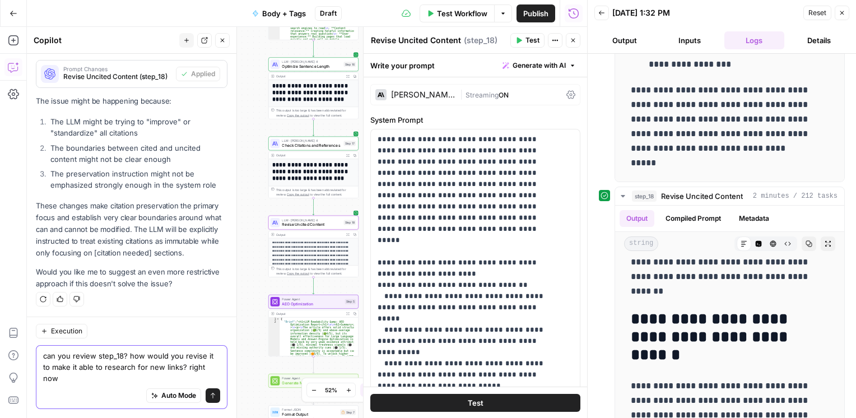
scroll to position [3059, 0]
type textarea "can you review step_18? how would you revise it to make it able to research for…"
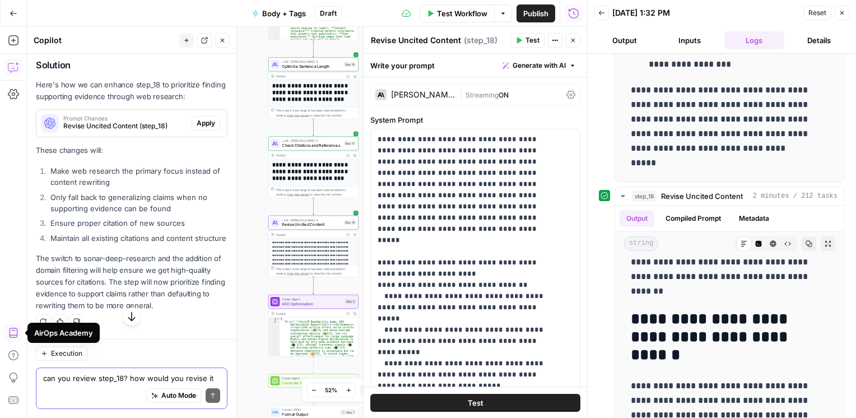
scroll to position [3406, 0]
drag, startPoint x: 62, startPoint y: 96, endPoint x: 65, endPoint y: 113, distance: 17.7
click at [65, 103] on p "Here's how we can enhance step_18 to prioritize finding supporting evidence thr…" at bounding box center [132, 91] width 192 height 24
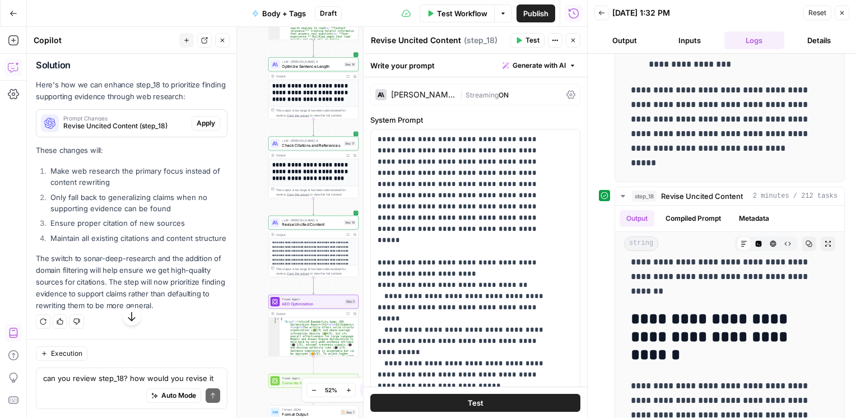
drag, startPoint x: 81, startPoint y: 97, endPoint x: 80, endPoint y: 111, distance: 13.5
click at [80, 103] on p "Here's how we can enhance step_18 to prioritize finding supporting evidence thr…" at bounding box center [132, 91] width 192 height 24
click at [113, 121] on span "Prompt Changes" at bounding box center [125, 118] width 124 height 6
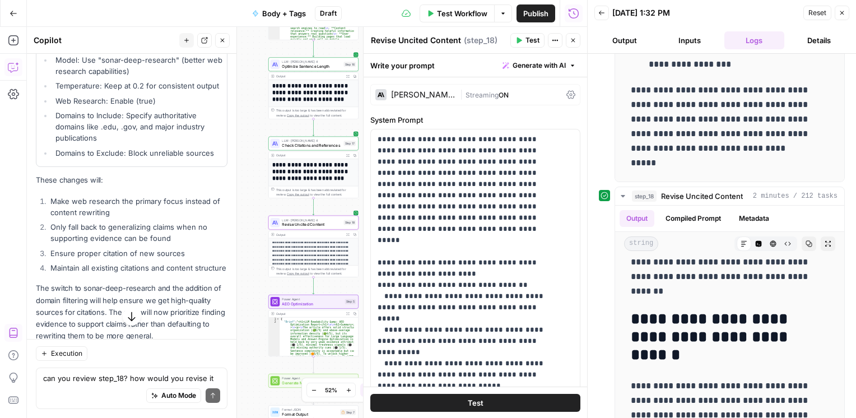
scroll to position [3574, 0]
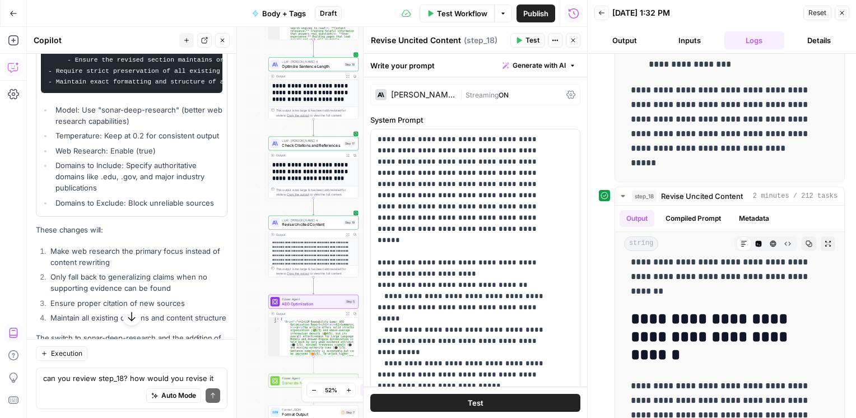
click at [430, 91] on div "[PERSON_NAME] 4" at bounding box center [423, 95] width 64 height 8
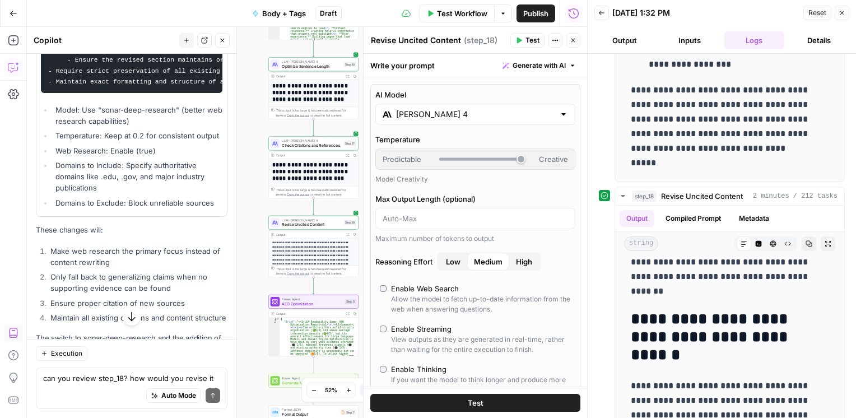
click at [559, 115] on div at bounding box center [563, 114] width 9 height 11
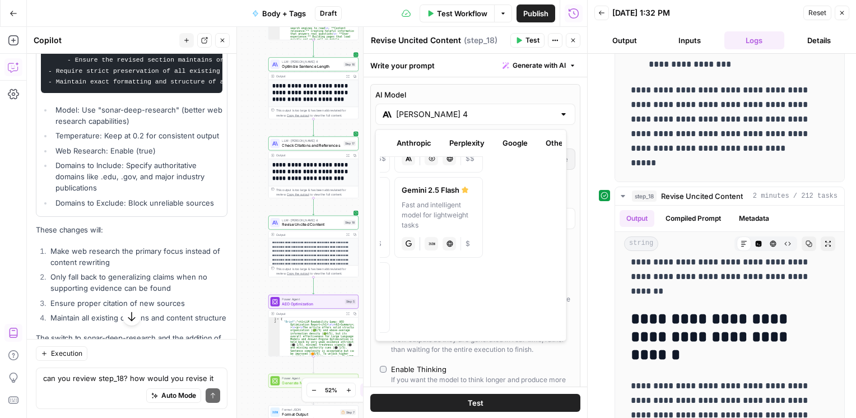
scroll to position [0, 90]
click at [463, 143] on button "Perplexity" at bounding box center [456, 143] width 49 height 18
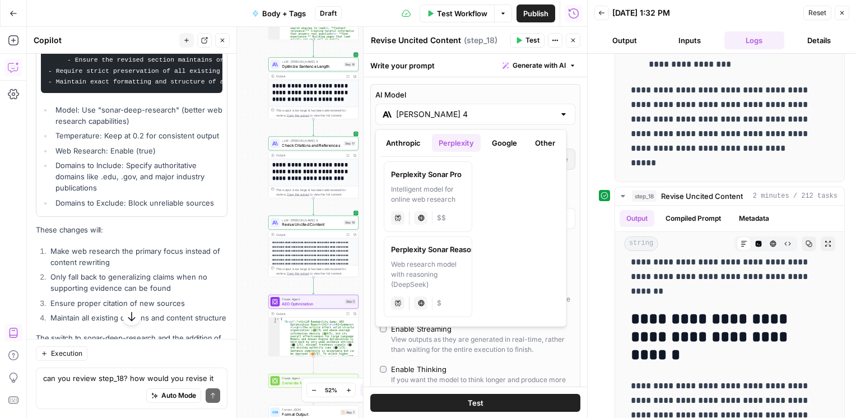
click at [507, 148] on button "Google" at bounding box center [504, 143] width 39 height 18
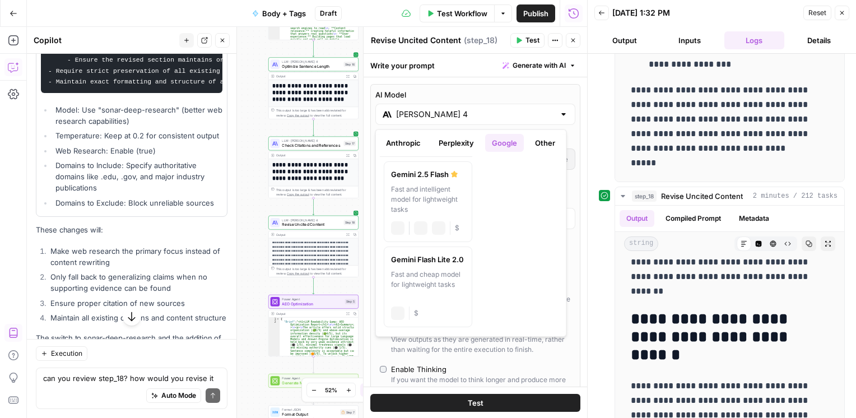
click at [507, 148] on button "Google" at bounding box center [504, 143] width 39 height 18
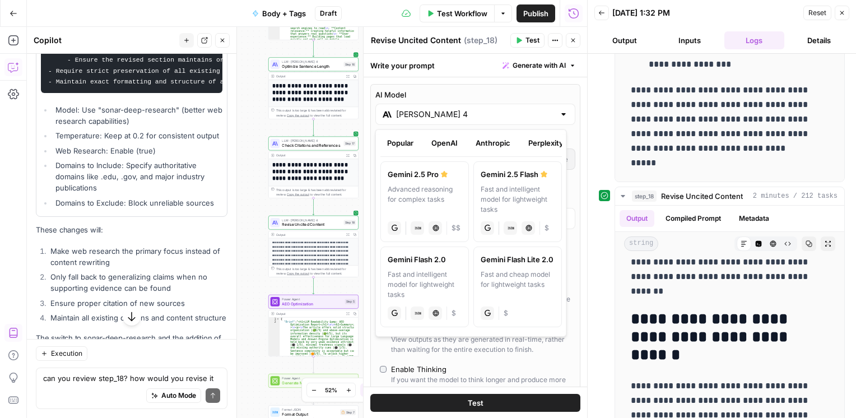
click at [528, 144] on button "Perplexity" at bounding box center [546, 143] width 49 height 18
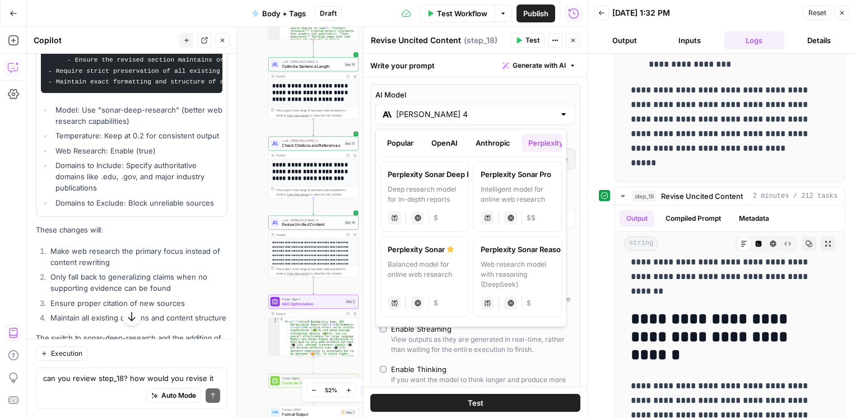
click at [445, 174] on div "Perplexity Sonar Deep Research" at bounding box center [425, 174] width 74 height 11
type input "Perplexity Sonar Deep Research"
type input "***"
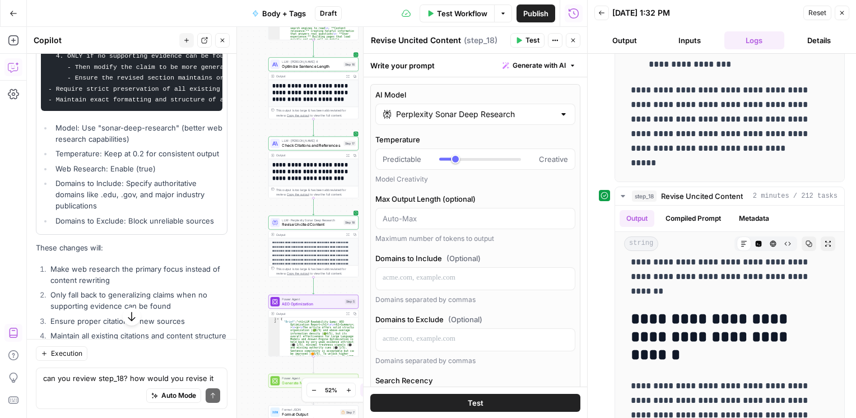
scroll to position [3592, 0]
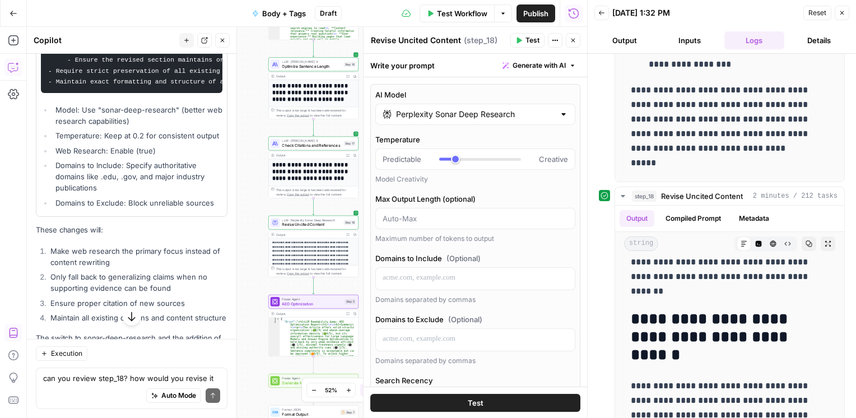
click at [477, 408] on button "Test" at bounding box center [475, 402] width 210 height 18
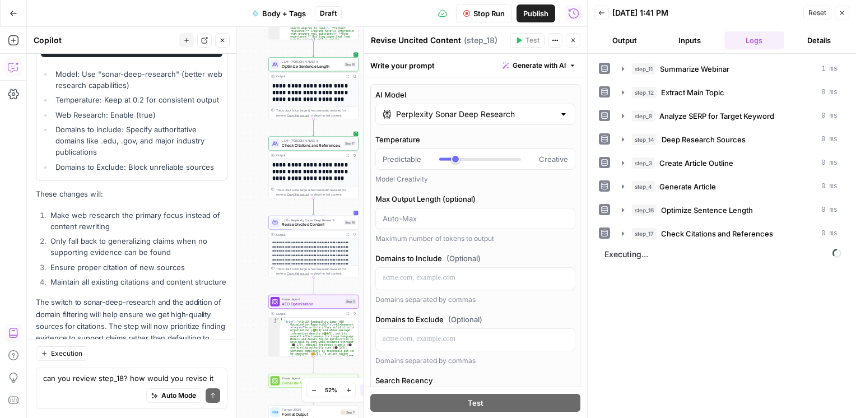
scroll to position [3803, 0]
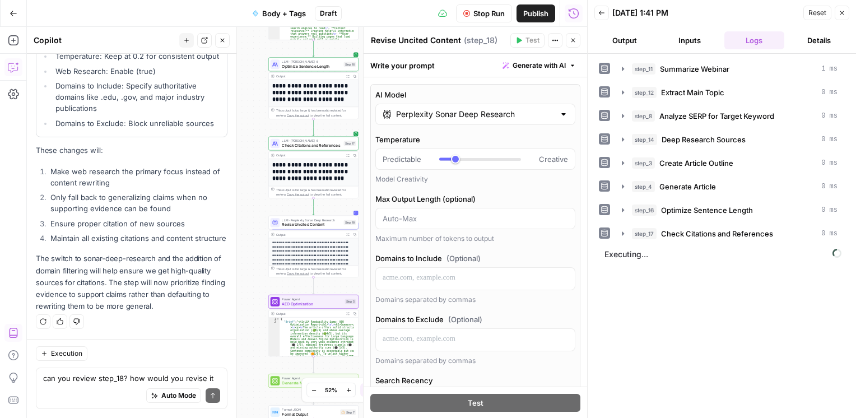
drag, startPoint x: 105, startPoint y: 162, endPoint x: 92, endPoint y: 241, distance: 79.5
click at [92, 241] on ol "Make web research the primary focus instead of content rewriting Only fall back…" at bounding box center [132, 205] width 192 height 78
drag, startPoint x: 92, startPoint y: 241, endPoint x: 146, endPoint y: 264, distance: 58.7
click at [146, 264] on p "The switch to sonar-deep-research and the addition of domain filtering will hel…" at bounding box center [132, 282] width 192 height 59
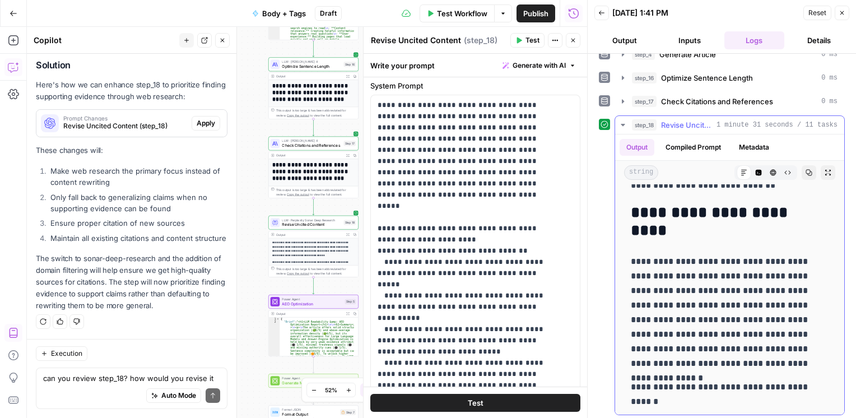
scroll to position [2264, 0]
click at [623, 100] on icon "button" at bounding box center [623, 101] width 2 height 4
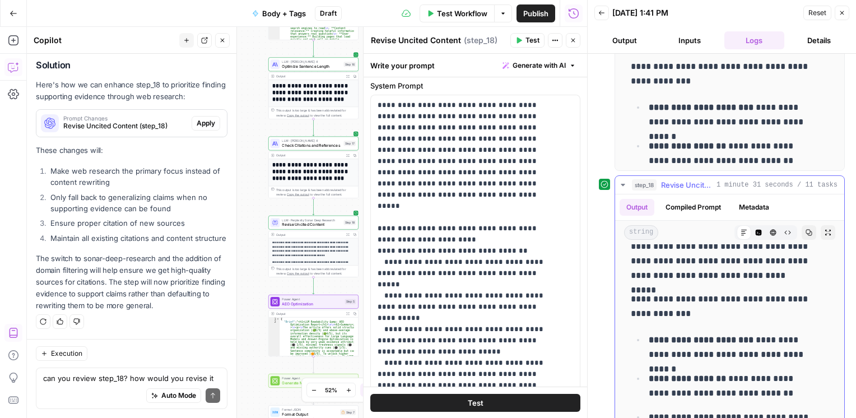
scroll to position [4482, 0]
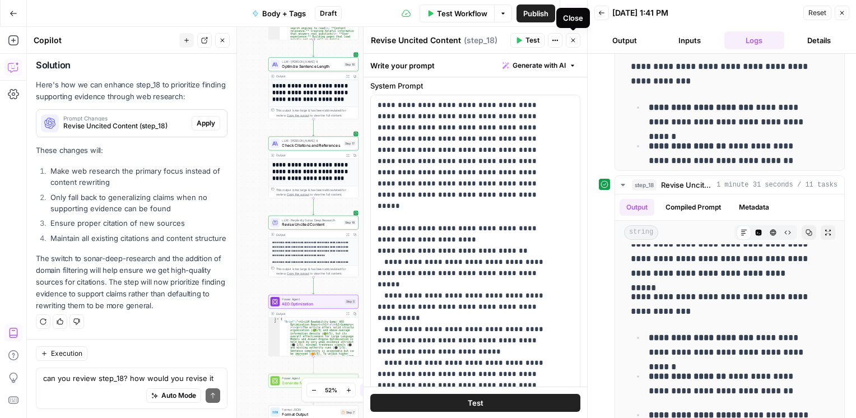
click at [569, 39] on button "Close" at bounding box center [573, 40] width 15 height 15
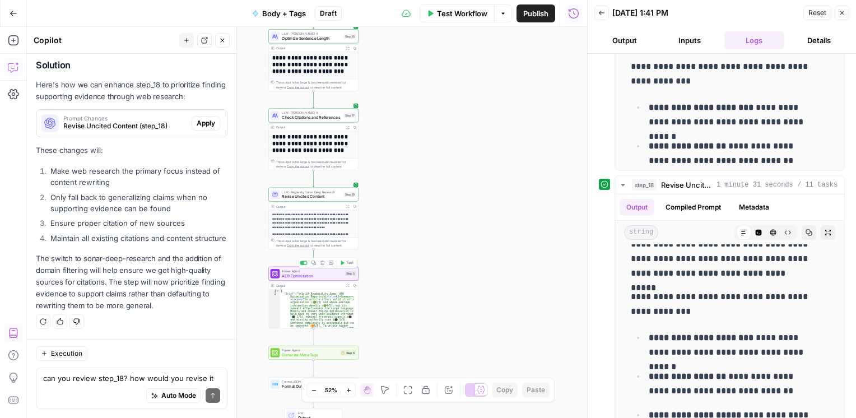
click at [321, 277] on span "AEO Optimization" at bounding box center [312, 276] width 61 height 6
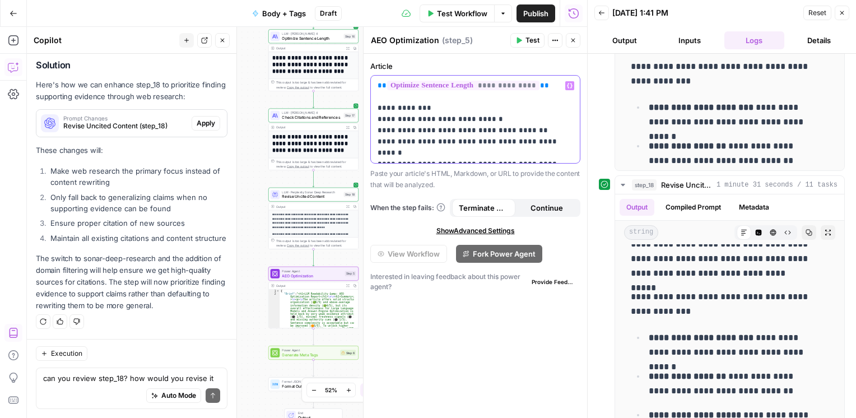
click at [544, 90] on p "**********" at bounding box center [476, 119] width 196 height 78
drag, startPoint x: 543, startPoint y: 85, endPoint x: 365, endPoint y: 69, distance: 178.9
click at [365, 69] on div "**********" at bounding box center [475, 222] width 224 height 391
click at [570, 87] on icon "button" at bounding box center [570, 86] width 6 height 6
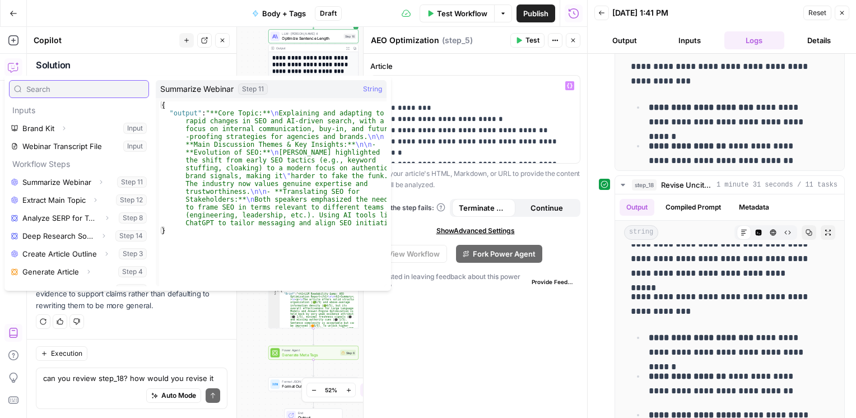
scroll to position [48, 0]
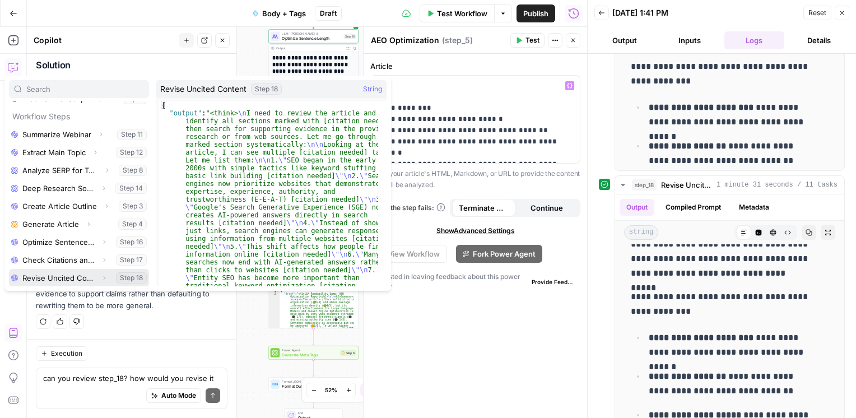
click at [72, 284] on button "Select variable Revise Uncited Content" at bounding box center [79, 278] width 140 height 18
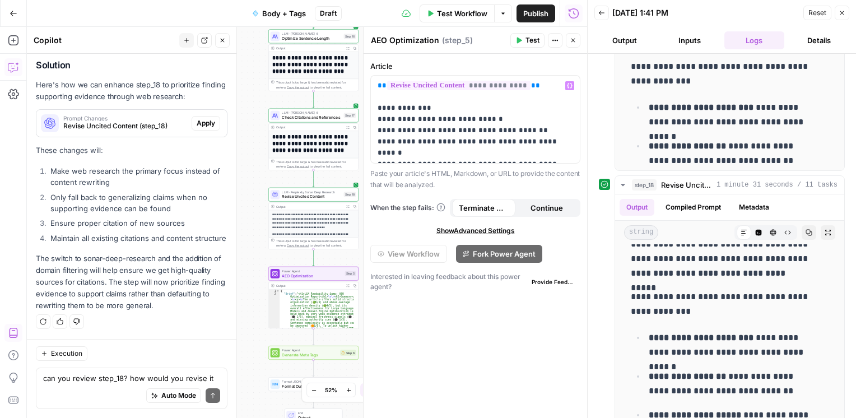
click at [527, 35] on span "Test" at bounding box center [533, 40] width 14 height 10
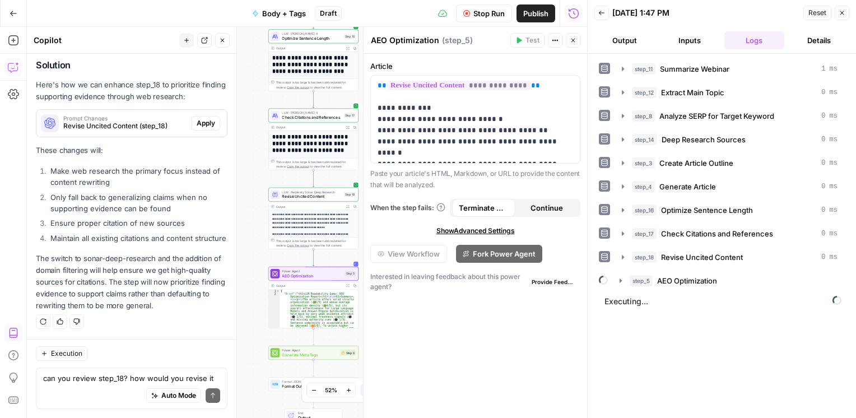
click at [518, 333] on div "**********" at bounding box center [476, 236] width 224 height 364
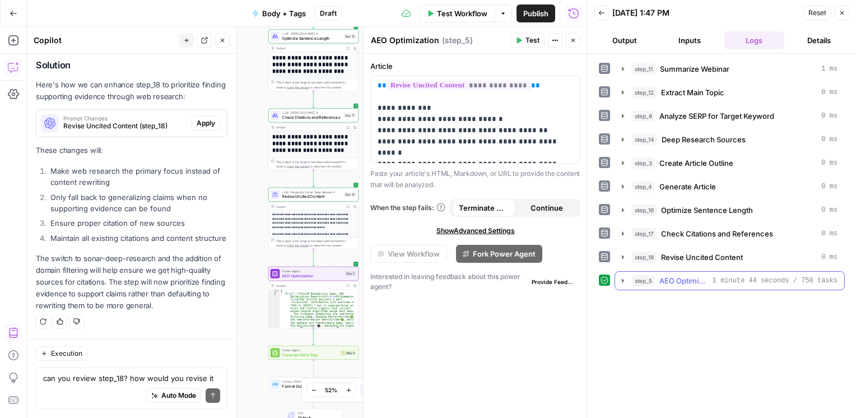
click at [624, 282] on icon "button" at bounding box center [623, 280] width 9 height 9
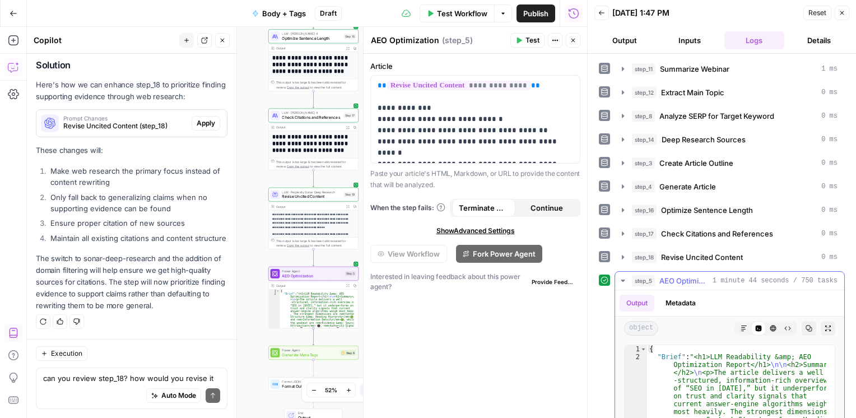
scroll to position [155, 0]
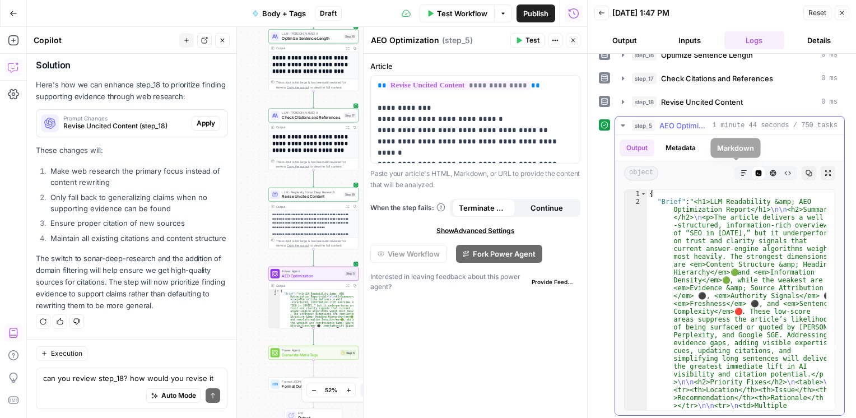
click at [741, 171] on icon "button" at bounding box center [744, 173] width 7 height 7
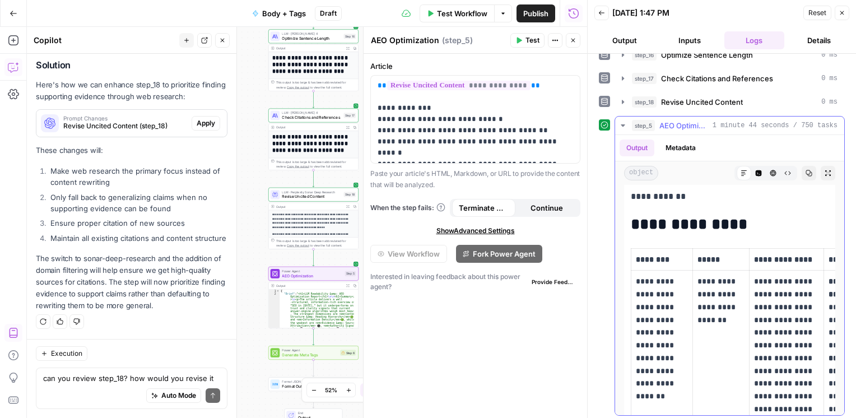
scroll to position [418, 0]
drag, startPoint x: 652, startPoint y: 271, endPoint x: 649, endPoint y: 340, distance: 69.5
click at [649, 340] on p "**********" at bounding box center [662, 331] width 52 height 115
click at [488, 132] on p "**********" at bounding box center [476, 119] width 196 height 78
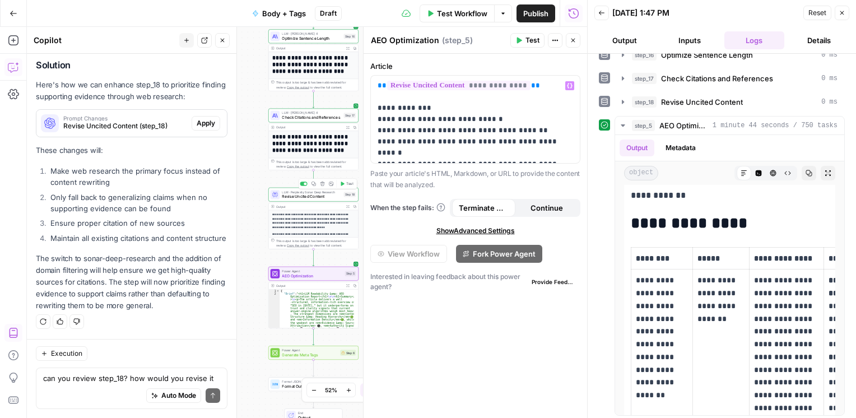
click at [296, 194] on span "Revise Uncited Content" at bounding box center [311, 197] width 59 height 6
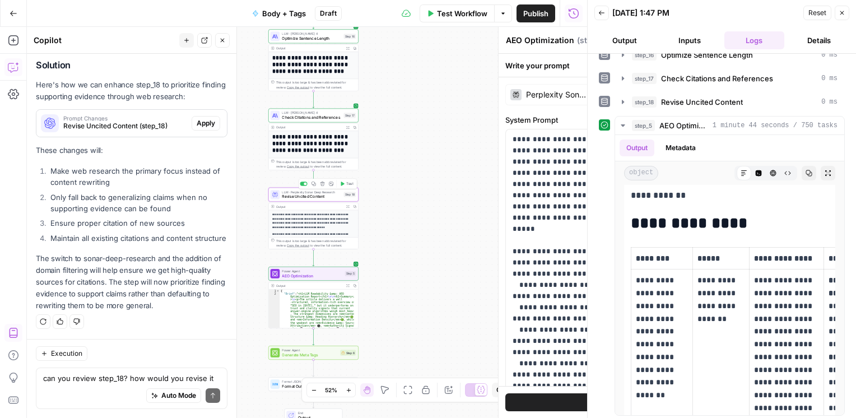
type textarea "Revise Uncited Content"
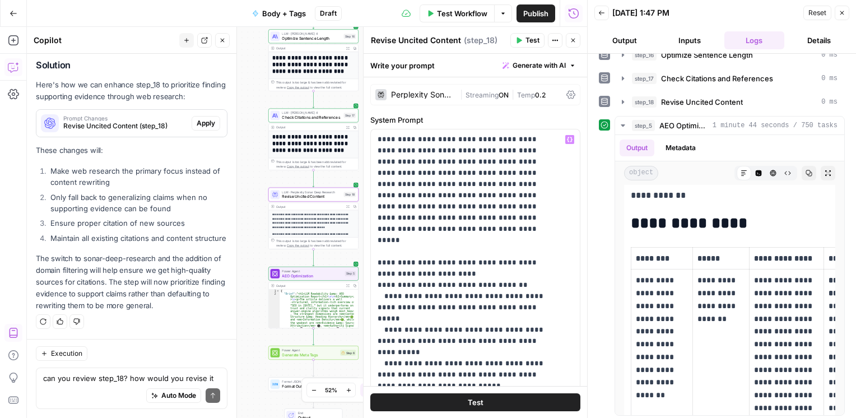
scroll to position [426, 0]
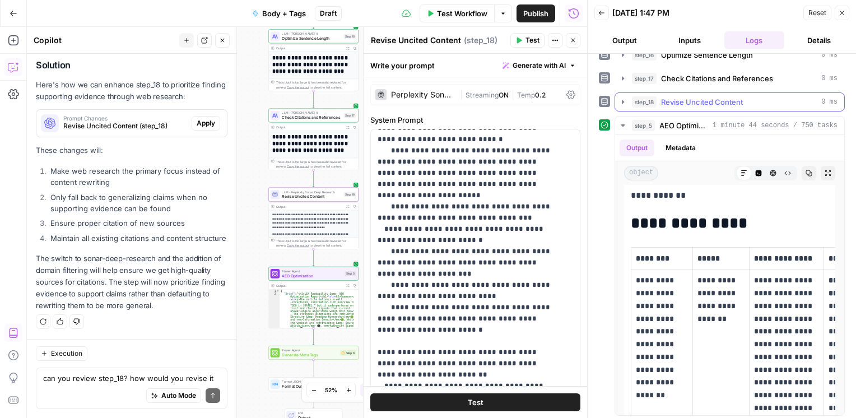
click at [623, 100] on icon "button" at bounding box center [623, 102] width 2 height 4
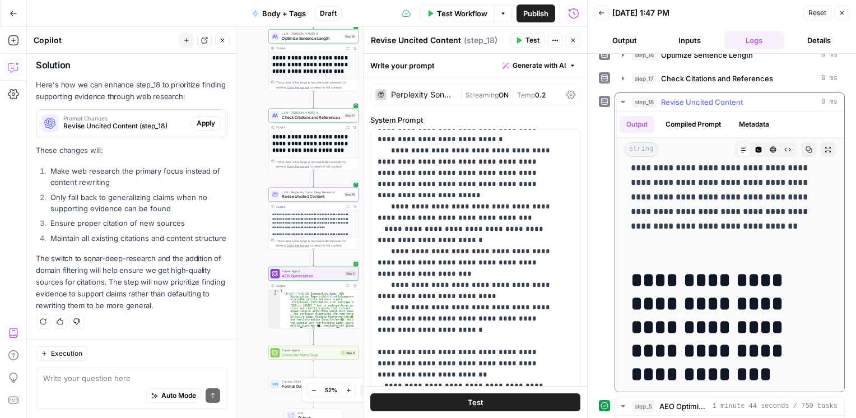
scroll to position [1827, 0]
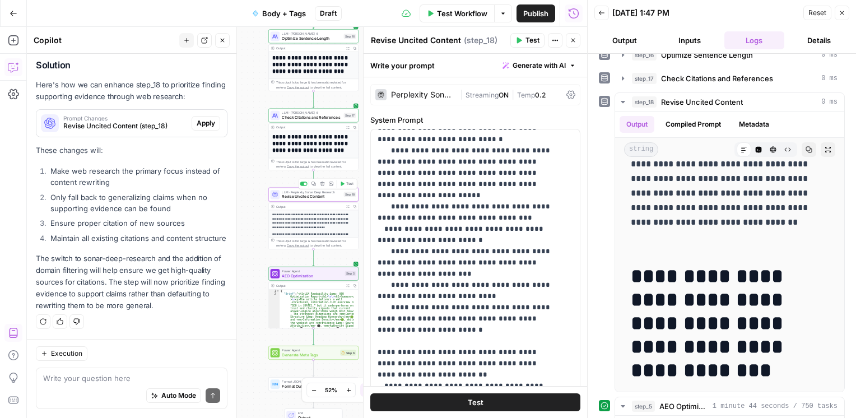
click at [287, 197] on span "Revise Uncited Content" at bounding box center [311, 197] width 59 height 6
click at [314, 186] on button "Copy step" at bounding box center [313, 183] width 7 height 7
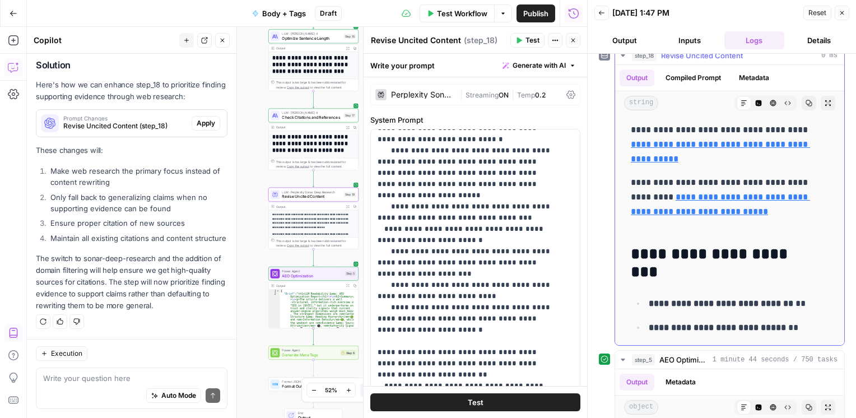
scroll to position [6353, 0]
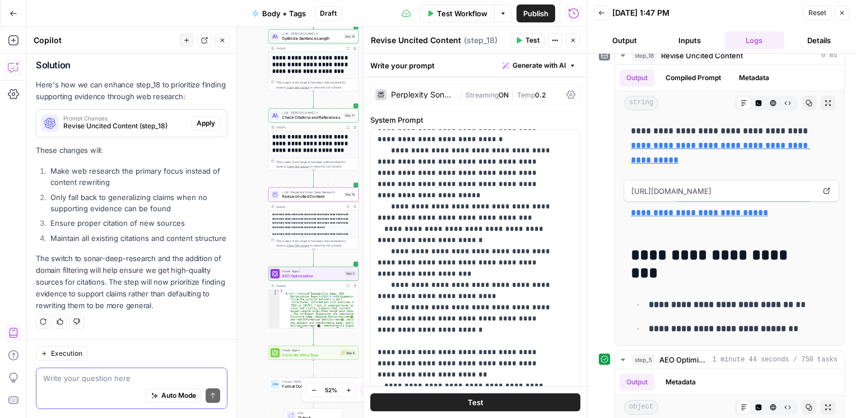
click at [99, 378] on textarea at bounding box center [131, 378] width 177 height 11
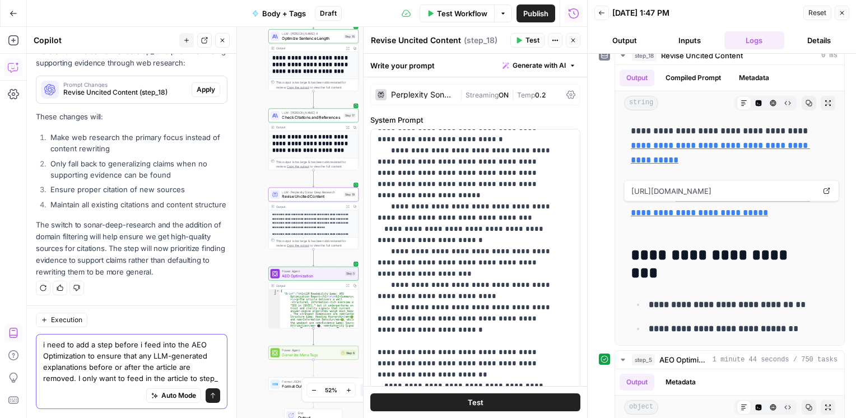
scroll to position [3492, 0]
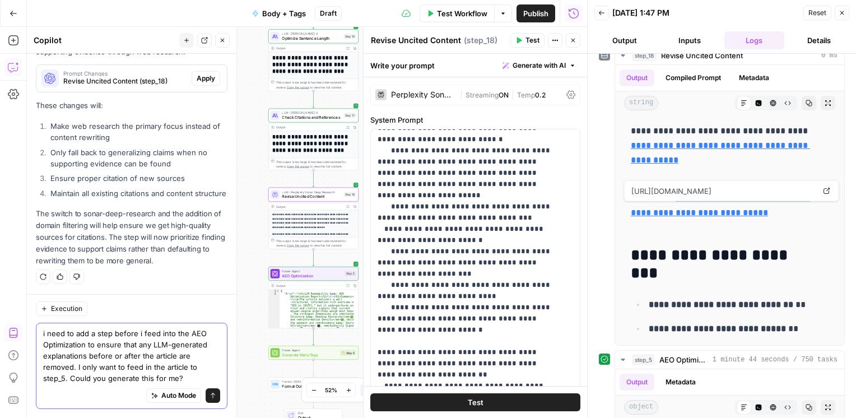
type textarea "i need to add a step before i feed into the AEO Optimization to ensure that any…"
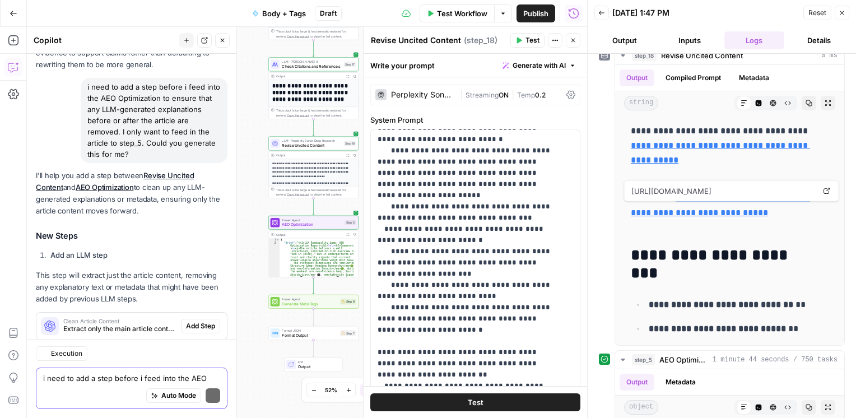
scroll to position [3783, 0]
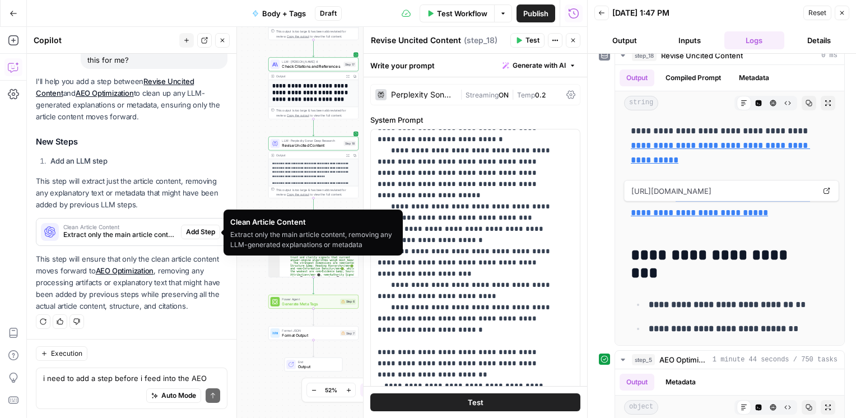
click at [120, 223] on div "Clean Article Content Extract only the main article content, removing any LLM-g…" at bounding box center [108, 232] width 145 height 27
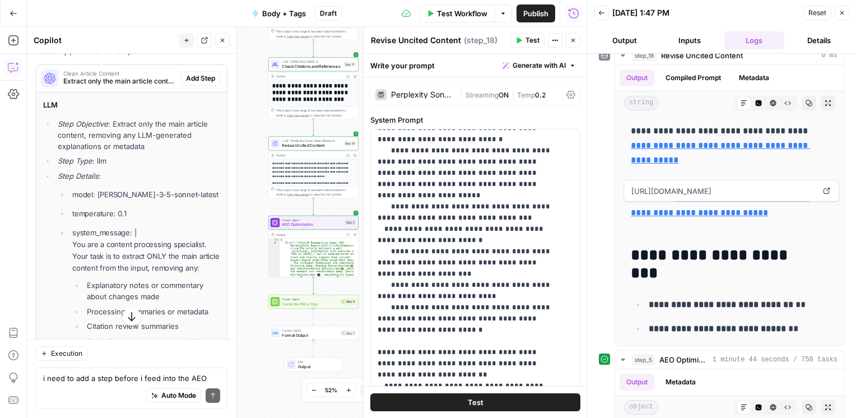
scroll to position [3824, 0]
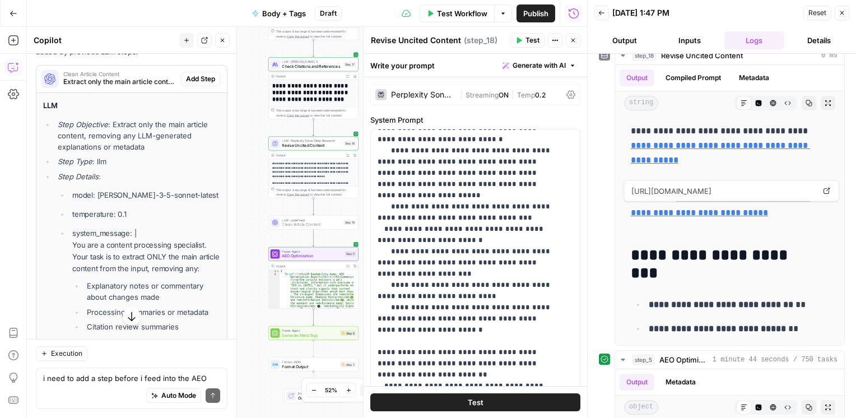
click at [199, 84] on span "Add Step" at bounding box center [200, 79] width 29 height 10
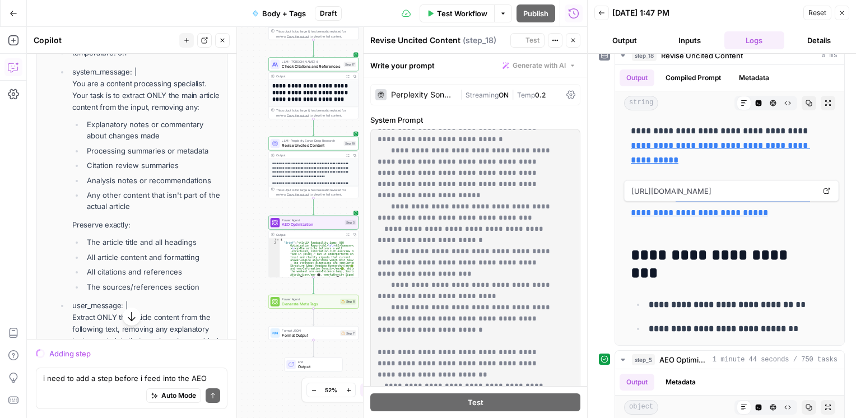
scroll to position [3662, 0]
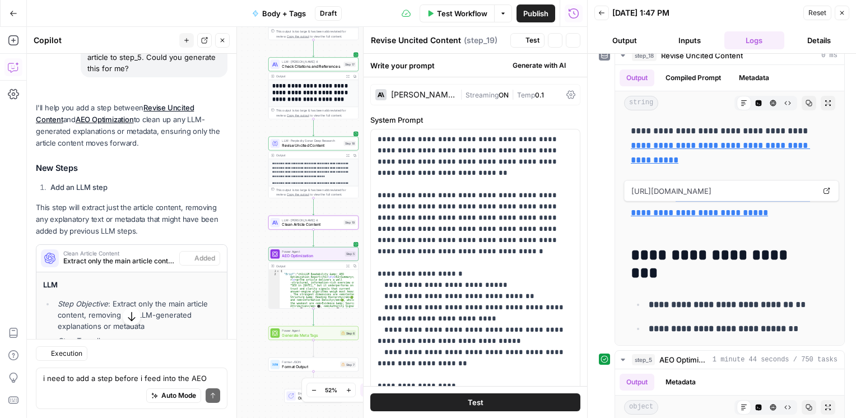
type textarea "Clean Article Content"
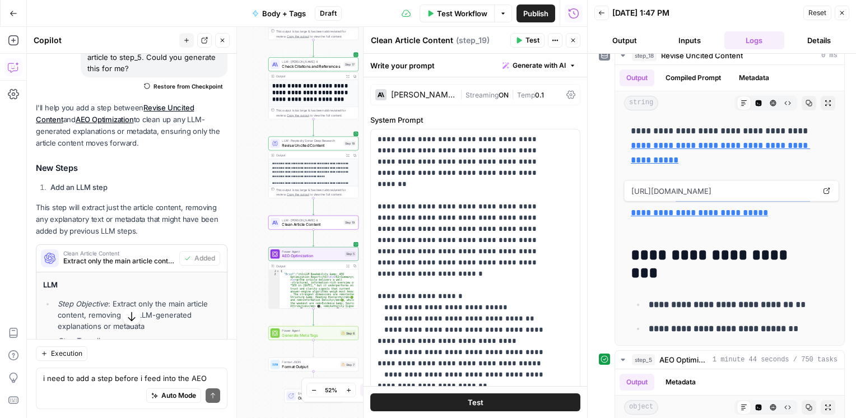
scroll to position [3841, 0]
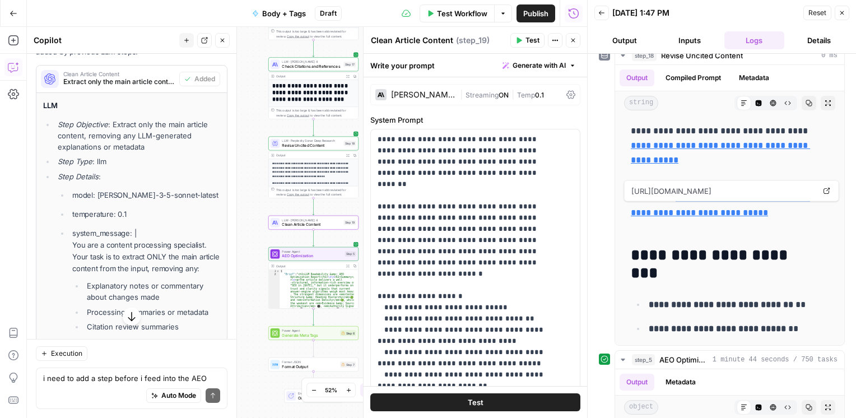
click at [300, 230] on div "**********" at bounding box center [307, 222] width 560 height 391
click at [300, 225] on span "Clean Article Content" at bounding box center [311, 225] width 59 height 6
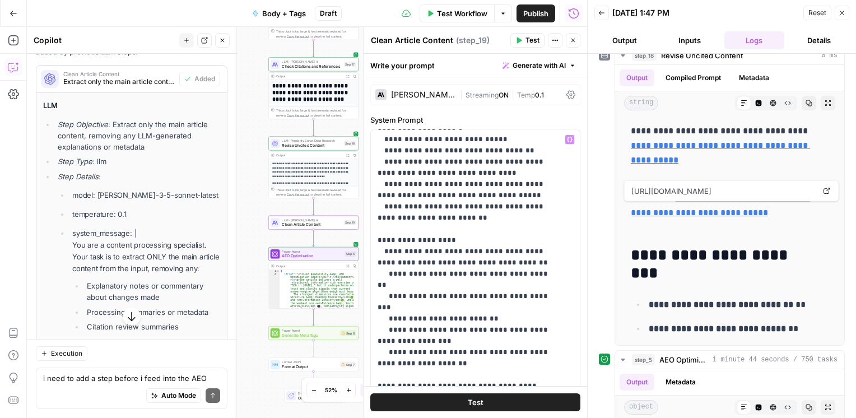
scroll to position [169, 0]
click at [582, 214] on div at bounding box center [587, 209] width 11 height 418
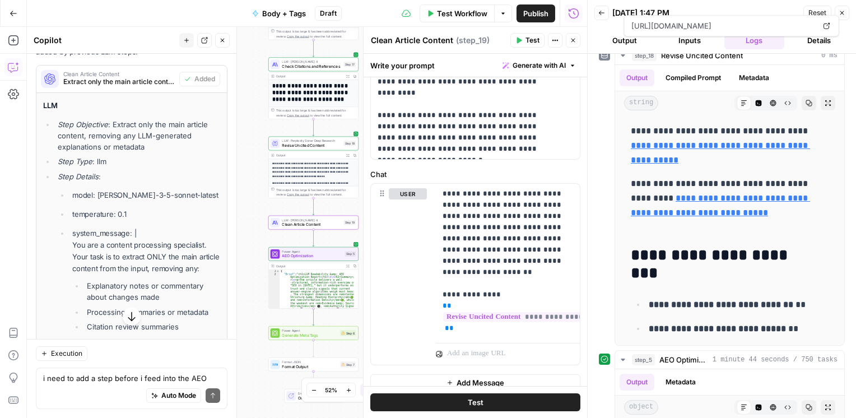
scroll to position [438, 0]
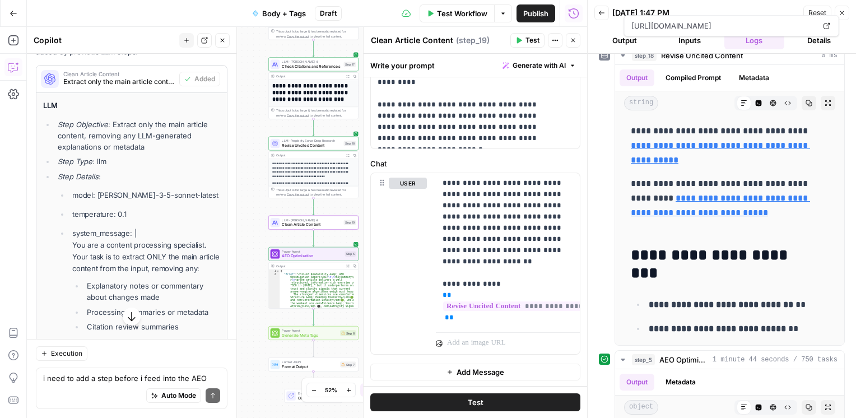
click at [527, 34] on button "Test" at bounding box center [527, 40] width 34 height 15
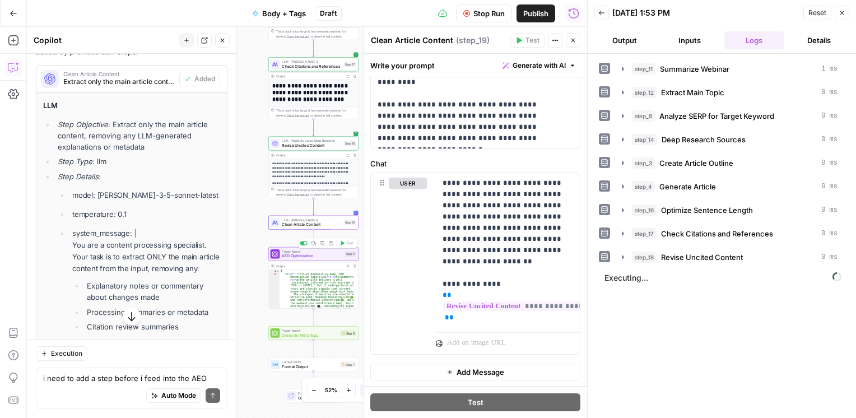
click at [309, 257] on span "AEO Optimization" at bounding box center [312, 256] width 61 height 6
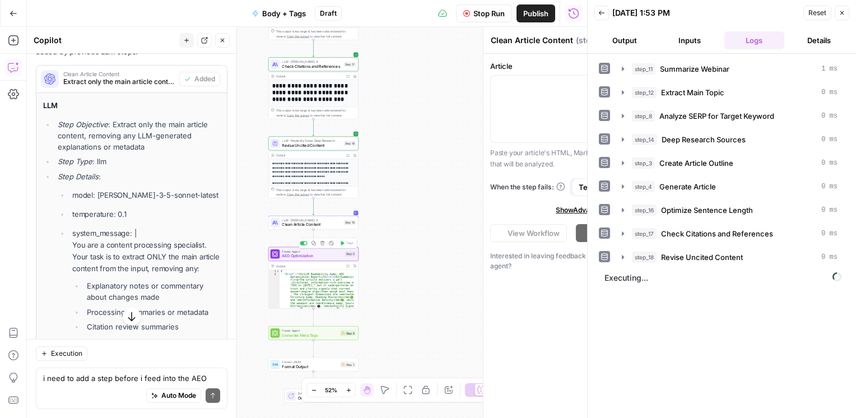
type textarea "AEO Optimization"
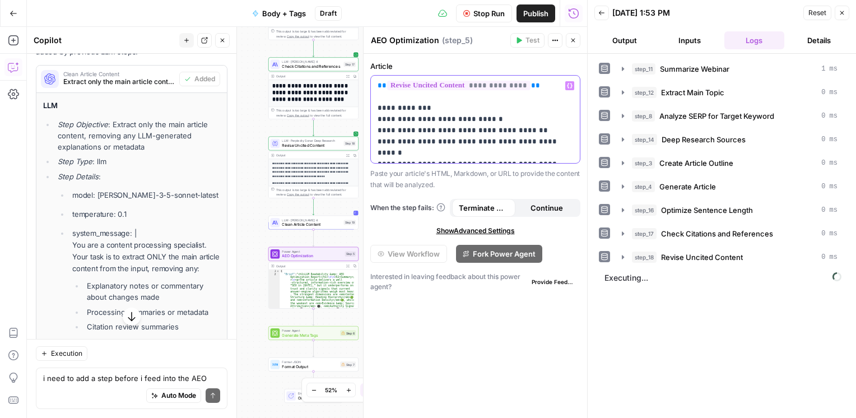
click at [532, 84] on p "**********" at bounding box center [476, 119] width 196 height 78
drag, startPoint x: 532, startPoint y: 84, endPoint x: 365, endPoint y: 82, distance: 167.0
click at [365, 82] on div "**********" at bounding box center [475, 222] width 224 height 391
click at [567, 86] on icon "button" at bounding box center [570, 86] width 6 height 6
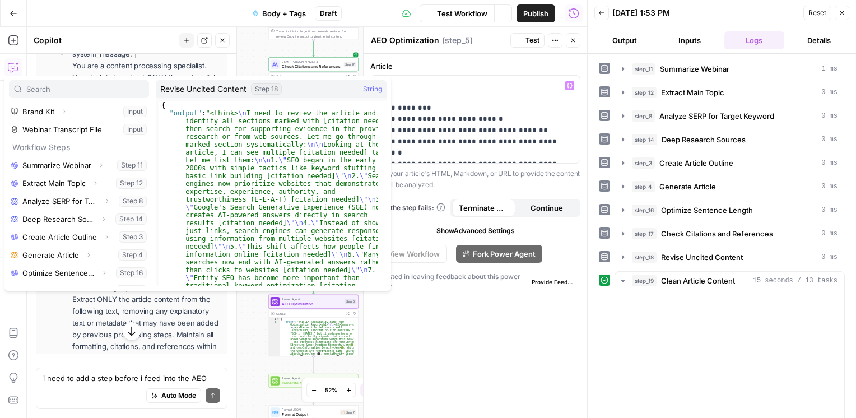
scroll to position [66, 0]
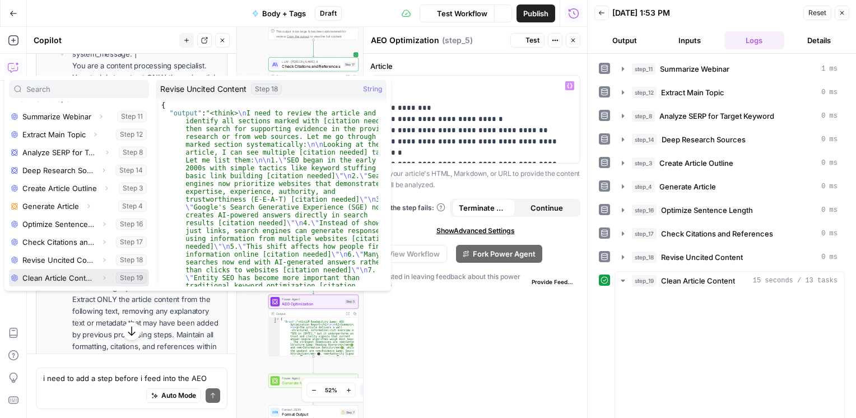
click at [57, 278] on button "Select variable Clean Article Content" at bounding box center [79, 278] width 140 height 18
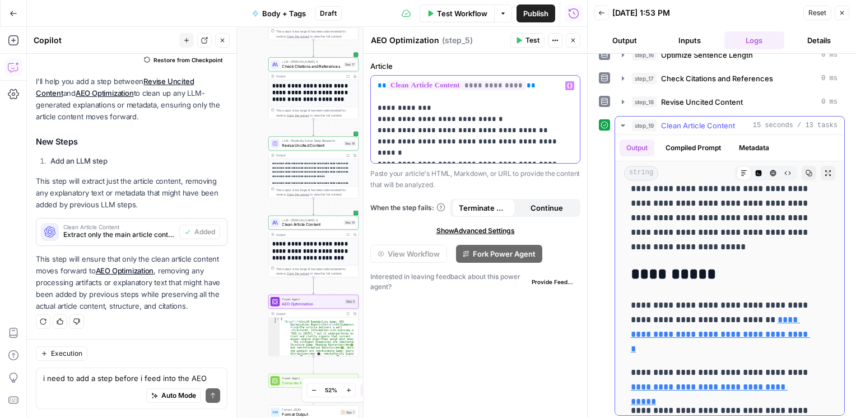
scroll to position [4340, 0]
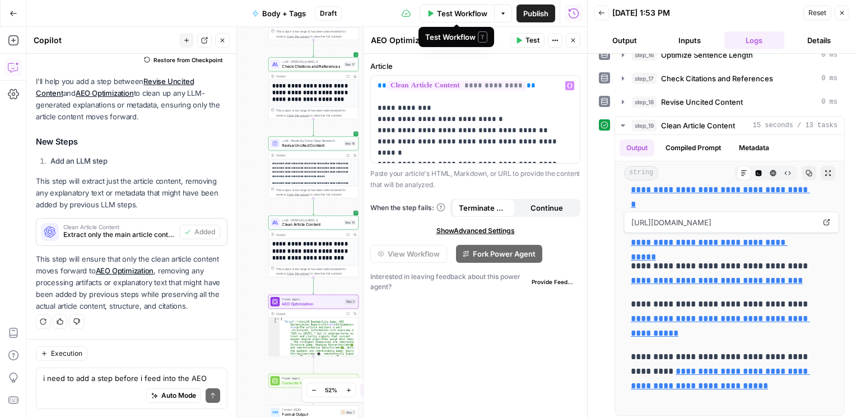
click at [457, 18] on span "Test Workflow" at bounding box center [462, 13] width 50 height 11
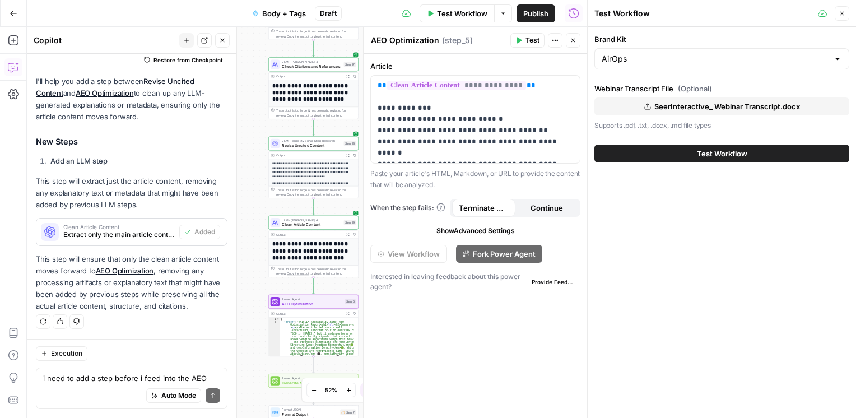
click at [529, 40] on span "Test" at bounding box center [533, 40] width 14 height 10
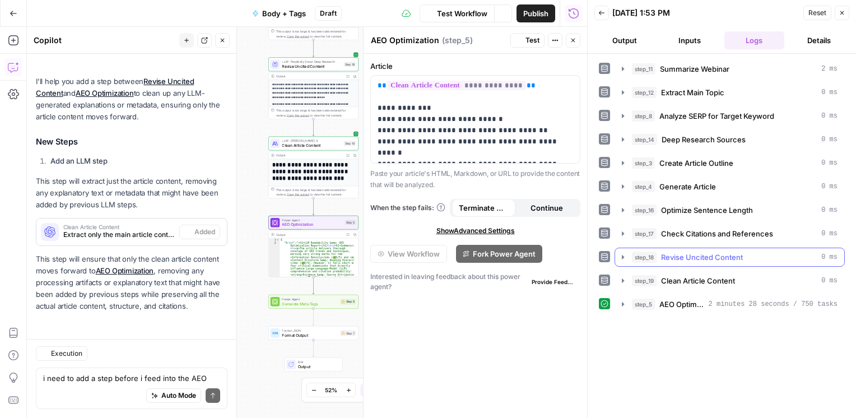
scroll to position [3801, 0]
click at [625, 304] on icon "button" at bounding box center [623, 304] width 9 height 9
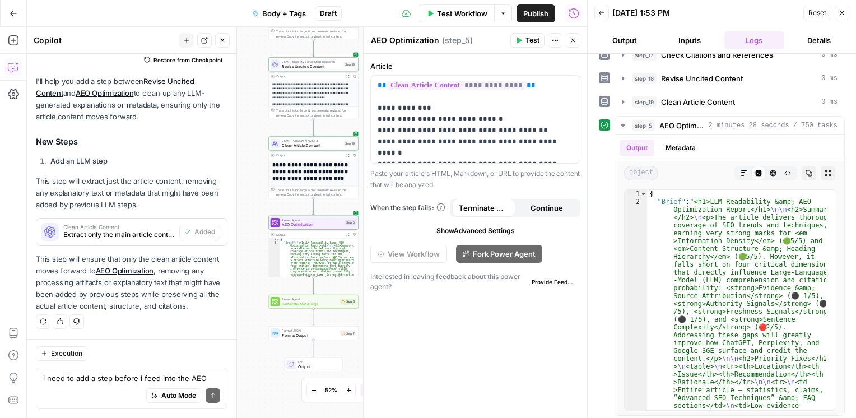
scroll to position [164, 0]
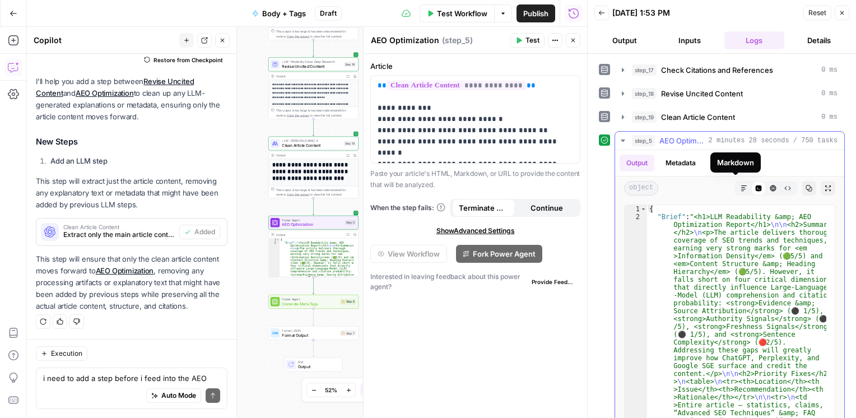
click at [737, 184] on button "Markdown" at bounding box center [744, 188] width 15 height 15
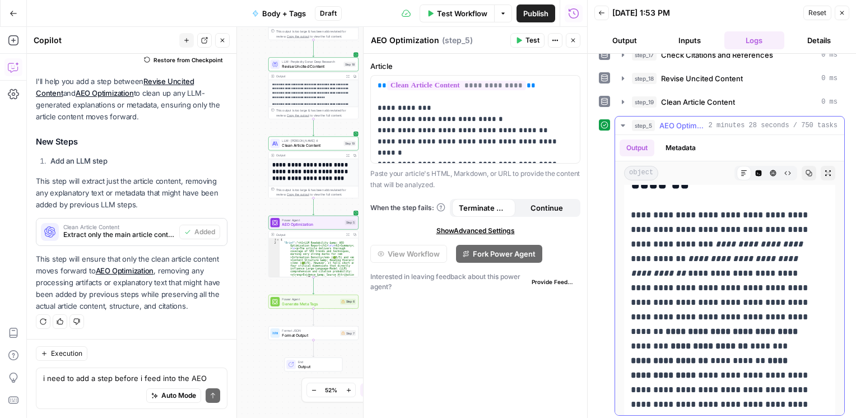
scroll to position [138, 0]
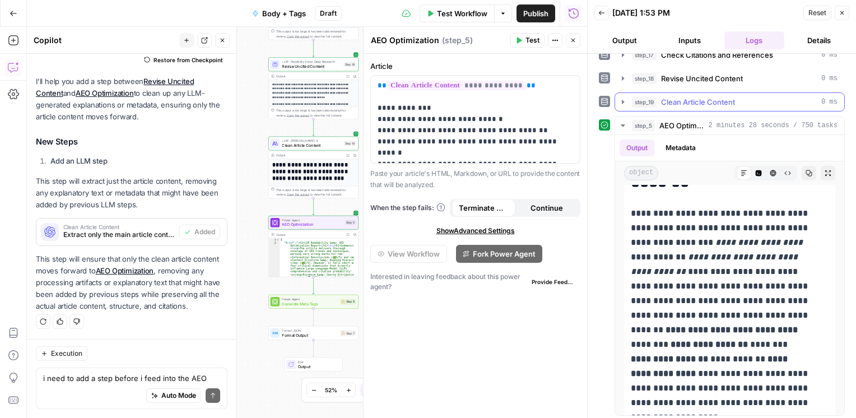
click at [625, 102] on icon "button" at bounding box center [623, 101] width 9 height 9
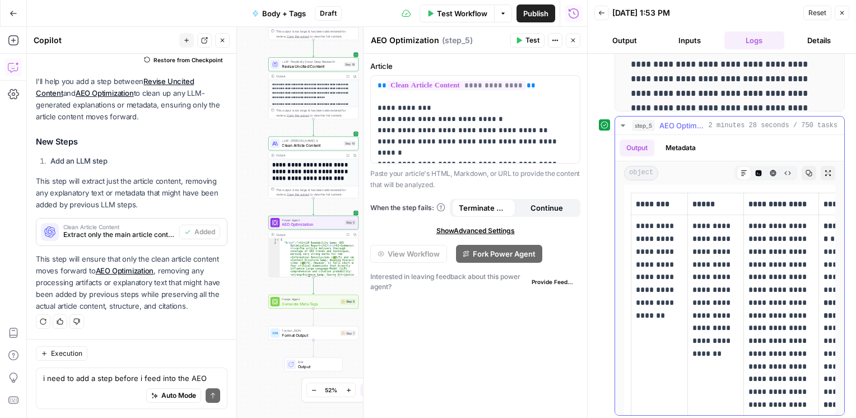
scroll to position [415, 0]
drag, startPoint x: 697, startPoint y: 228, endPoint x: 706, endPoint y: 299, distance: 71.7
click at [706, 299] on p "**********" at bounding box center [716, 289] width 47 height 140
drag, startPoint x: 706, startPoint y: 299, endPoint x: 724, endPoint y: 318, distance: 26.2
click at [724, 318] on p "**********" at bounding box center [716, 289] width 47 height 140
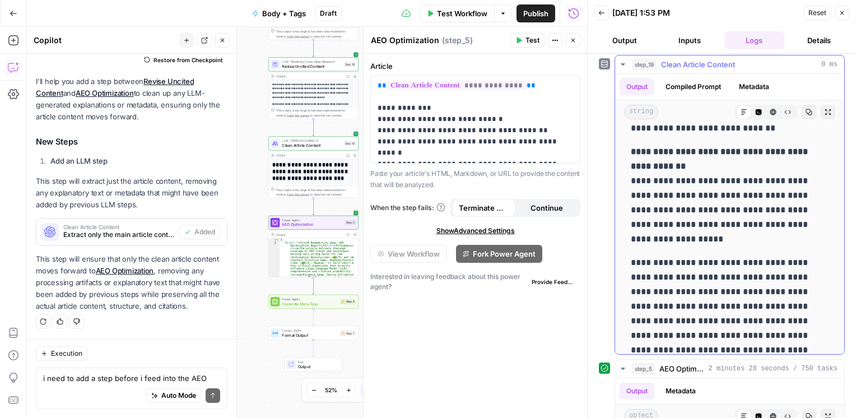
scroll to position [3906, 0]
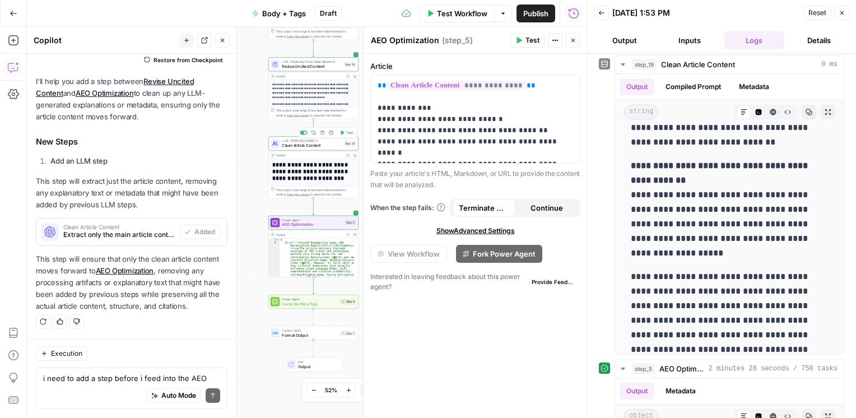
click at [309, 150] on div "LLM · [PERSON_NAME] 4 Clean Article Content Step 19 Copy step Delete step Add N…" at bounding box center [313, 144] width 90 height 14
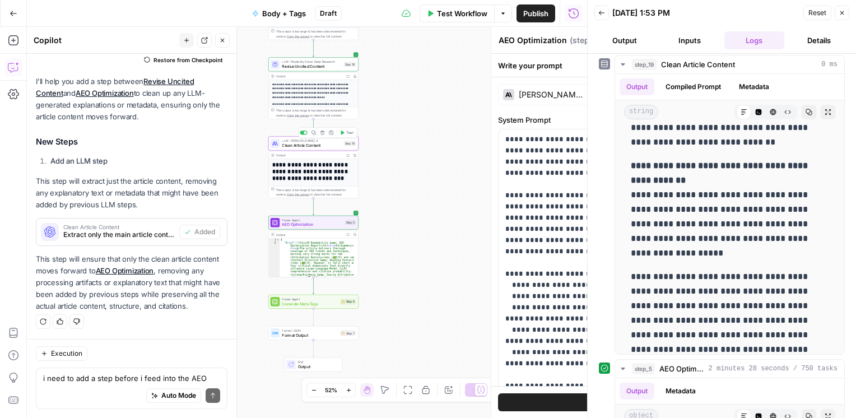
type textarea "Clean Article Content"
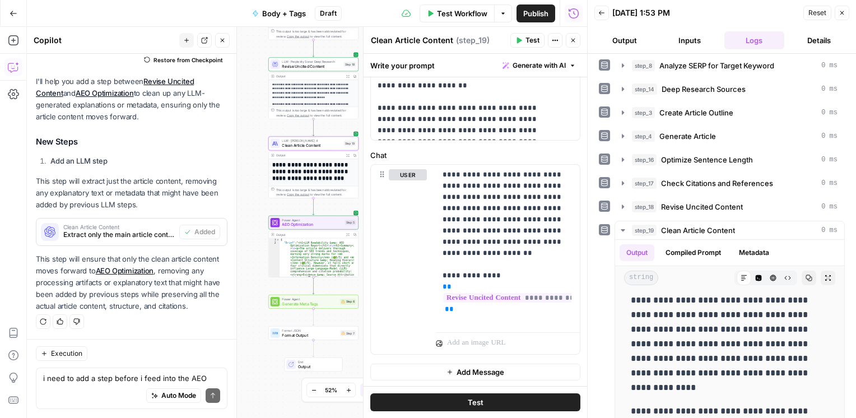
scroll to position [45, 0]
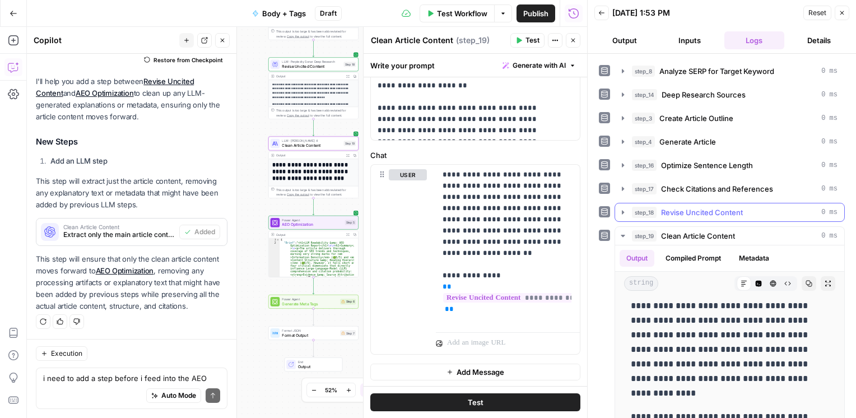
click at [621, 213] on icon "button" at bounding box center [623, 212] width 9 height 9
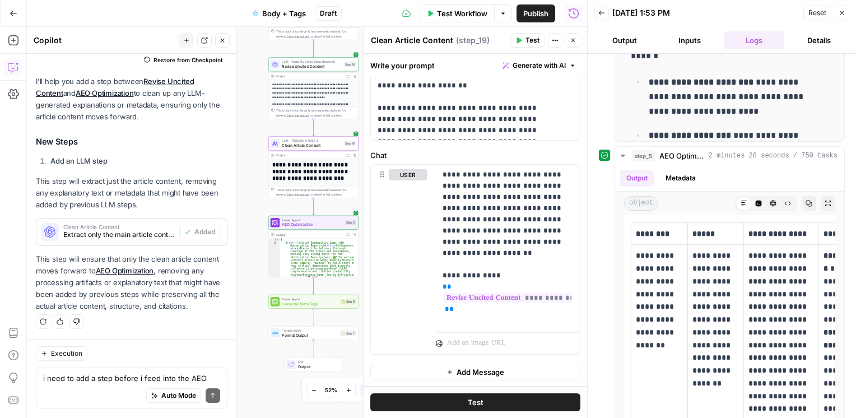
scroll to position [740, 0]
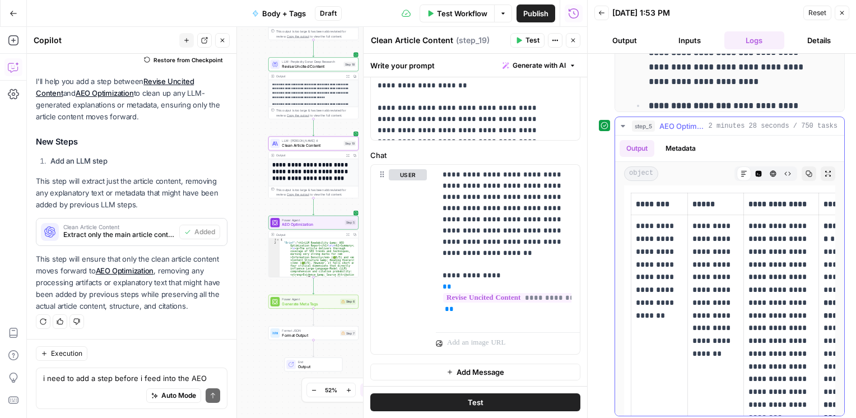
drag, startPoint x: 768, startPoint y: 220, endPoint x: 769, endPoint y: 277, distance: 57.7
click at [769, 277] on p "**********" at bounding box center [782, 322] width 66 height 204
drag, startPoint x: 769, startPoint y: 277, endPoint x: 798, endPoint y: 298, distance: 35.3
click at [798, 298] on p "**********" at bounding box center [782, 322] width 66 height 204
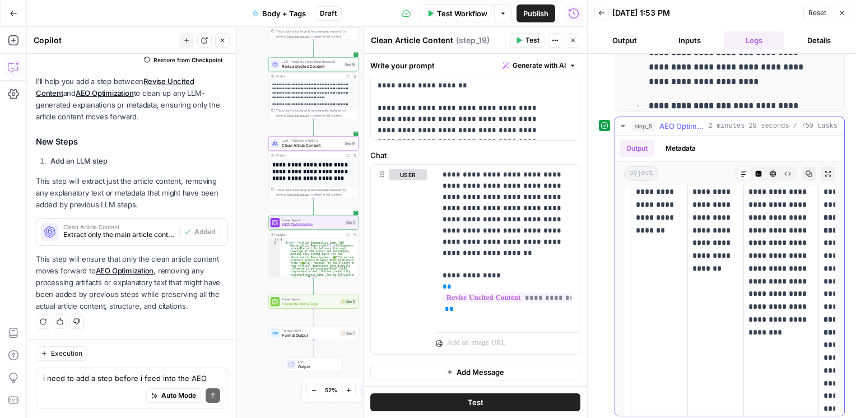
scroll to position [500, 0]
